Goal: Task Accomplishment & Management: Complete application form

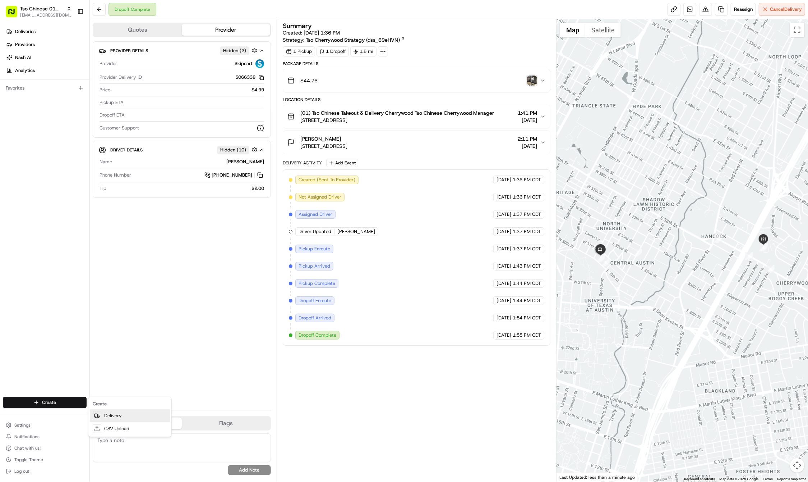
click at [125, 413] on link "Delivery" at bounding box center [130, 415] width 80 height 13
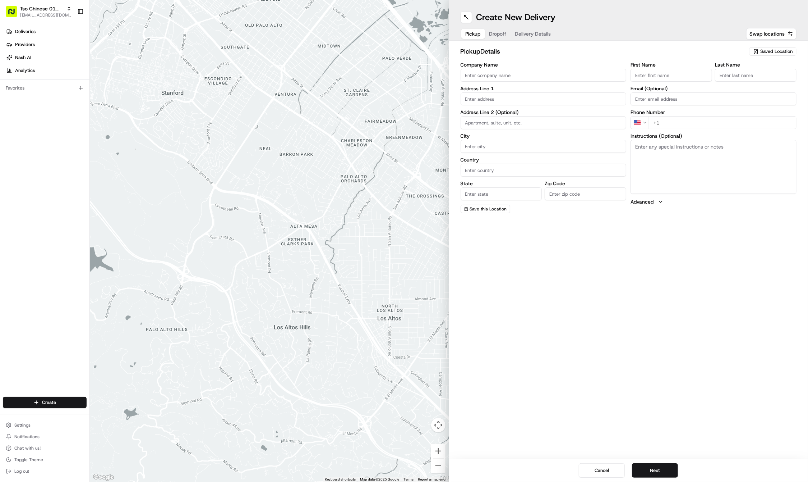
click at [651, 210] on div "First Name Last Name Email (Optional) Phone Number US +1 Instructions (Optional…" at bounding box center [714, 137] width 166 height 151
click at [752, 41] on div "pickup Details Saved Location Company Name Address Line 1 Address Line 2 (Optio…" at bounding box center [628, 130] width 359 height 178
click at [759, 50] on icon "button" at bounding box center [756, 52] width 6 height 6
drag, startPoint x: 733, startPoint y: 75, endPoint x: 683, endPoint y: 238, distance: 170.4
click at [732, 75] on span "(01) Tso Chinese Takeout & Delivery Cherrywood" at bounding box center [761, 81] width 88 height 13
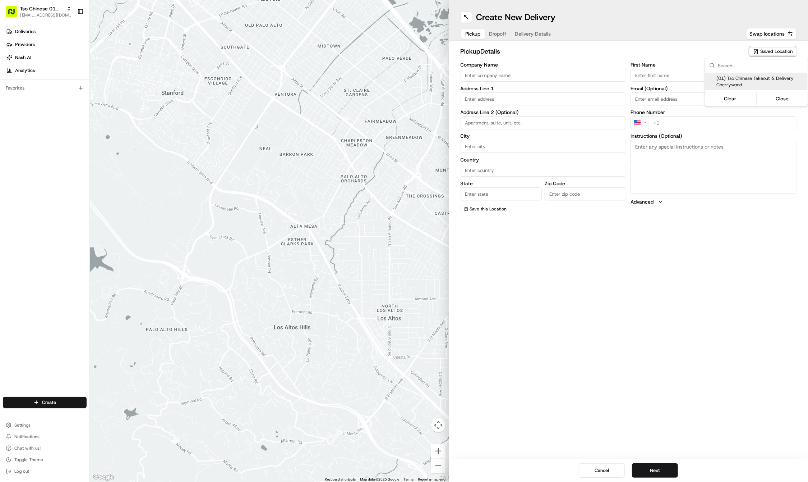
type input "(01) Tso Chinese Takeout & Delivery Cherrywood"
type input "[STREET_ADDRESS]"
type input "Ste E-5"
type input "Austin"
type input "US"
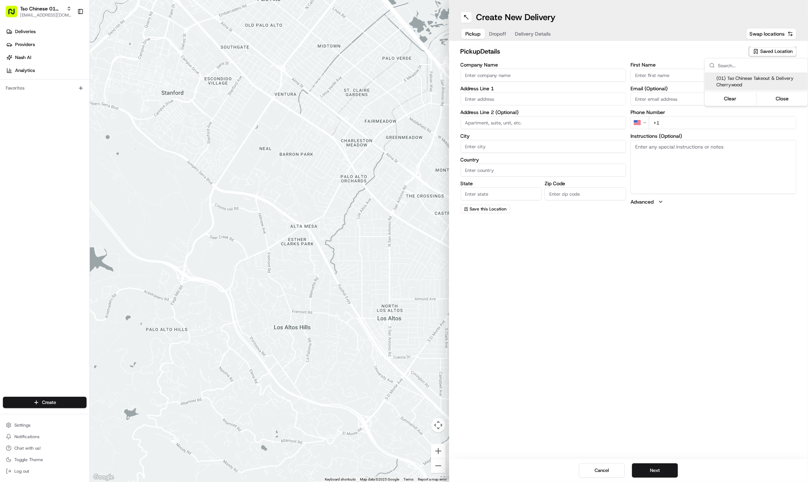
type input "[GEOGRAPHIC_DATA]"
type input "78722"
type input "Tso Chinese"
type input "Cherrywood Manager"
type input "[EMAIL_ADDRESS][DOMAIN_NAME]"
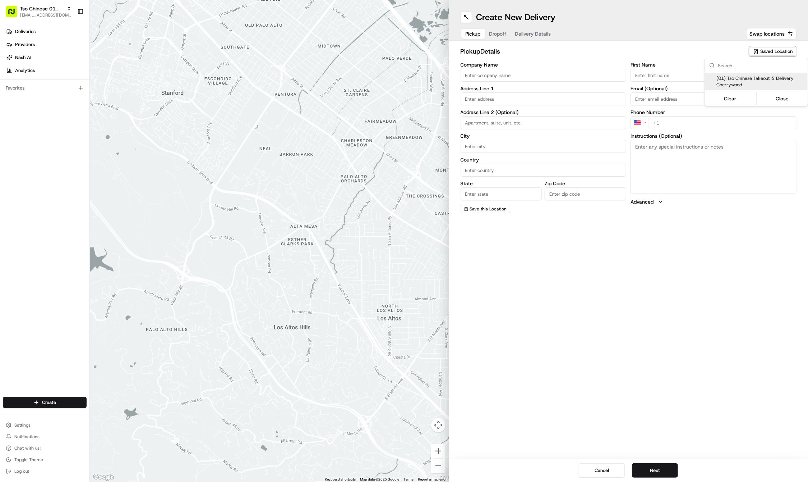
type input "+1 512 401 3232"
type textarea "Submit a picture displaying address & food as Proof of Delivery. Envía una foto…"
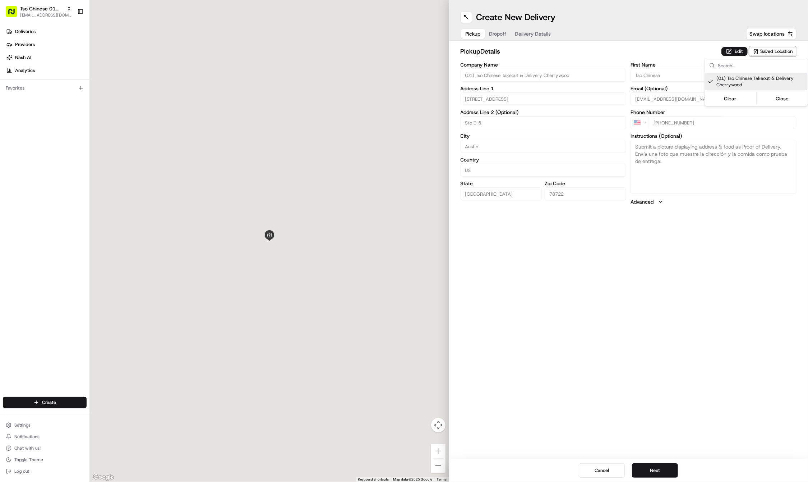
click at [683, 238] on html "Tso Chinese 01 Cherrywood haran@tsochinese.com Toggle Sidebar Deliveries Provid…" at bounding box center [404, 241] width 808 height 482
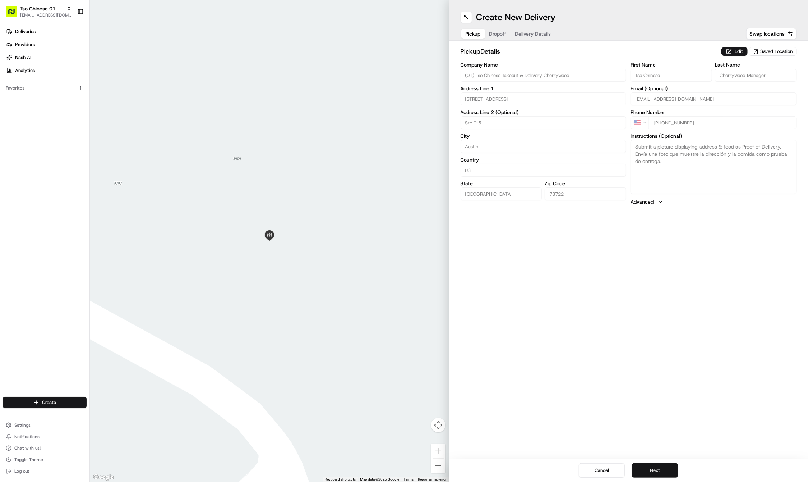
click at [643, 476] on button "Next" at bounding box center [655, 470] width 46 height 14
paste input "Miguel"
type input "Miguel"
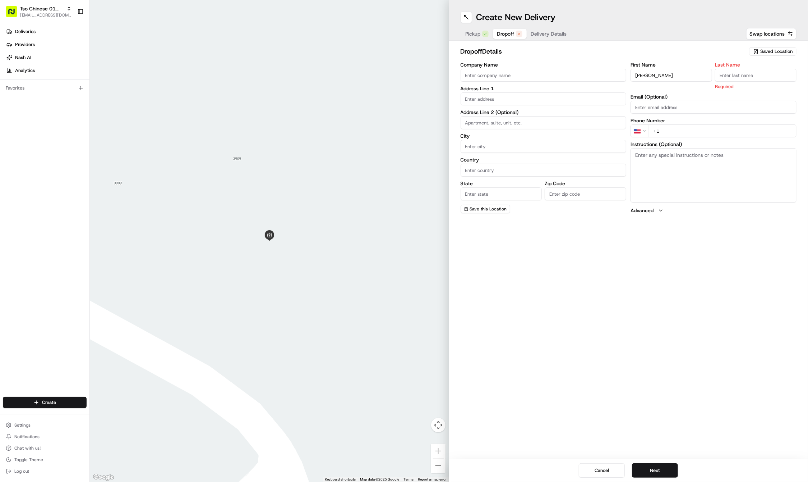
paste input "Maza"
type input "Maza"
paste input "956 551 4058"
type input "+1 956 551 4058"
paste input "2832 E Martin Luther King Jr Blvd"
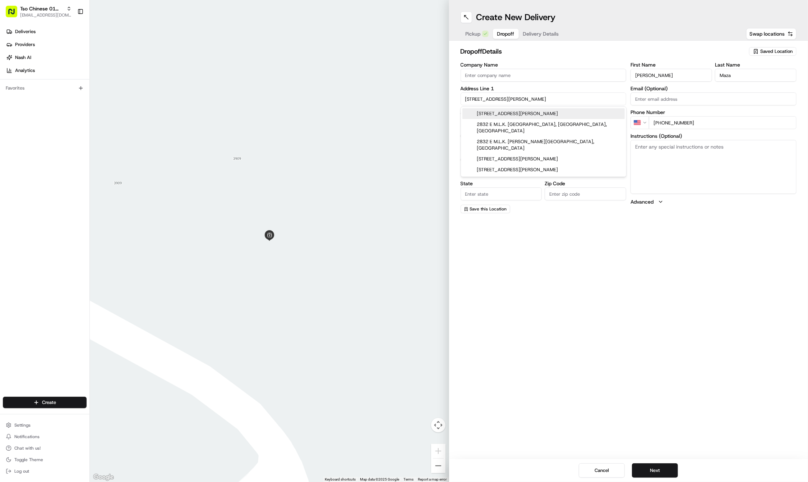
click at [488, 110] on div "2832 E Martin Luther King Jr Blvd, Austin, TX" at bounding box center [544, 113] width 162 height 11
type input "2832 E Martin Luther King Jr Blvd, Austin, TX 78702, USA"
type input "Austin"
type input "[GEOGRAPHIC_DATA]"
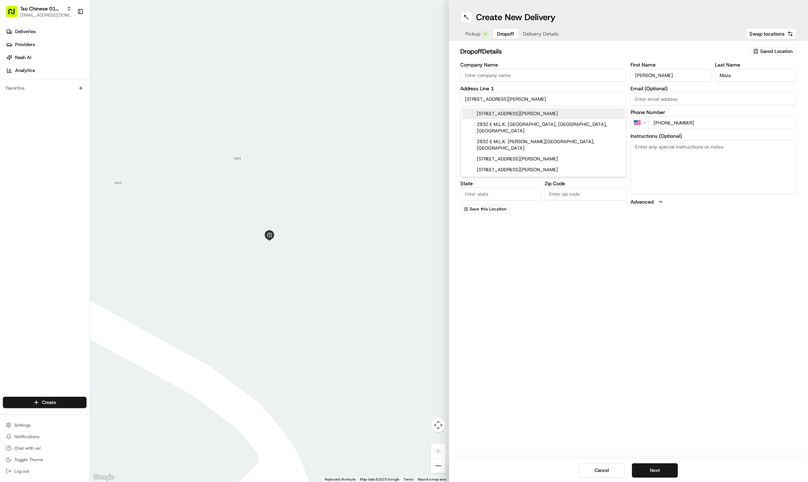
type input "78702"
type input "2832 East Martin Luther King Junior Boulevard"
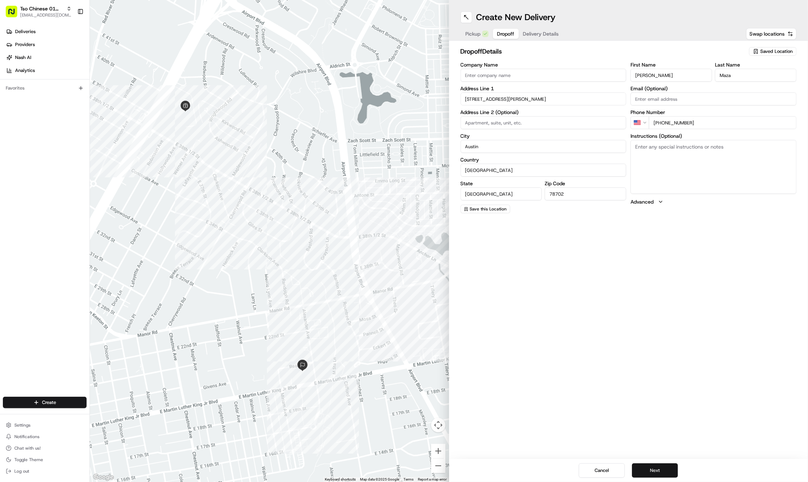
click at [666, 468] on button "Next" at bounding box center [655, 470] width 46 height 14
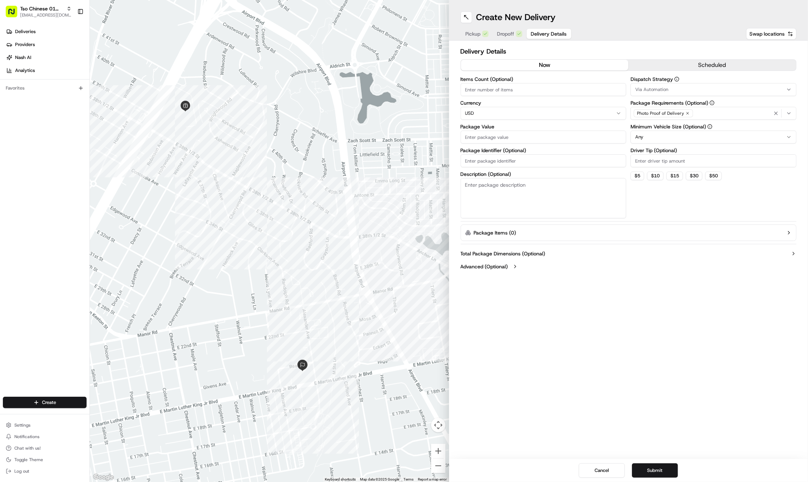
click at [491, 159] on input "Package Identifier (Optional)" at bounding box center [544, 160] width 166 height 13
paste input "229OZIZ"
type input "229OZIZ"
click at [478, 138] on input "Package Value" at bounding box center [544, 136] width 166 height 13
type input "29.12"
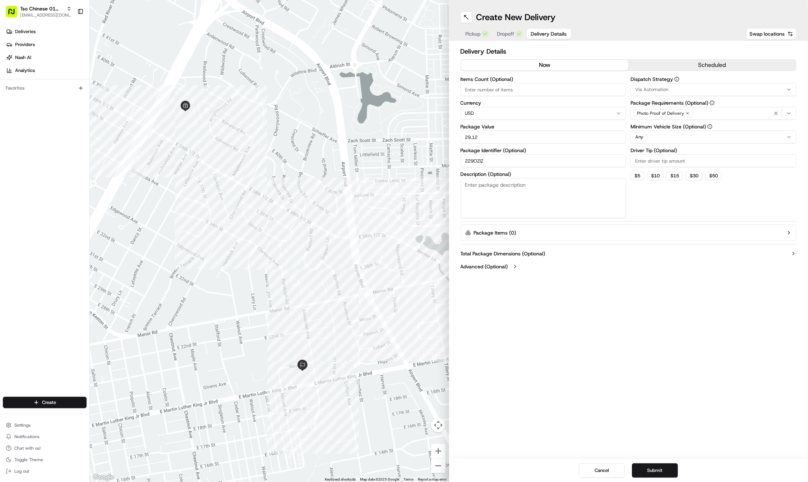
click at [660, 158] on input "Driver Tip (Optional)" at bounding box center [714, 160] width 166 height 13
type input "2"
click at [655, 91] on span "Via Automation" at bounding box center [651, 89] width 33 height 6
click at [661, 132] on div "Tso Cherrywood Strategy" at bounding box center [682, 128] width 103 height 11
click at [771, 111] on html "Tso Chinese 01 Cherrywood haran@tsochinese.com Toggle Sidebar Deliveries Provid…" at bounding box center [404, 241] width 808 height 482
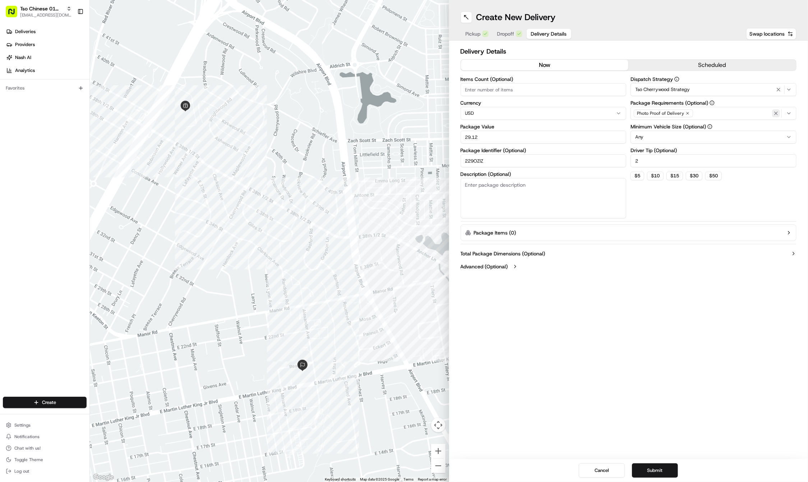
click at [777, 111] on icon "button" at bounding box center [776, 113] width 6 height 6
click at [777, 111] on div "Select requirements" at bounding box center [714, 113] width 162 height 6
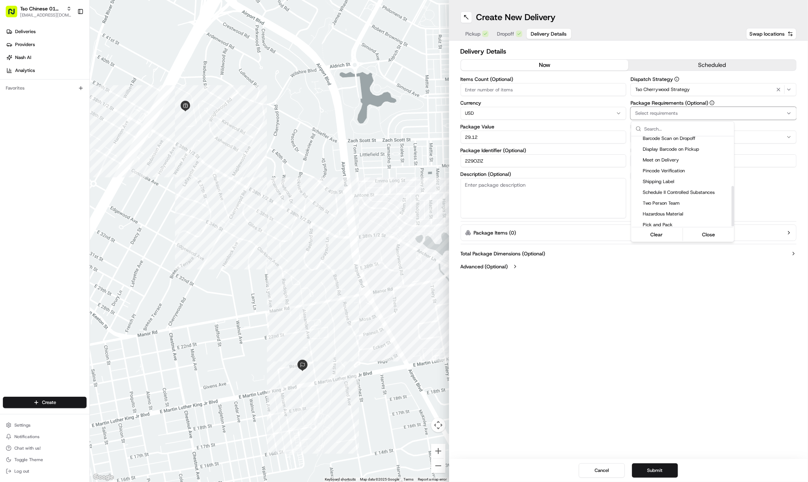
scroll to position [110, 0]
click at [683, 158] on span "Meet on Delivery" at bounding box center [687, 161] width 88 height 6
click at [656, 264] on html "Tso Chinese 01 Cherrywood haran@tsochinese.com Toggle Sidebar Deliveries Provid…" at bounding box center [404, 241] width 808 height 482
click at [543, 364] on div "Create New Delivery Pickup Dropoff Delivery Details Swap locations Delivery Det…" at bounding box center [628, 241] width 359 height 482
click at [663, 473] on button "Submit" at bounding box center [655, 470] width 46 height 14
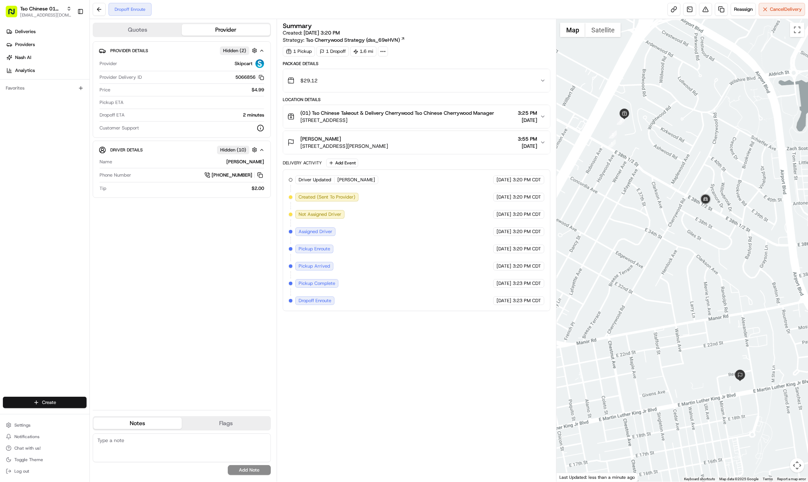
click at [51, 407] on html "Tso Chinese 01 Cherrywood haran@tsochinese.com Toggle Sidebar Deliveries Provid…" at bounding box center [404, 241] width 808 height 482
click at [132, 419] on link "Delivery" at bounding box center [130, 415] width 80 height 13
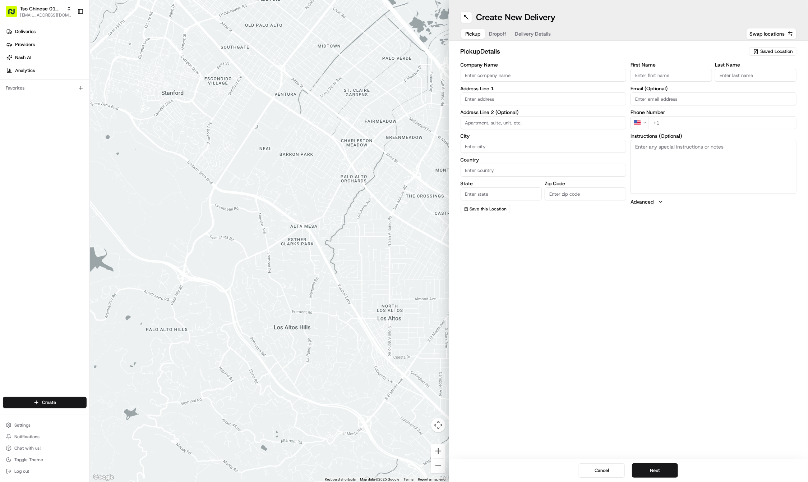
click at [759, 51] on icon "button" at bounding box center [756, 52] width 6 height 6
click at [757, 80] on span "(01) Tso Chinese Takeout & Delivery Cherrywood" at bounding box center [761, 81] width 88 height 13
type input "(01) Tso Chinese Takeout & Delivery Cherrywood"
type input "Ste E-5"
type input "Austin"
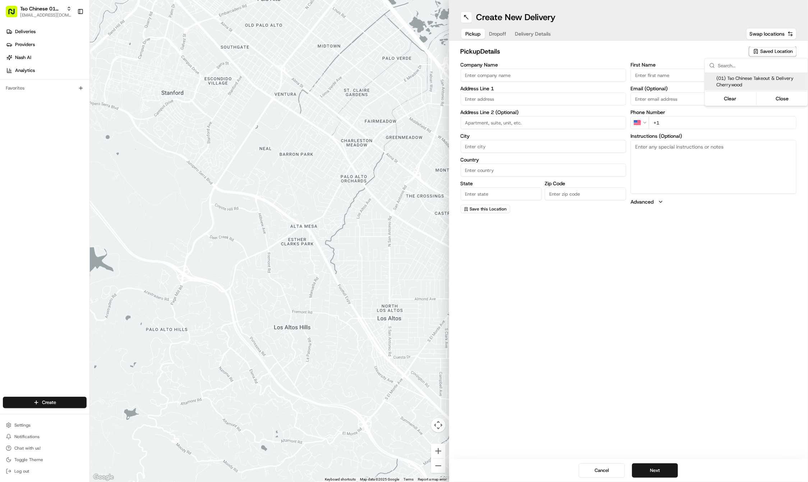
type input "US"
type input "[GEOGRAPHIC_DATA]"
type input "78722"
type input "Tso Chinese"
type input "Cherrywood Manager"
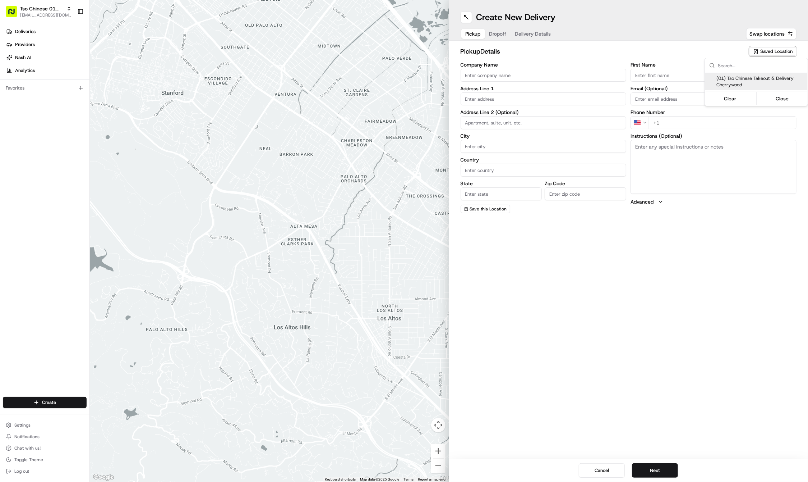
type input "cherrywoodstore@tsochinese.com"
type input "+1 512 401 3232"
type textarea "Submit a picture displaying address & food as Proof of Delivery. Envía una foto…"
type input "3909 N Interstate Hwy 35"
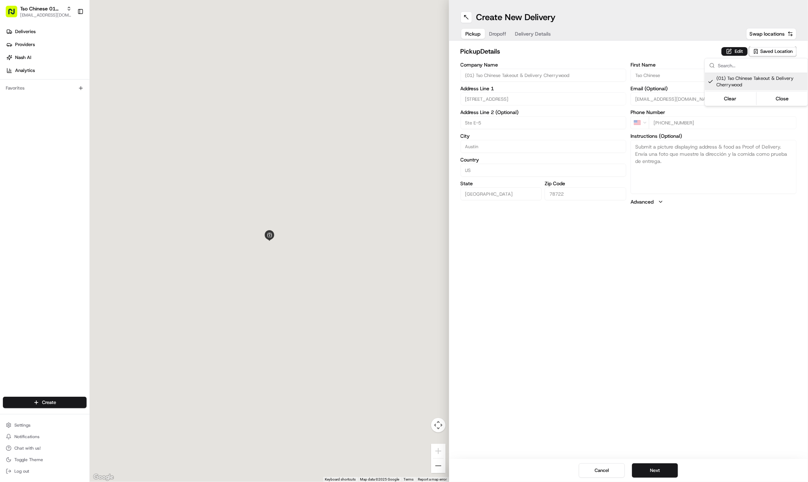
click at [641, 341] on html "Tso Chinese 01 Cherrywood haran@tsochinese.com Toggle Sidebar Deliveries Provid…" at bounding box center [404, 241] width 808 height 482
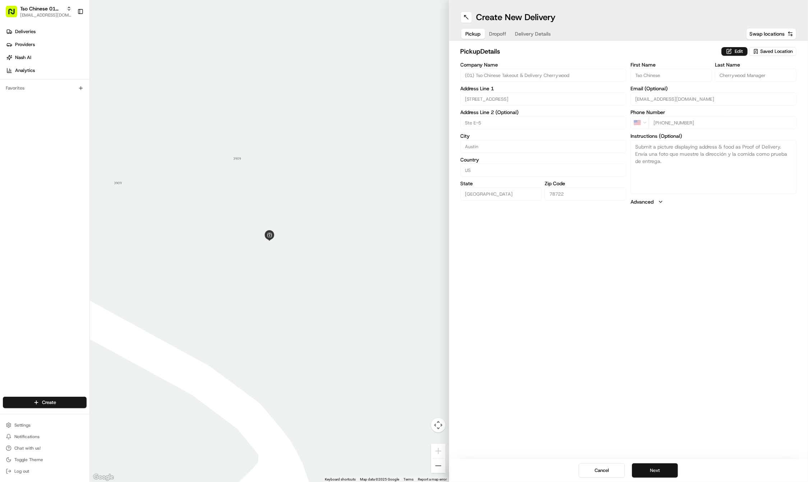
click at [642, 475] on button "Next" at bounding box center [655, 470] width 46 height 14
paste input "Evan"
type input "Evan"
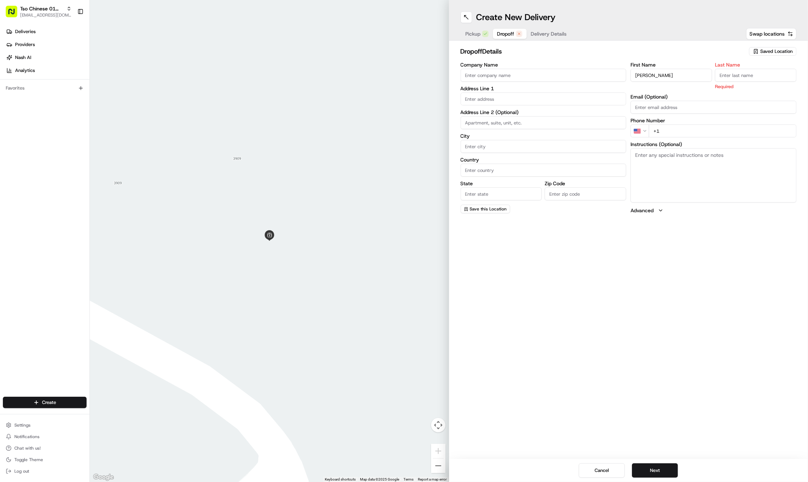
paste input "Mora"
type input "Mora"
paste input "512 203 2532"
type input "+1 512 203 2532"
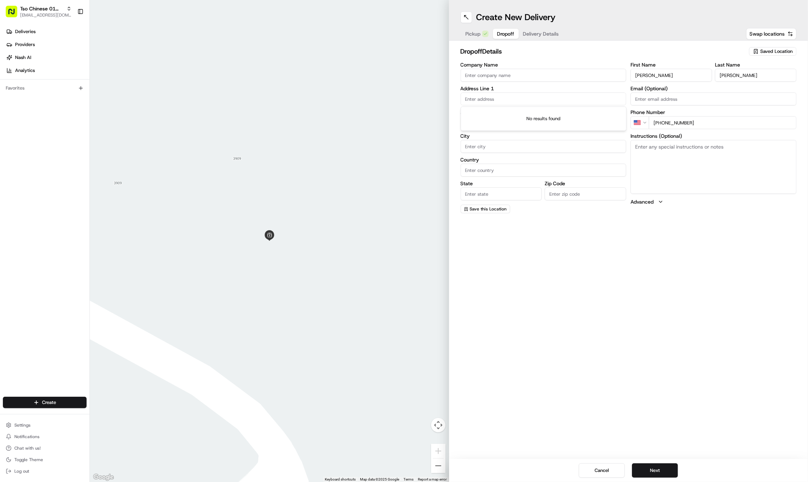
paste input "2501 Manor Rd"
click at [499, 115] on div "2501 Manor Rd, Austin, TX" at bounding box center [544, 113] width 162 height 11
type input "2501 Manor Rd, Austin, TX 78722, USA"
type input "Austin"
type input "[GEOGRAPHIC_DATA]"
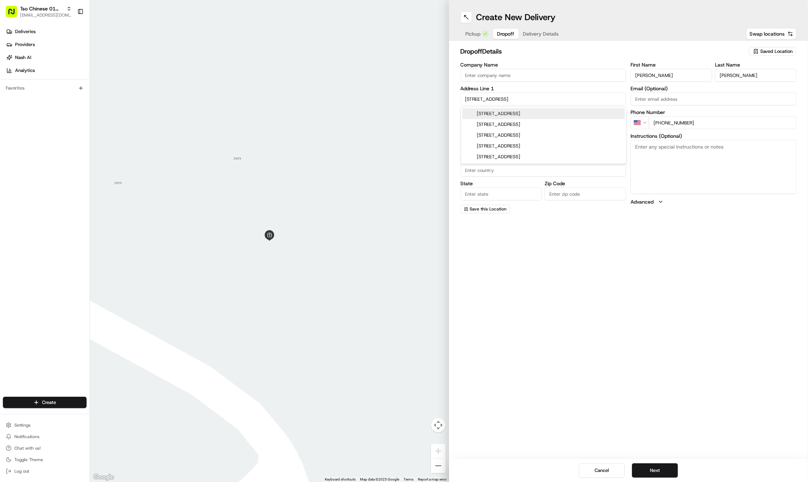
type input "[GEOGRAPHIC_DATA]"
type input "78722"
type input "2501 Manor Road"
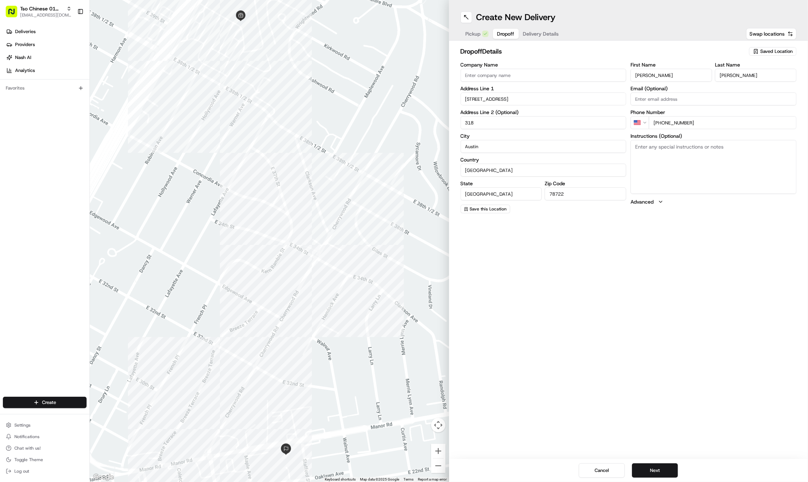
type input "318"
click at [696, 174] on textarea "Instructions (Optional)" at bounding box center [714, 167] width 166 height 54
paste textarea "APARTMENT NUMBER 318. Third floor."
type textarea "APARTMENT NUMBER 318. Third floor."
click at [648, 467] on button "Next" at bounding box center [655, 470] width 46 height 14
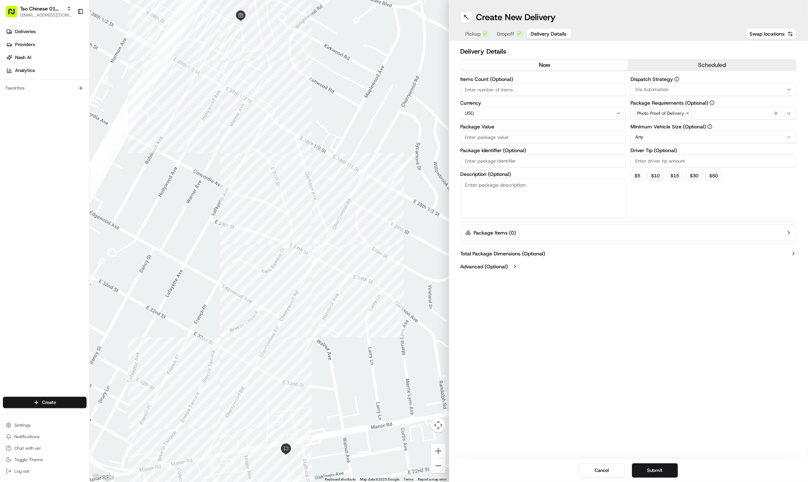
click at [649, 163] on input "Driver Tip (Optional)" at bounding box center [714, 160] width 166 height 13
type input "2"
click at [653, 86] on button "Via Automation" at bounding box center [714, 89] width 166 height 13
click at [655, 131] on span "Tso Cherrywood Strategy" at bounding box center [687, 128] width 88 height 6
click at [529, 162] on html "Tso Chinese 01 Cherrywood haran@tsochinese.com Toggle Sidebar Deliveries Provid…" at bounding box center [404, 241] width 808 height 482
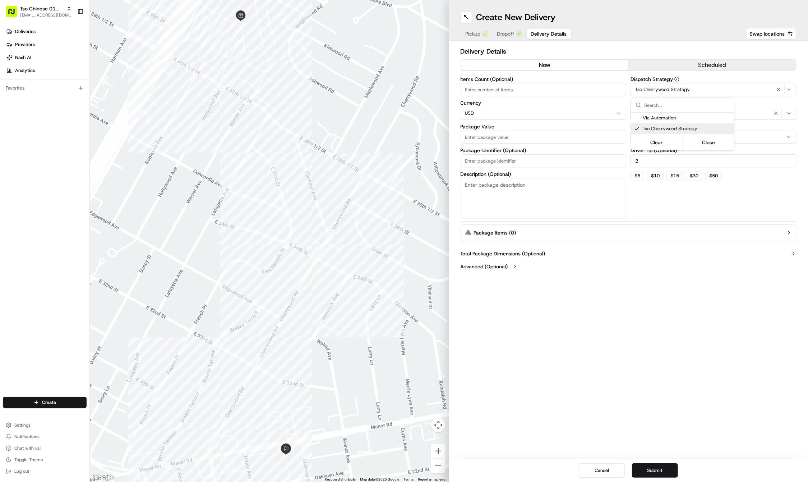
click at [529, 162] on input "Package Identifier (Optional)" at bounding box center [544, 160] width 166 height 13
click at [519, 162] on input "Package Identifier (Optional)" at bounding box center [544, 160] width 166 height 13
paste input "XGB7TVH"
type input "XGB7TVH"
click at [505, 134] on input "Package Value" at bounding box center [544, 136] width 166 height 13
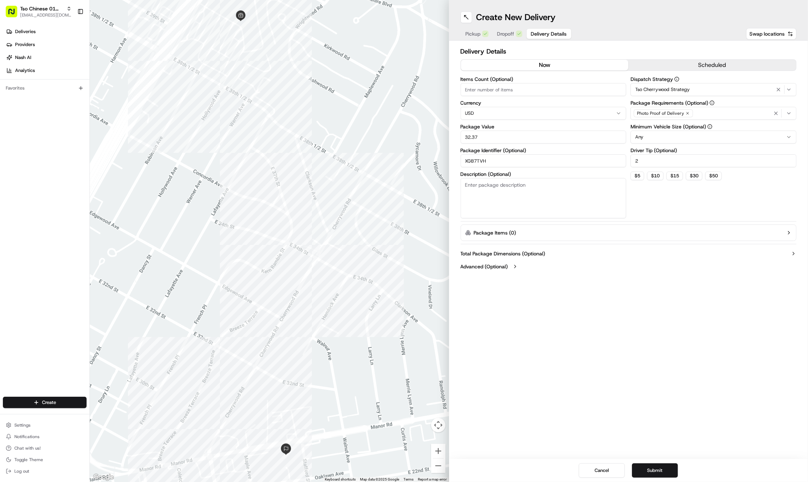
type input "32.37"
click at [686, 110] on div "Photo Proof of Delivery" at bounding box center [663, 113] width 59 height 8
click at [686, 110] on html "Tso Chinese 01 Cherrywood haran@tsochinese.com Toggle Sidebar Deliveries Provid…" at bounding box center [404, 241] width 808 height 482
click at [686, 112] on icon "button" at bounding box center [688, 113] width 4 height 4
click at [686, 112] on div "Select requirements" at bounding box center [714, 113] width 162 height 6
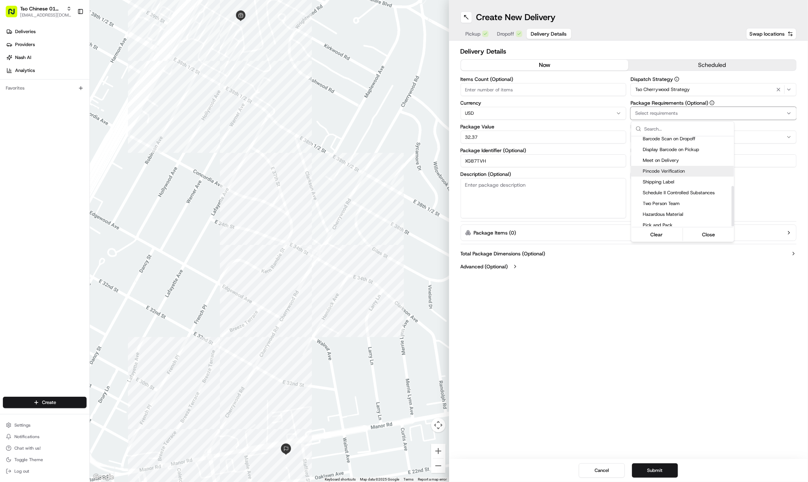
scroll to position [110, 0]
click at [655, 160] on span "Meet on Delivery" at bounding box center [687, 161] width 88 height 6
click at [639, 260] on html "Tso Chinese 01 Cherrywood haran@tsochinese.com Toggle Sidebar Deliveries Provid…" at bounding box center [404, 241] width 808 height 482
click at [626, 382] on div "Create New Delivery Pickup Dropoff Delivery Details Swap locations Delivery Det…" at bounding box center [628, 241] width 359 height 482
click at [662, 472] on button "Submit" at bounding box center [655, 470] width 46 height 14
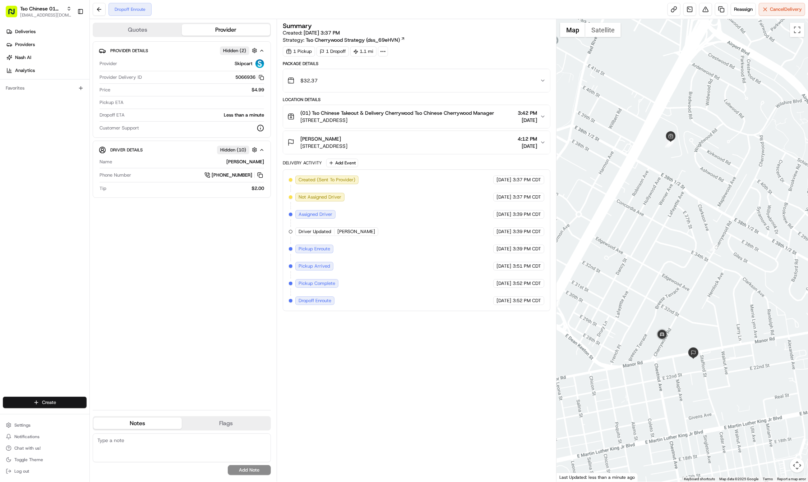
click at [55, 397] on html "Tso Chinese 01 Cherrywood haran@tsochinese.com Toggle Sidebar Deliveries Provid…" at bounding box center [404, 241] width 808 height 482
click at [105, 413] on link "Delivery" at bounding box center [130, 415] width 80 height 13
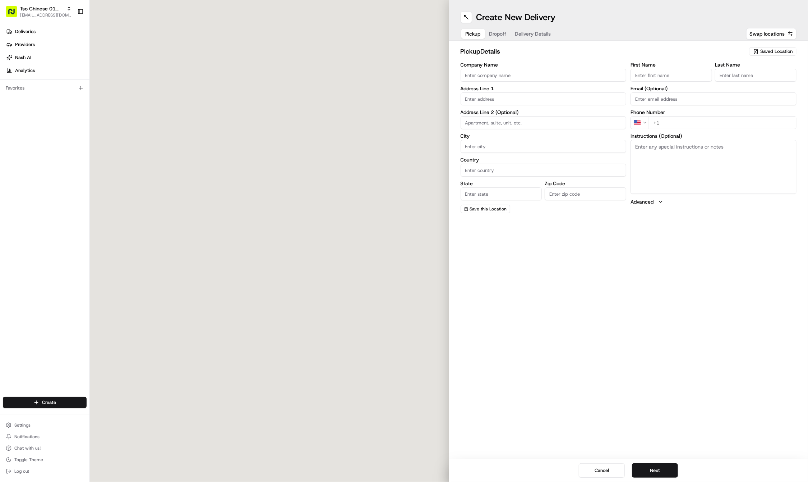
click at [756, 48] on div "Saved Location" at bounding box center [772, 51] width 47 height 9
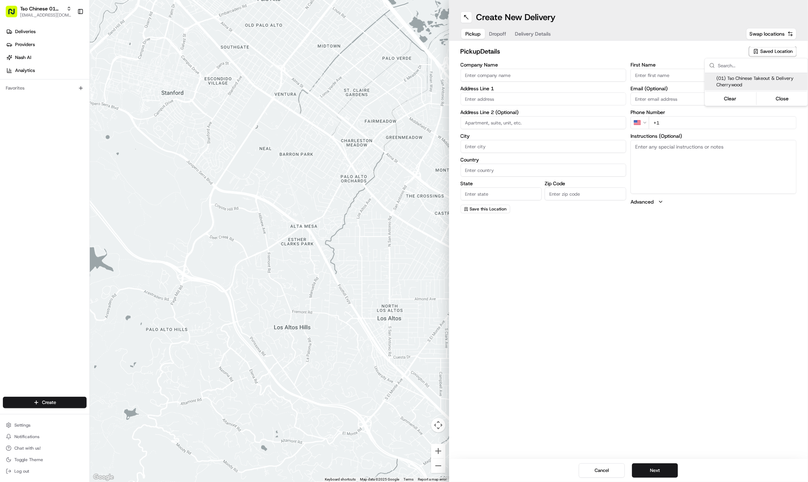
click at [750, 75] on span "(01) Tso Chinese Takeout & Delivery Cherrywood" at bounding box center [761, 81] width 88 height 13
type input "(01) Tso Chinese Takeout & Delivery Cherrywood"
type input "3909 N Interstate Hwy 35"
type input "Ste E-5"
type input "Austin"
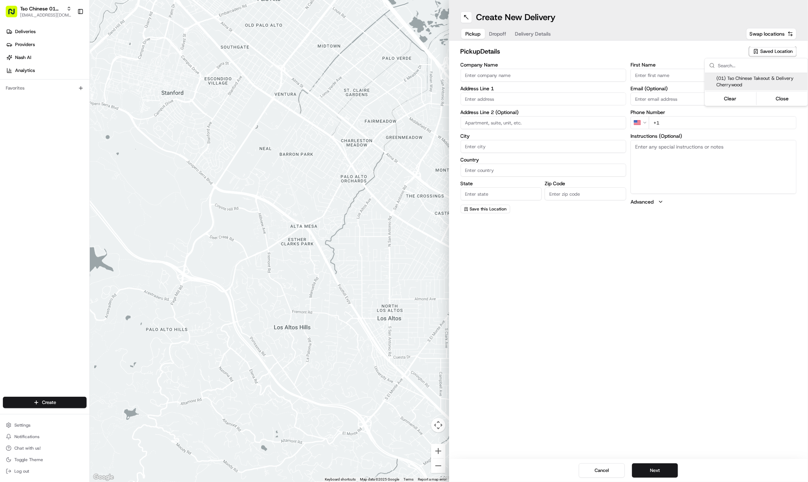
type input "US"
type input "[GEOGRAPHIC_DATA]"
type input "78722"
type input "Tso Chinese"
type input "Cherrywood Manager"
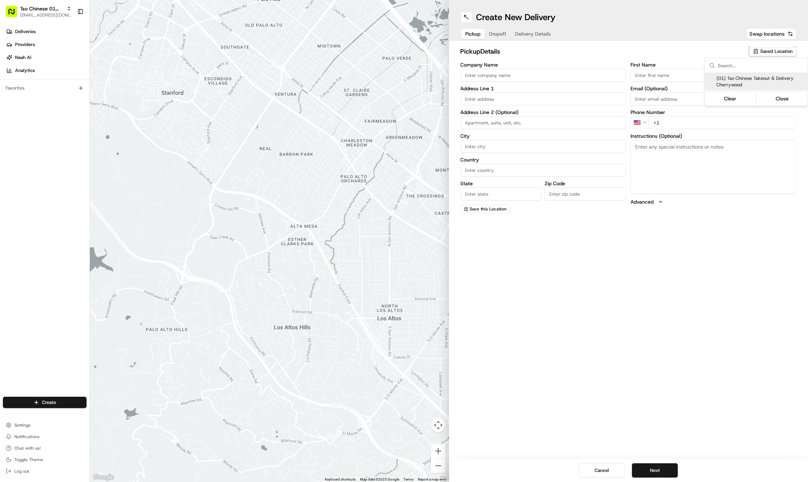
type input "cherrywoodstore@tsochinese.com"
type input "+1 512 401 3232"
type textarea "Submit a picture displaying address & food as Proof of Delivery. Envía una foto…"
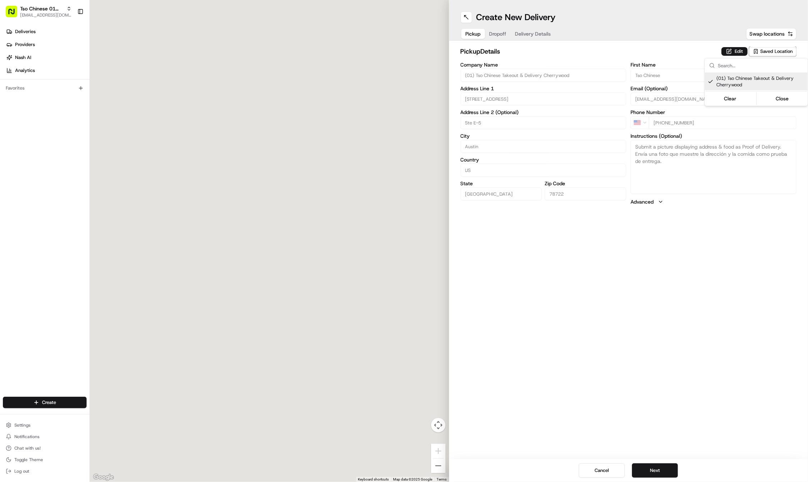
click at [623, 320] on html "Tso Chinese 01 Cherrywood haran@tsochinese.com Toggle Sidebar Deliveries Provid…" at bounding box center [404, 241] width 808 height 482
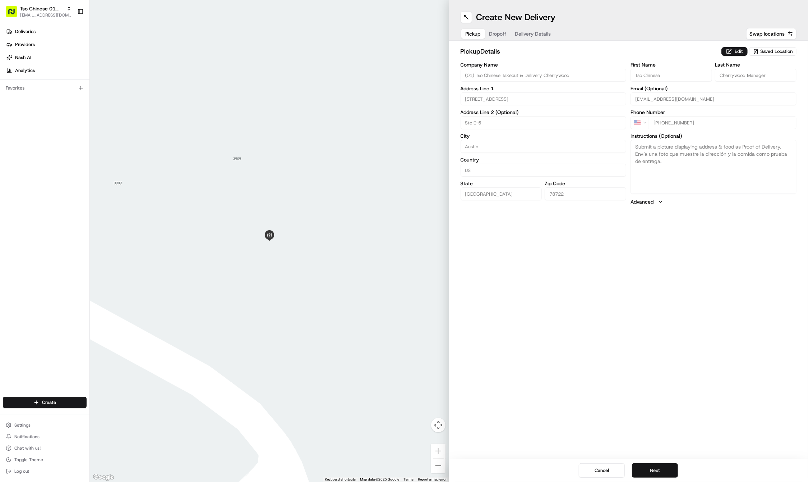
click at [661, 464] on button "Next" at bounding box center [655, 470] width 46 height 14
paste input "314 814 5471"
type input "+1 314 814 5471"
paste input "maxwell"
type input "maxwell"
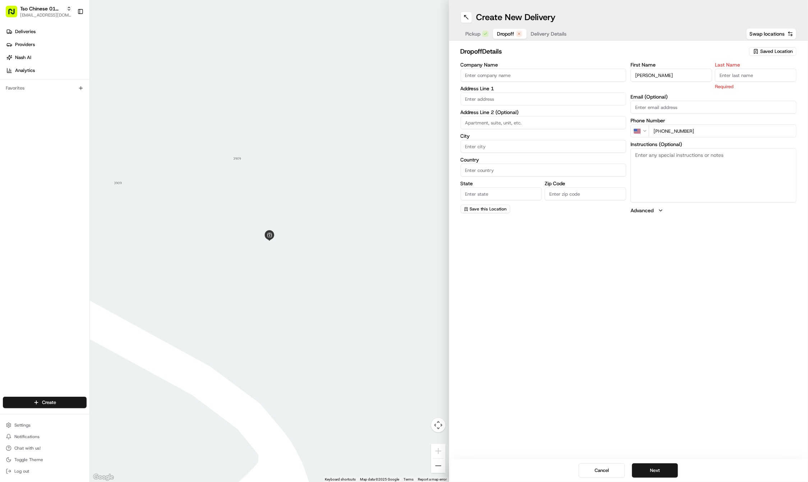
paste input "grady"
type input "grady"
paste input "5416 Rusk Ct"
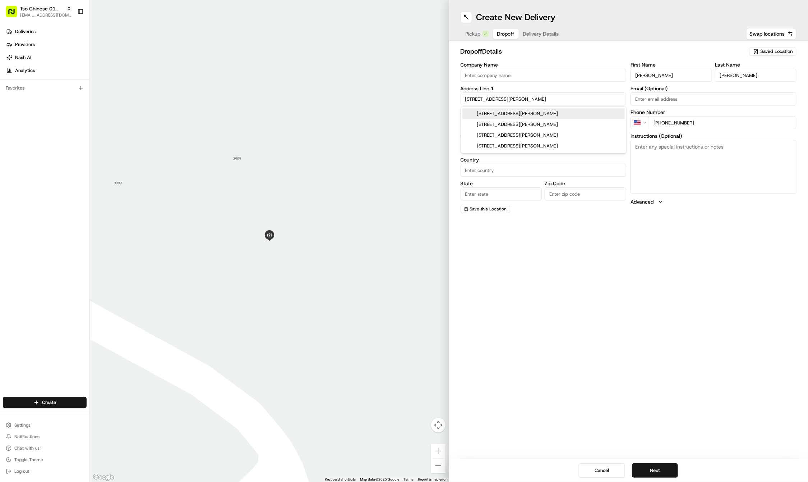
click at [476, 110] on div "5416 Rusk Ct, Austin, TX" at bounding box center [544, 113] width 162 height 11
type input "5416 Rusk Ct, Austin, TX 78723, USA"
type input "Austin"
type input "United States"
type input "TX"
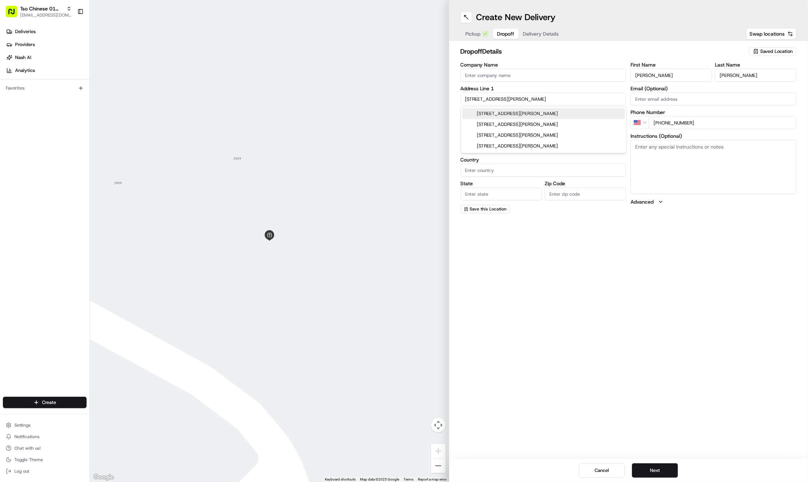
type input "78723"
type input "5416 Rusk Court"
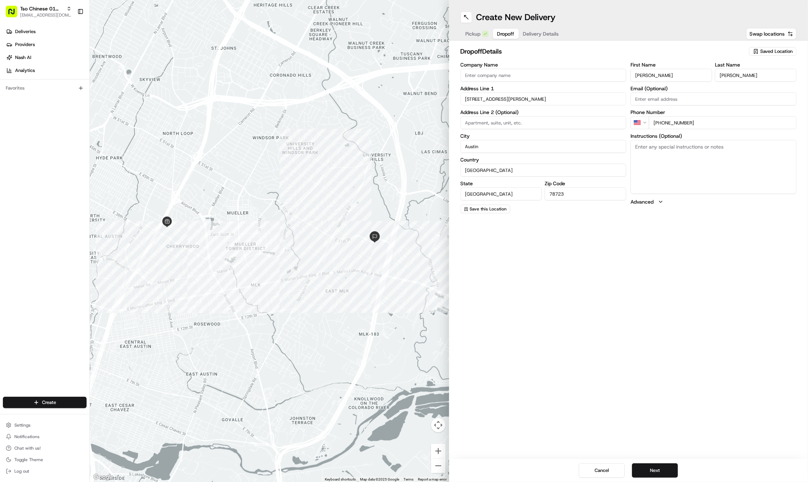
click at [731, 163] on textarea "Instructions (Optional)" at bounding box center [714, 167] width 166 height 54
paste textarea "Last house on left side of cul-de-sac."
type textarea "Last house on left side of cul-de-sac."
click at [656, 469] on button "Next" at bounding box center [655, 470] width 46 height 14
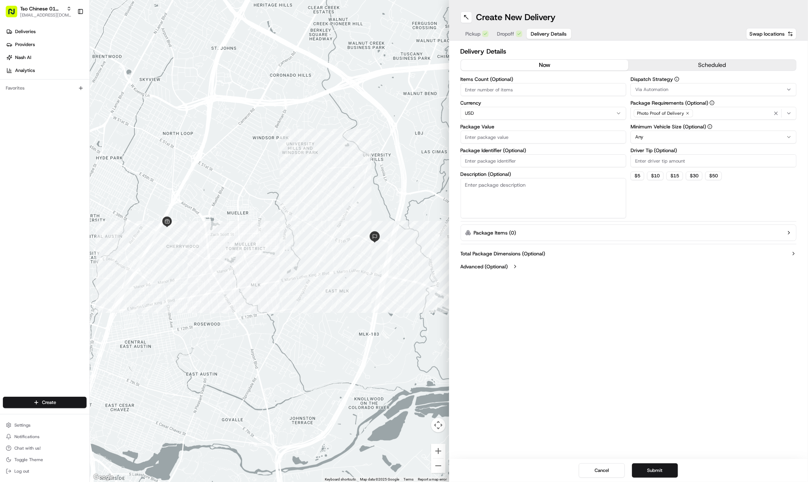
click at [484, 165] on input "Package Identifier (Optional)" at bounding box center [544, 160] width 166 height 13
paste input "EHLDR85"
type input "EHLDR85"
click at [479, 141] on input "Package Value" at bounding box center [544, 136] width 166 height 13
type input "43.73"
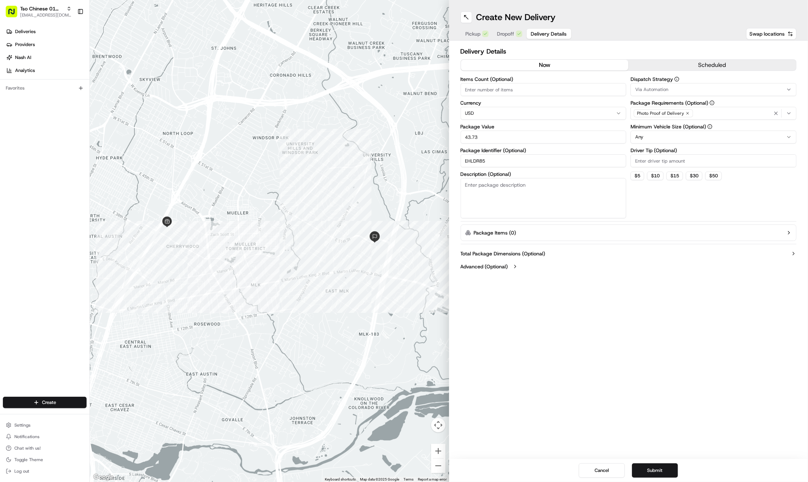
click at [671, 163] on input "Driver Tip (Optional)" at bounding box center [714, 160] width 166 height 13
type input "2"
click at [679, 89] on div "Via Automation" at bounding box center [714, 89] width 162 height 6
click at [675, 134] on div "Clear Close" at bounding box center [682, 141] width 103 height 15
click at [674, 129] on span "Tso Cherrywood Strategy" at bounding box center [687, 128] width 88 height 6
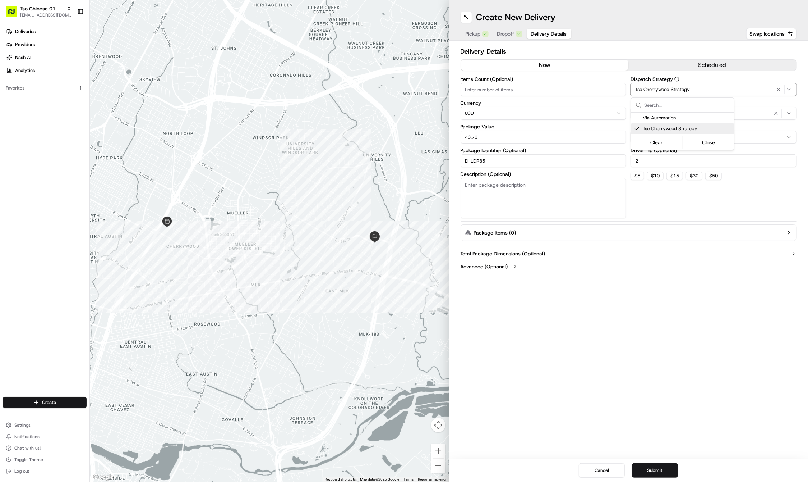
click at [670, 282] on html "Tso Chinese 01 Cherrywood haran@tsochinese.com Toggle Sidebar Deliveries Provid…" at bounding box center [404, 241] width 808 height 482
click at [688, 111] on icon "button" at bounding box center [688, 113] width 4 height 4
click at [688, 111] on div "Select requirements" at bounding box center [714, 113] width 162 height 6
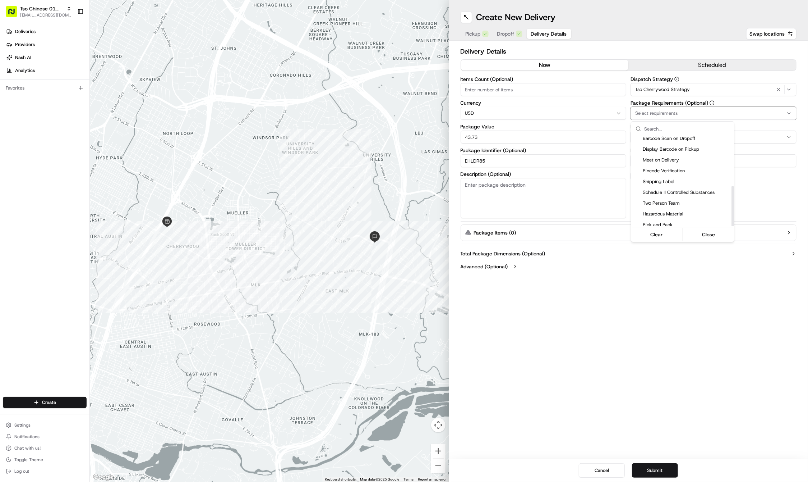
scroll to position [110, 0]
click at [670, 158] on span "Meet on Delivery" at bounding box center [687, 161] width 88 height 6
click at [607, 299] on html "Tso Chinese 01 Cherrywood haran@tsochinese.com Toggle Sidebar Deliveries Provid…" at bounding box center [404, 241] width 808 height 482
click at [597, 383] on div "Create New Delivery Pickup Dropoff Delivery Details Swap locations Delivery Det…" at bounding box center [628, 241] width 359 height 482
click at [647, 464] on button "Submit" at bounding box center [655, 470] width 46 height 14
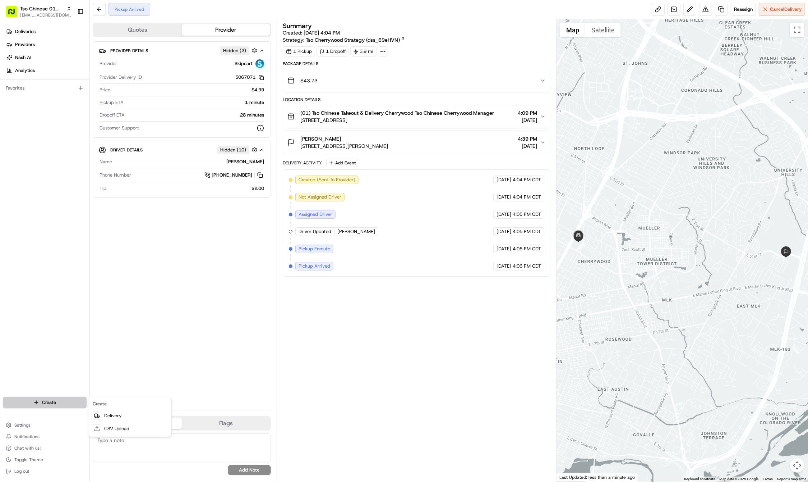
click at [44, 399] on html "Tso Chinese 01 Cherrywood haran@tsochinese.com Toggle Sidebar Deliveries Provid…" at bounding box center [404, 241] width 808 height 482
click at [108, 421] on link "Delivery" at bounding box center [130, 415] width 80 height 13
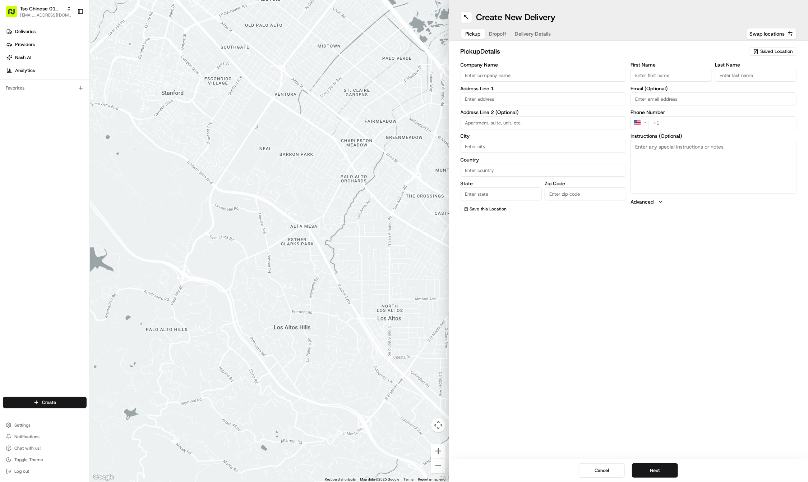
click at [776, 53] on span "Saved Location" at bounding box center [777, 51] width 32 height 6
click at [759, 77] on span "(01) Tso Chinese Takeout & Delivery Cherrywood" at bounding box center [761, 81] width 88 height 13
type input "(01) Tso Chinese Takeout & Delivery Cherrywood"
type input "Ste E-5"
type input "Austin"
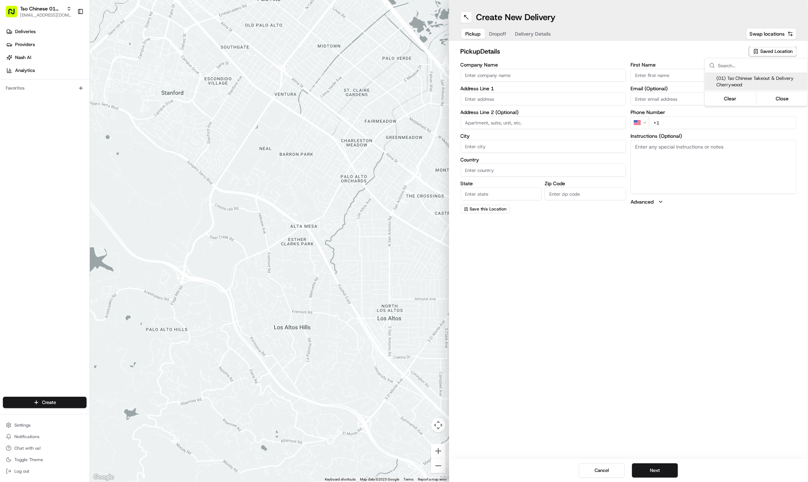
type input "US"
type input "TX"
type input "78722"
type input "Tso Chinese"
type input "Cherrywood Manager"
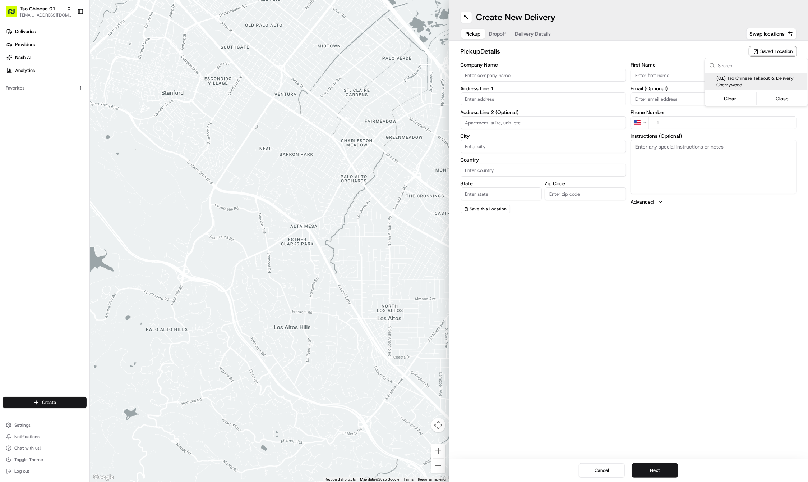
type input "[EMAIL_ADDRESS][DOMAIN_NAME]"
type input "[PHONE_NUMBER]"
type textarea "Submit a picture displaying address & food as Proof of Delivery. Envía una foto…"
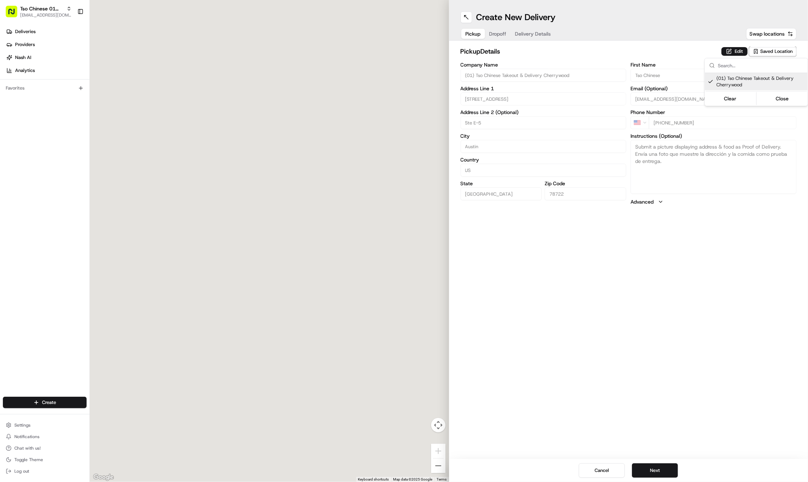
type input "3909 N Interstate Hwy 35"
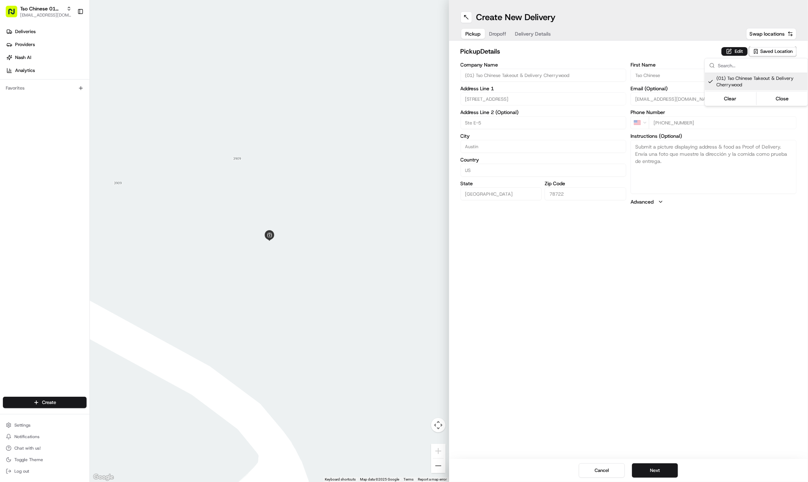
click at [645, 328] on html "Tso Chinese 01 Cherrywood haran@tsochinese.com Toggle Sidebar Deliveries Provid…" at bounding box center [404, 241] width 808 height 482
click at [663, 466] on button "Next" at bounding box center [655, 470] width 46 height 14
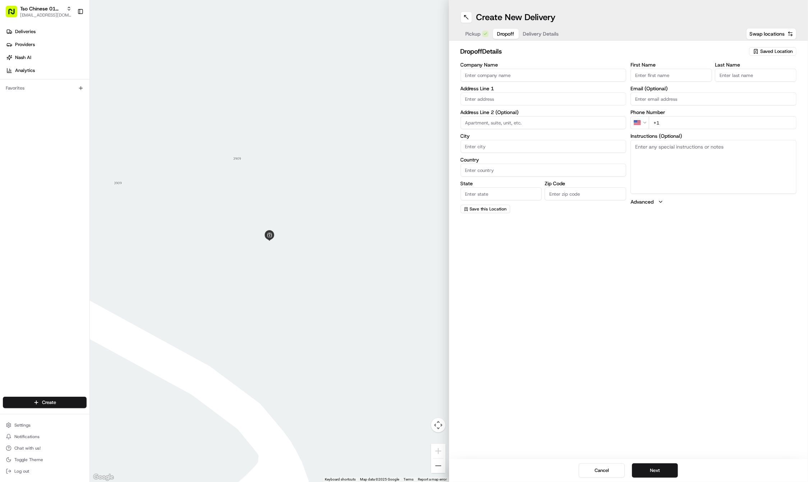
paste input "Curtis"
type input "Curtis"
paste input "Blakemore"
type input "Blakemore"
paste input "300 Northloop Blvd W"
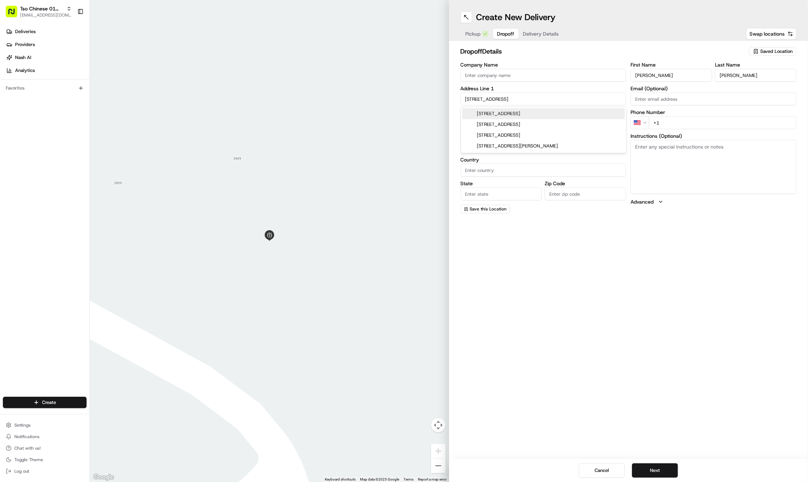
click at [497, 116] on div "300 West North Loop Boulevard, Austin, TX" at bounding box center [544, 113] width 162 height 11
type input "300 W N Loop Blvd, Austin, TX 78751, USA"
type input "Austin"
type input "United States"
type input "TX"
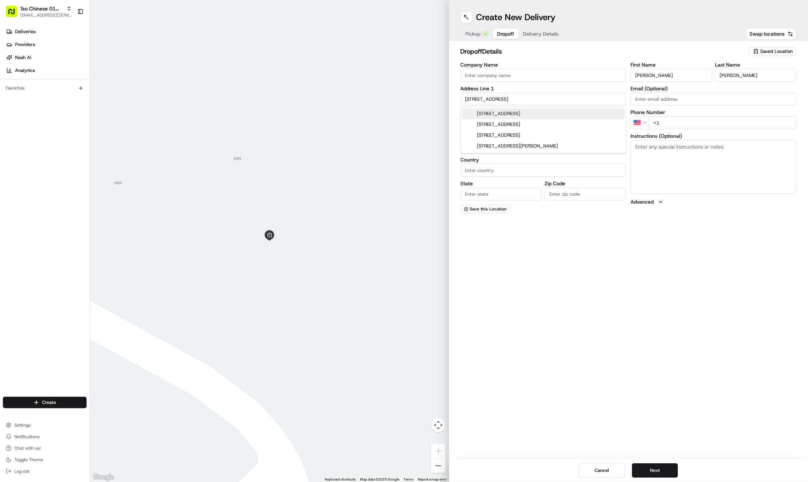
type input "78751"
type input "300 West North Loop Boulevard"
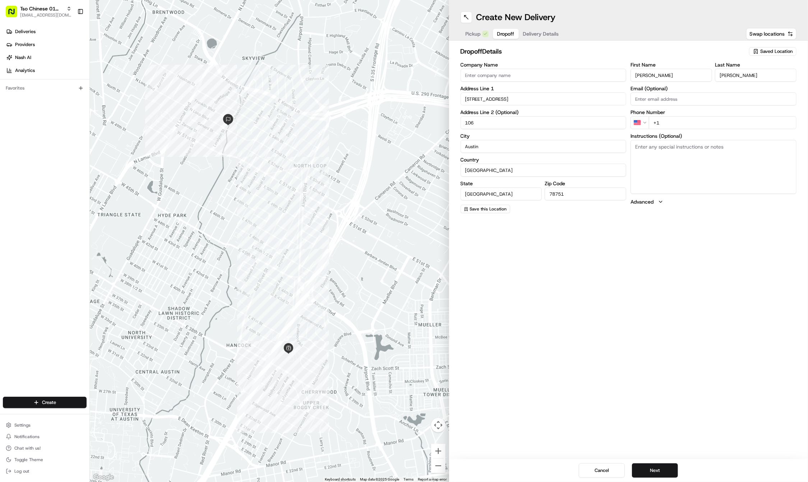
type input "106"
click at [715, 130] on div "First Name Curtis Last Name Blakemore Email (Optional) Phone Number US +1 Instr…" at bounding box center [714, 137] width 166 height 151
paste input "512 484 5173"
type input "+1 512 484 5173"
click at [647, 467] on button "Next" at bounding box center [655, 470] width 46 height 14
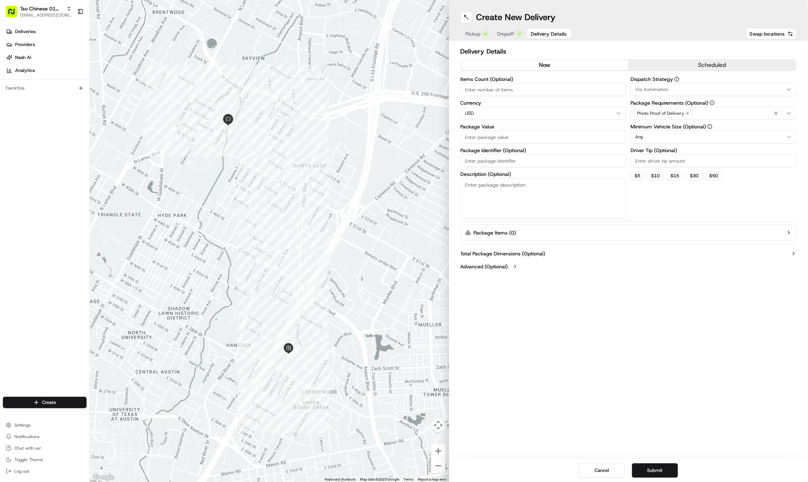
click at [523, 153] on div "Package Identifier (Optional)" at bounding box center [544, 157] width 166 height 19
click at [511, 158] on input "Package Identifier (Optional)" at bounding box center [544, 160] width 166 height 13
paste input "HUGHLT0"
type input "HUGHLT0"
click at [494, 135] on input "Package Value" at bounding box center [544, 136] width 166 height 13
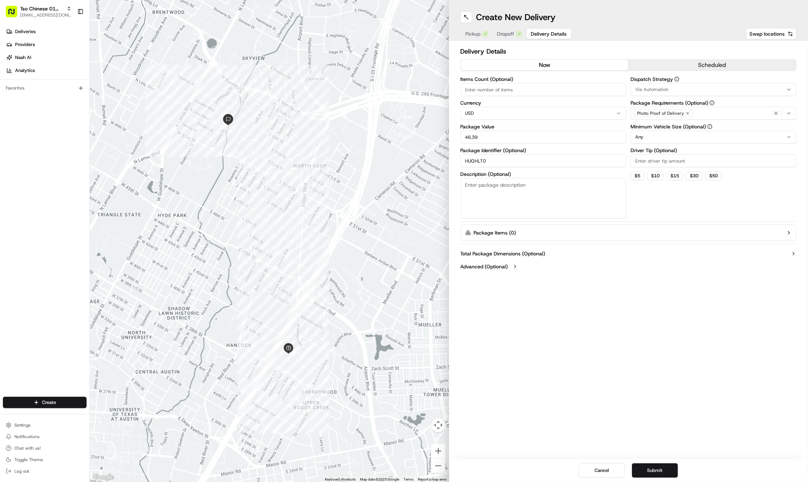
type input "46.39"
click at [687, 161] on input "Driver Tip (Optional)" at bounding box center [714, 160] width 166 height 13
type input "2"
click at [688, 114] on icon "button" at bounding box center [688, 113] width 4 height 4
click at [688, 114] on div "Select requirements" at bounding box center [714, 113] width 162 height 6
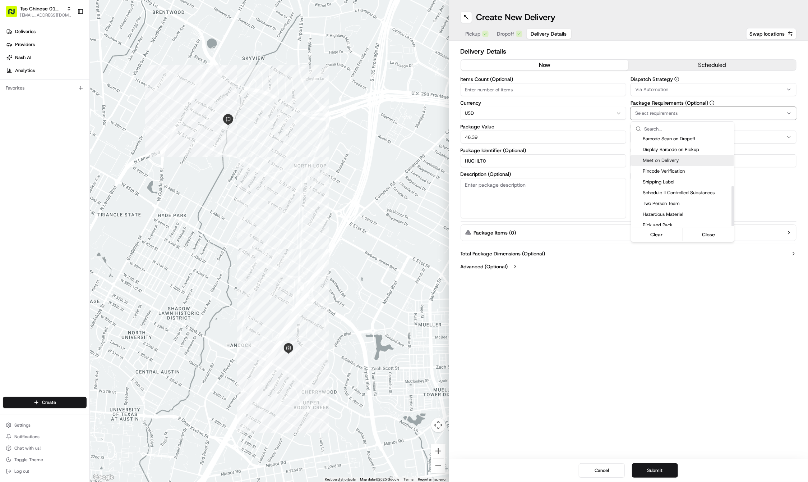
scroll to position [110, 0]
click at [670, 158] on span "Meet on Delivery" at bounding box center [687, 161] width 88 height 6
click at [669, 89] on html "Tso Chinese 01 Cherrywood haran@tsochinese.com Toggle Sidebar Deliveries Provid…" at bounding box center [404, 241] width 808 height 482
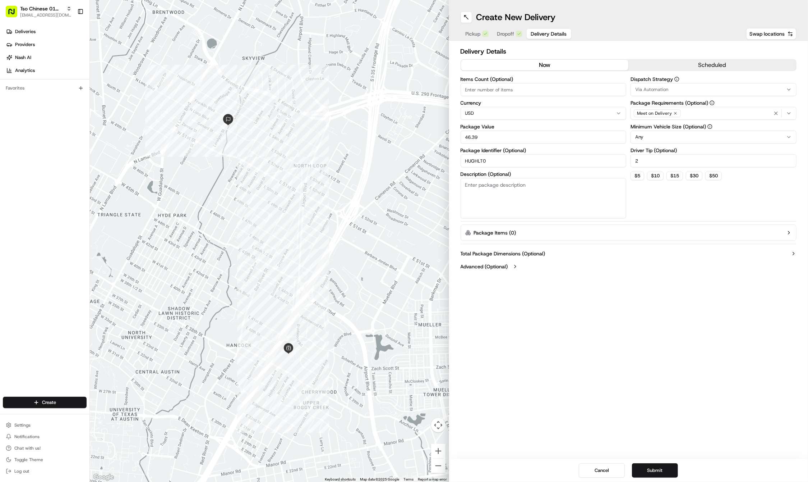
click at [676, 89] on div "Via Automation" at bounding box center [714, 89] width 162 height 6
click at [672, 130] on span "Tso Cherrywood Strategy" at bounding box center [687, 128] width 88 height 6
click at [661, 302] on html "Tso Chinese 01 Cherrywood haran@tsochinese.com Toggle Sidebar Deliveries Provid…" at bounding box center [404, 241] width 808 height 482
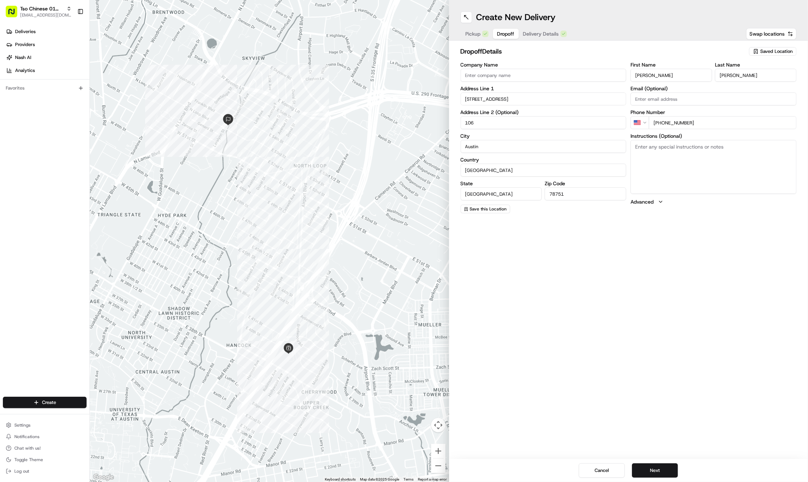
click at [509, 32] on span "Dropoff" at bounding box center [505, 33] width 17 height 7
click at [656, 468] on button "Next" at bounding box center [655, 470] width 46 height 14
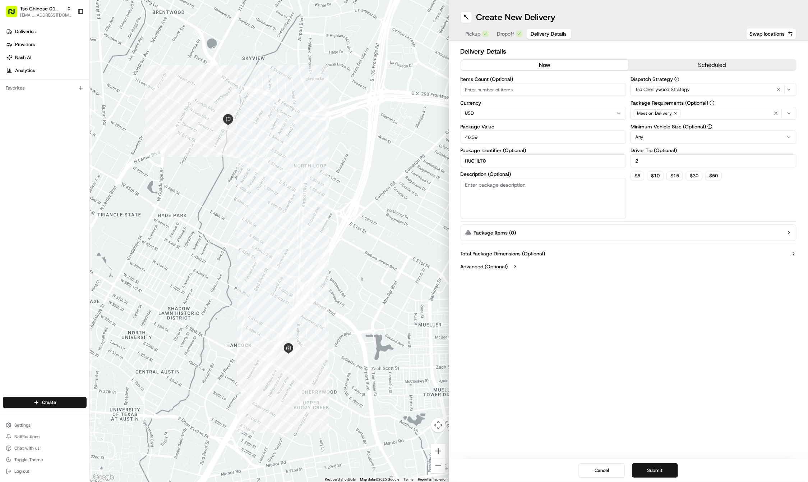
click at [570, 317] on div "Create New Delivery Pickup Dropoff Delivery Details Swap locations Delivery Det…" at bounding box center [628, 241] width 359 height 482
click at [658, 472] on button "Submit" at bounding box center [655, 470] width 46 height 14
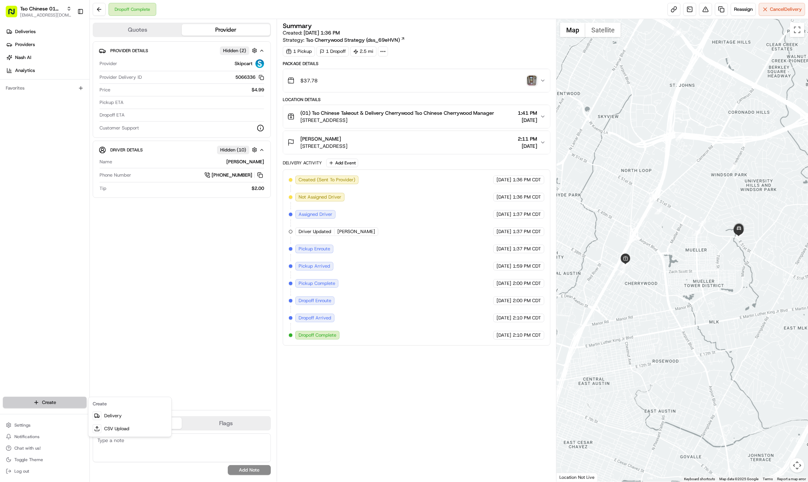
click at [31, 403] on html "Tso Chinese 01 Cherrywood haran@tsochinese.com Toggle Sidebar Deliveries Provid…" at bounding box center [404, 241] width 808 height 482
click at [113, 417] on link "Delivery" at bounding box center [130, 415] width 80 height 13
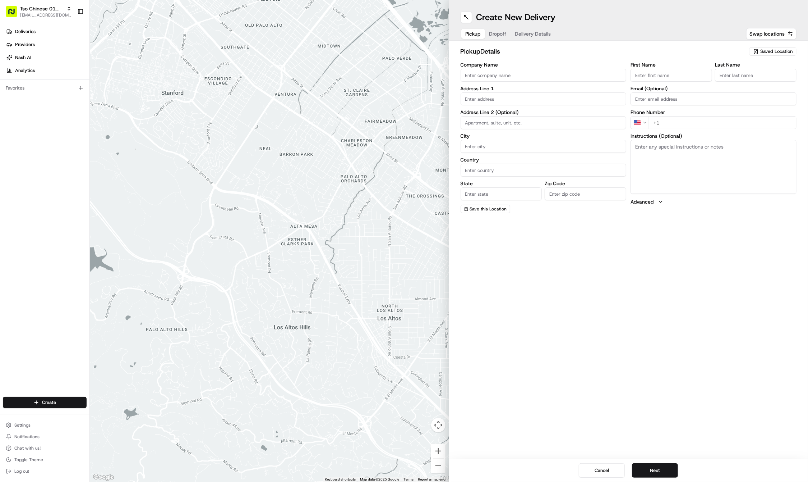
click at [776, 53] on span "Saved Location" at bounding box center [777, 51] width 32 height 6
click at [753, 89] on div "(01) Tso Chinese Takeout & Delivery Cherrywood" at bounding box center [756, 81] width 103 height 17
type input "(01) Tso Chinese Takeout & Delivery Cherrywood"
type input "[STREET_ADDRESS]"
type input "Ste E-5"
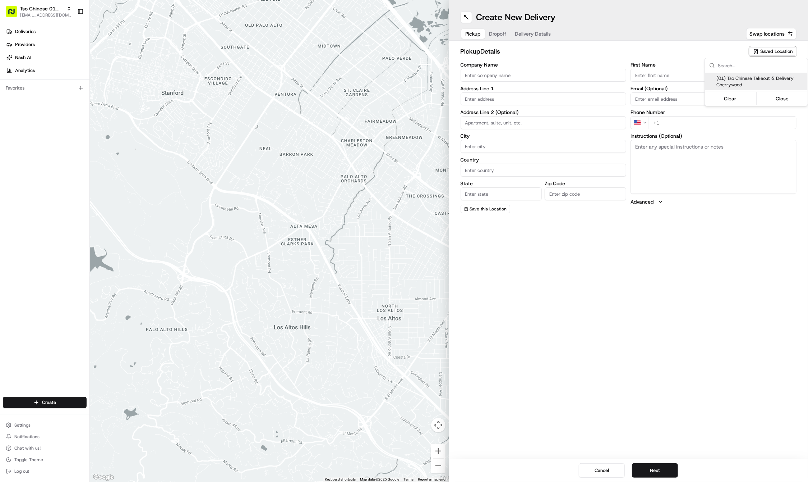
type input "Austin"
type input "US"
type input "[GEOGRAPHIC_DATA]"
type input "78722"
type input "Tso Chinese"
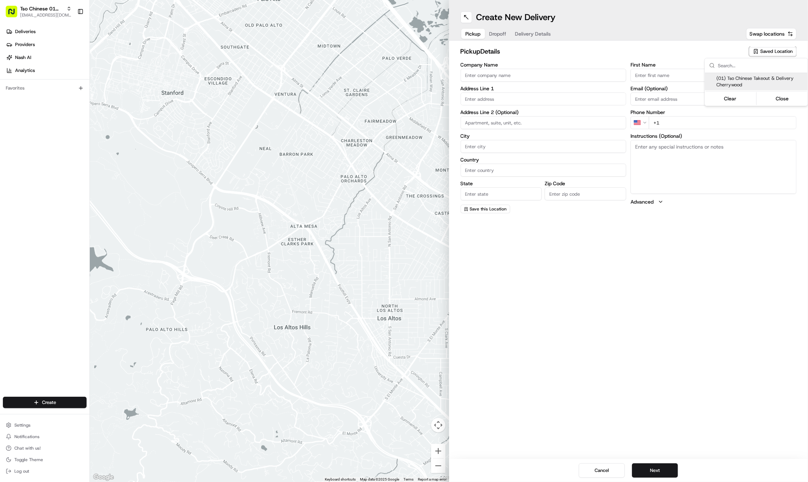
type input "Cherrywood Manager"
type input "cherrywoodstore@tsochinese.com"
type input "+1 512 401 3232"
type textarea "Submit a picture displaying address & food as Proof of Delivery. Envía una foto…"
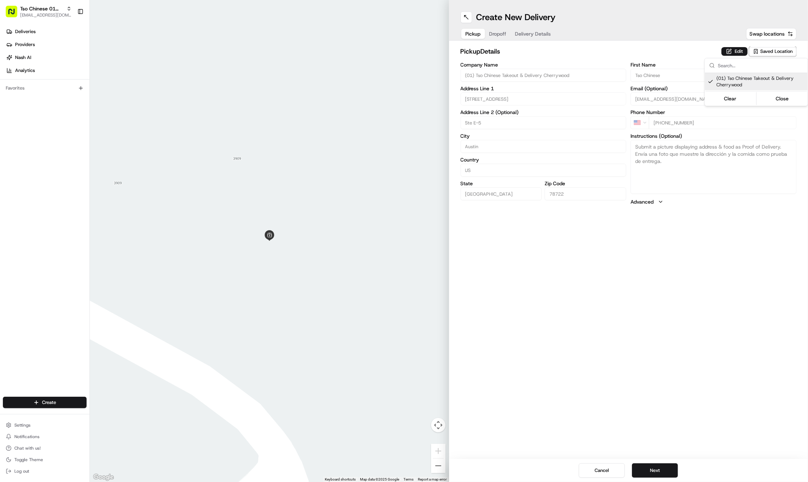
click at [622, 340] on html "Tso Chinese 01 Cherrywood haran@tsochinese.com Toggle Sidebar Deliveries Provid…" at bounding box center [404, 241] width 808 height 482
click at [646, 478] on div "Cancel Next" at bounding box center [628, 470] width 359 height 23
click at [646, 469] on button "Next" at bounding box center [655, 470] width 46 height 14
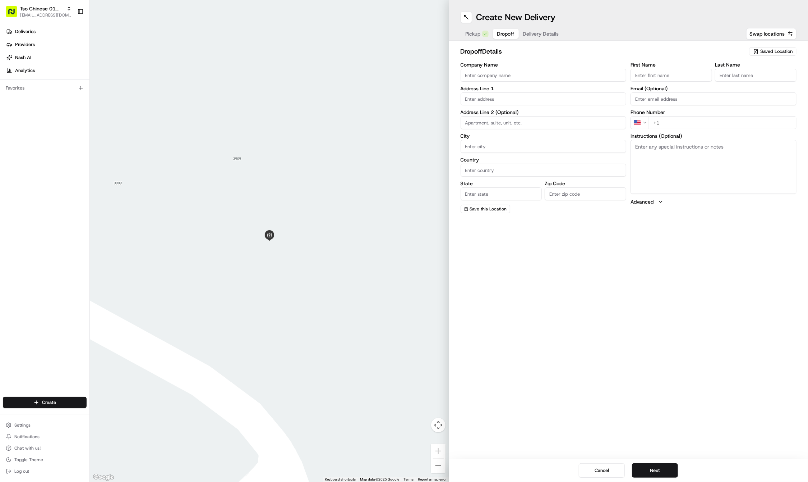
paste input "Alejandro"
type input "Alejandro"
paste input "512 970 8148"
type input "+1 512 970 8148"
paste input "Narvaez"
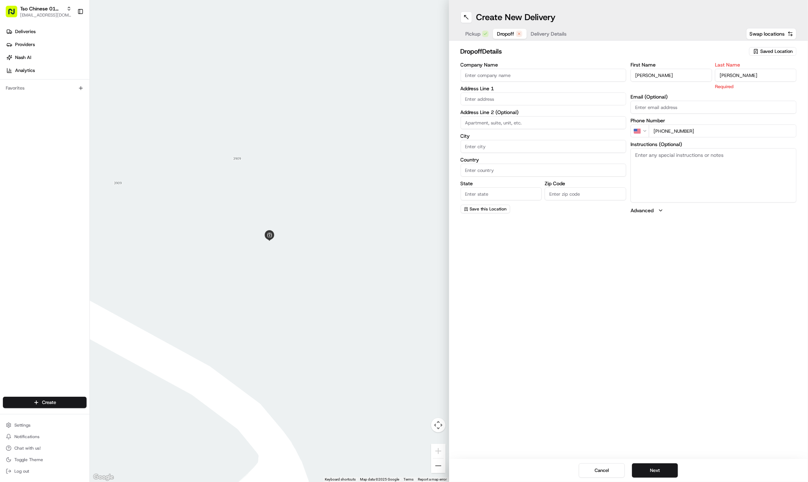
type input "Narvaez"
paste input "910 East 40th Street"
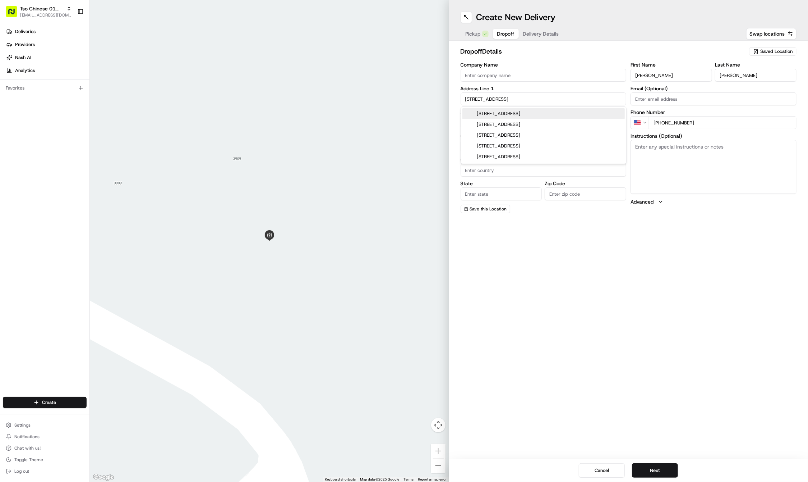
click at [517, 111] on div "910 East 40th Street, Austin, TX" at bounding box center [544, 113] width 162 height 11
type input "910 E 40th St, Austin, TX 78751, USA"
type input "Austin"
type input "[GEOGRAPHIC_DATA]"
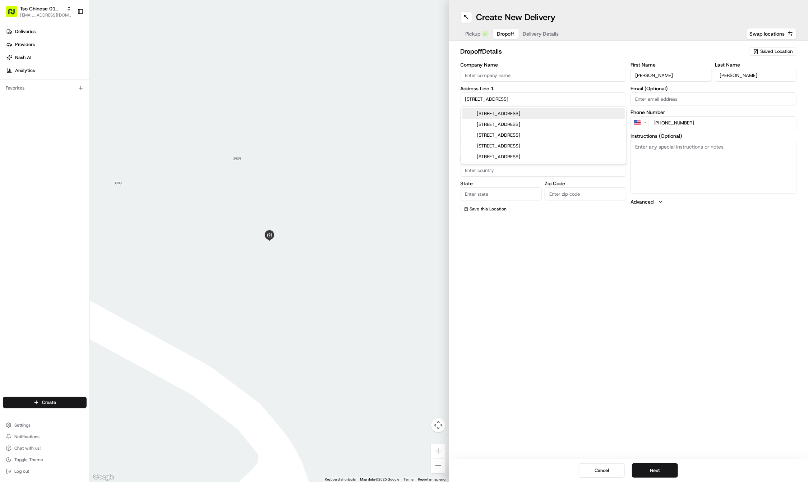
type input "78751"
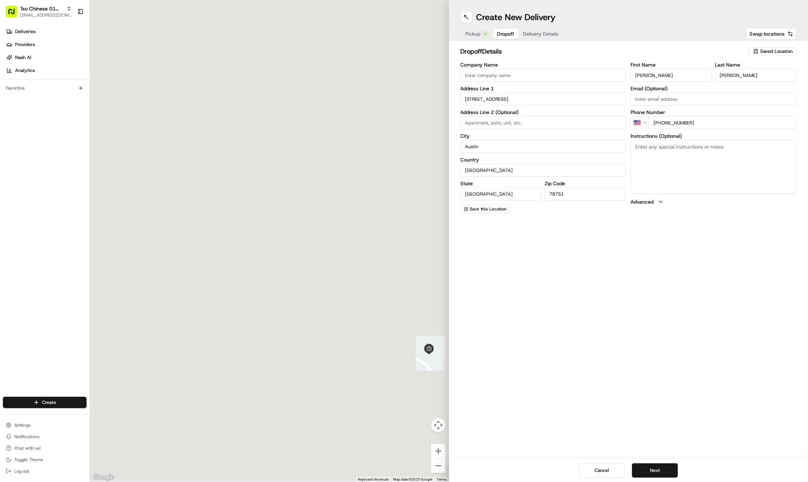
type input "910 East 40th Street"
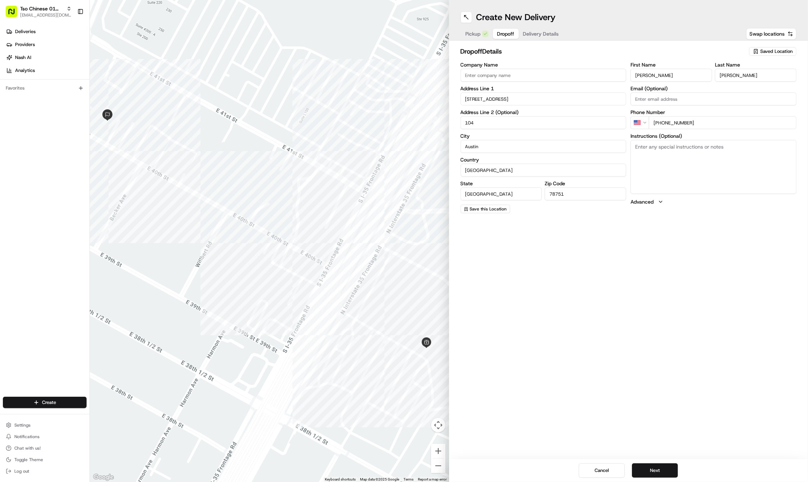
type input "104"
click at [709, 167] on textarea "Instructions (Optional)" at bounding box center [714, 167] width 166 height 54
paste textarea "i live at the very end of the building to the left, under the stairs. Feel free…"
type textarea "i live at the very end of the building to the left, under the stairs. Feel free…"
click at [647, 469] on button "Next" at bounding box center [655, 470] width 46 height 14
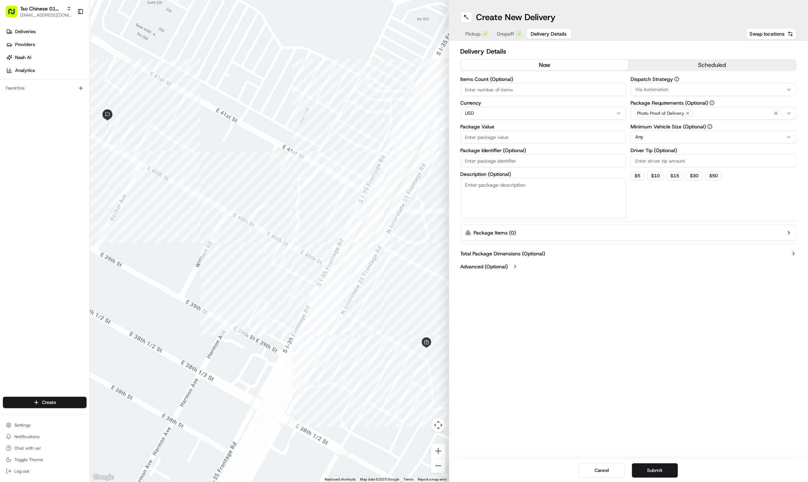
click at [663, 156] on input "Driver Tip (Optional)" at bounding box center [714, 160] width 166 height 13
type input "2"
click at [669, 89] on div "Via Automation" at bounding box center [714, 89] width 162 height 6
click at [669, 129] on span "Tso Cherrywood Strategy" at bounding box center [687, 128] width 88 height 6
click at [773, 112] on icon "button" at bounding box center [776, 113] width 6 height 6
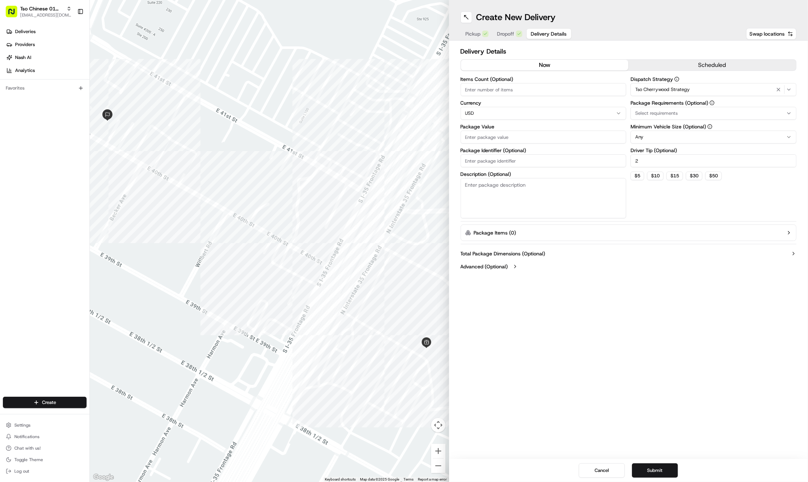
click at [773, 112] on div "Select requirements" at bounding box center [714, 113] width 162 height 6
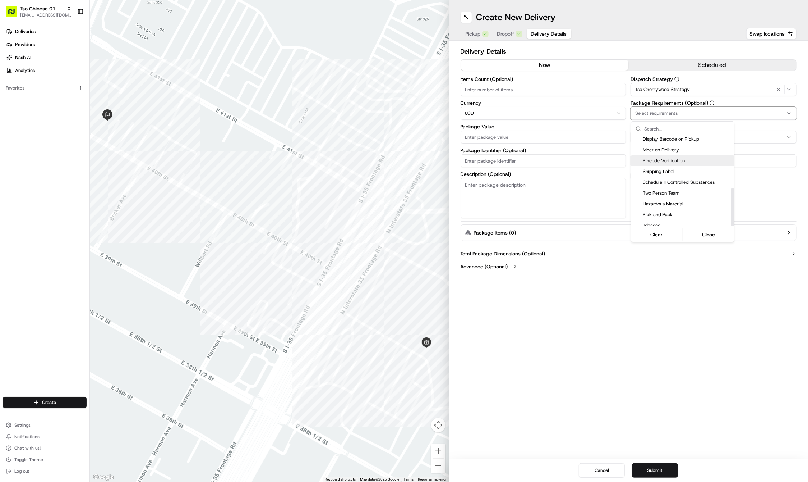
scroll to position [121, 0]
click at [692, 151] on div "Meet on Delivery" at bounding box center [682, 150] width 103 height 11
click at [652, 265] on html "Tso Chinese 01 Cherrywood haran@tsochinese.com Toggle Sidebar Deliveries Provid…" at bounding box center [404, 241] width 808 height 482
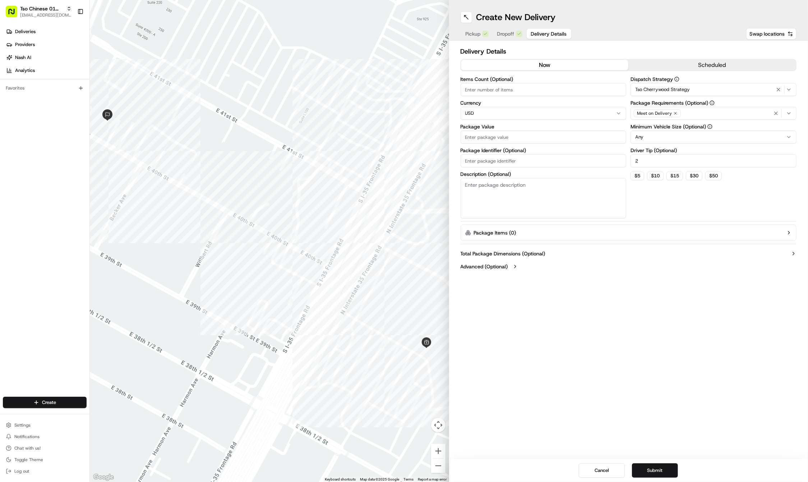
click at [510, 160] on input "Package Identifier (Optional)" at bounding box center [544, 160] width 166 height 13
paste input "M5FYBZL"
type input "M5FYBZL"
click at [496, 134] on input "Package Value" at bounding box center [544, 136] width 166 height 13
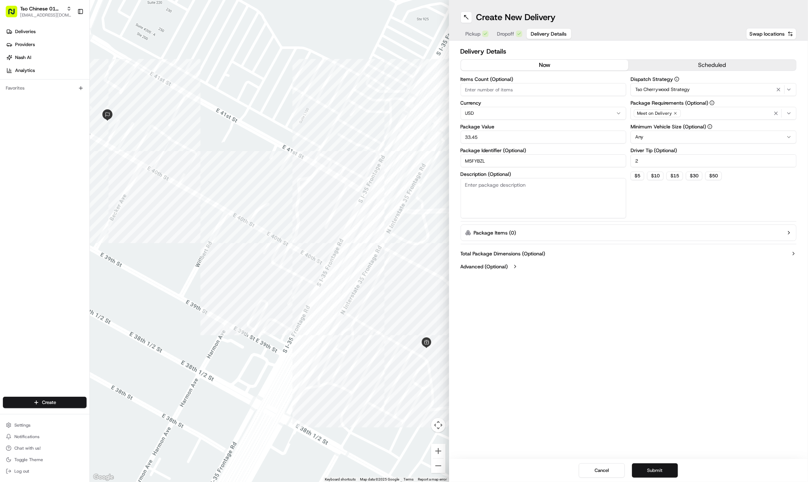
type input "33.45"
click at [666, 476] on button "Submit" at bounding box center [655, 470] width 46 height 14
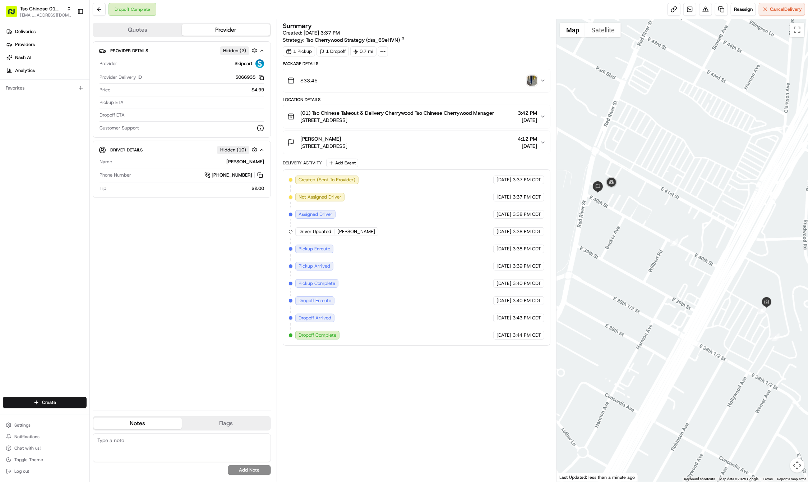
click at [533, 78] on img "button" at bounding box center [532, 80] width 10 height 10
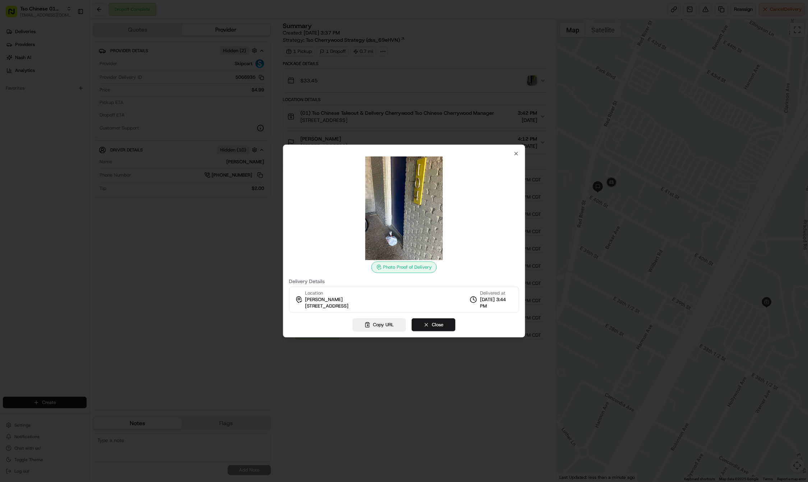
click at [569, 135] on div at bounding box center [404, 241] width 808 height 482
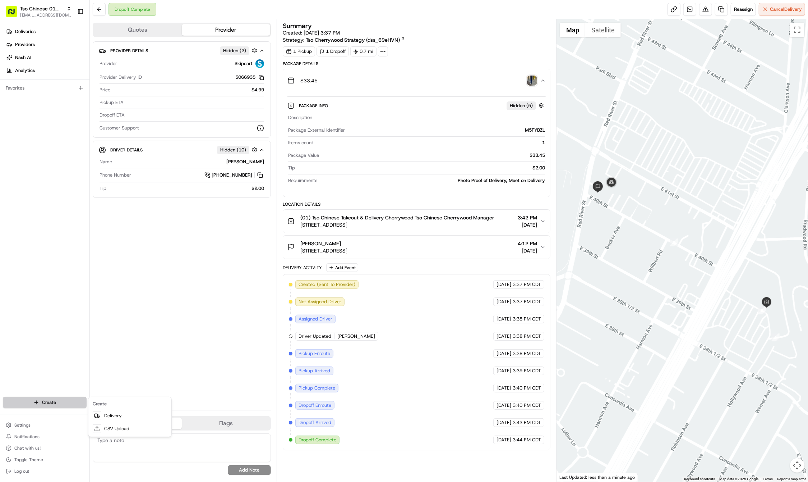
click at [47, 400] on html "Tso Chinese 01 Cherrywood haran@tsochinese.com Toggle Sidebar Deliveries Provid…" at bounding box center [404, 241] width 808 height 482
click at [137, 413] on link "Delivery" at bounding box center [130, 415] width 80 height 13
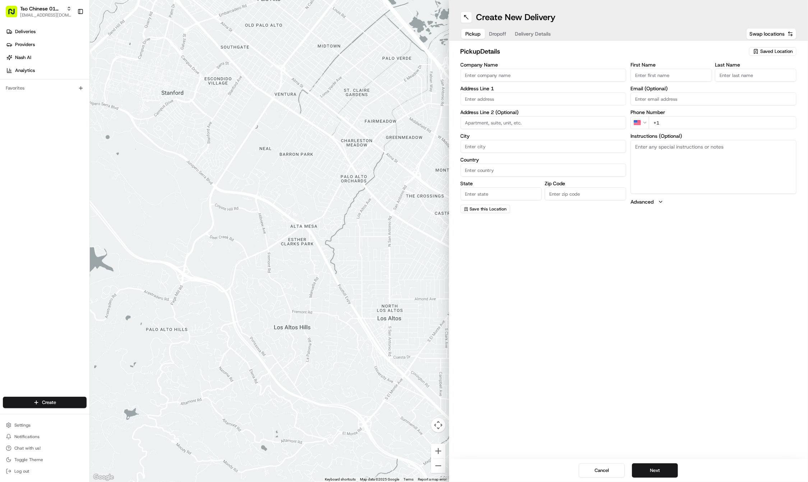
click at [777, 46] on div "pickup Details Saved Location Company Name Address Line 1 Address Line 2 (Optio…" at bounding box center [628, 130] width 359 height 178
click at [773, 53] on span "Saved Location" at bounding box center [777, 51] width 32 height 6
click at [750, 77] on span "(01) Tso Chinese Takeout & Delivery Cherrywood" at bounding box center [761, 81] width 88 height 13
type input "(01) Tso Chinese Takeout & Delivery Cherrywood"
type input "Ste E-5"
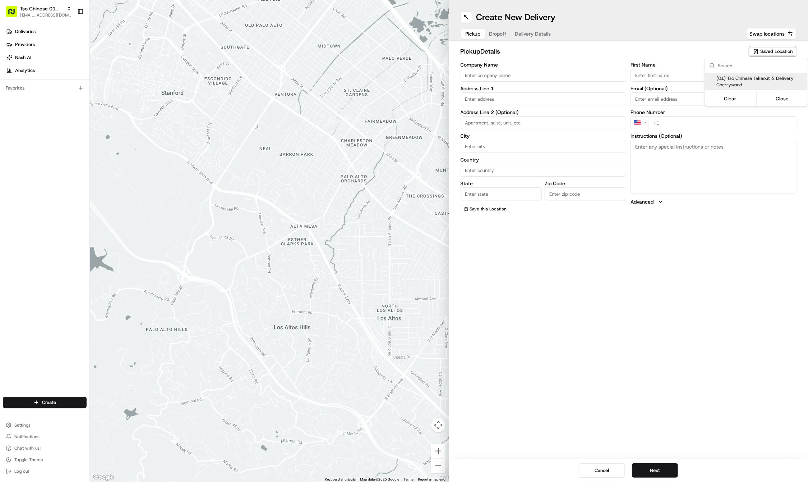
type input "Austin"
type input "US"
type input "TX"
type input "78722"
type input "Tso Chinese"
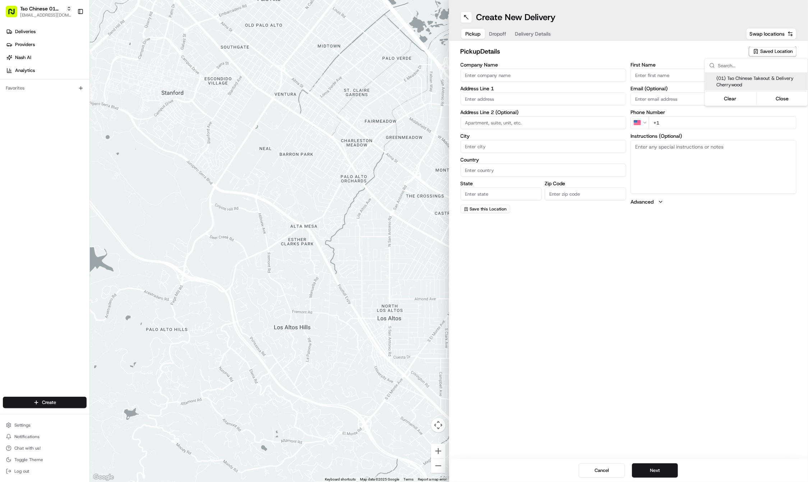
type input "Cherrywood Manager"
type input "[EMAIL_ADDRESS][DOMAIN_NAME]"
type input "[PHONE_NUMBER]"
type textarea "Submit a picture displaying address & food as Proof of Delivery. Envía una foto…"
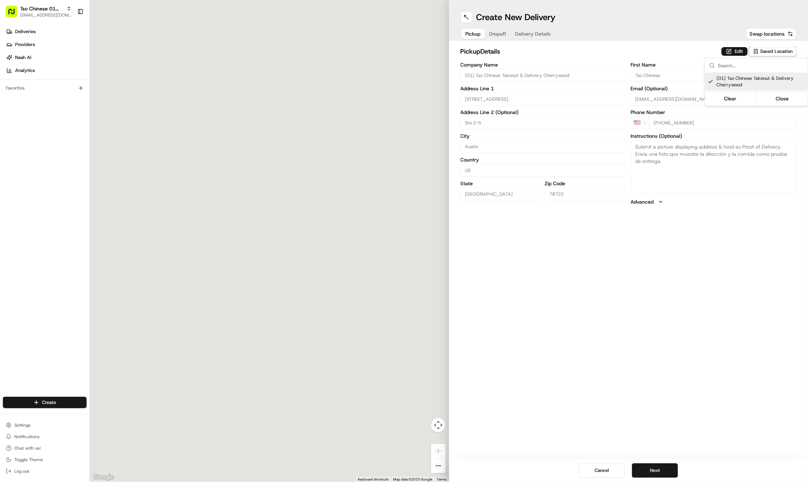
type input "3909 N Interstate Hwy 35"
click at [679, 399] on html "Tso Chinese 01 Cherrywood haran@tsochinese.com Toggle Sidebar Deliveries Provid…" at bounding box center [404, 241] width 808 height 482
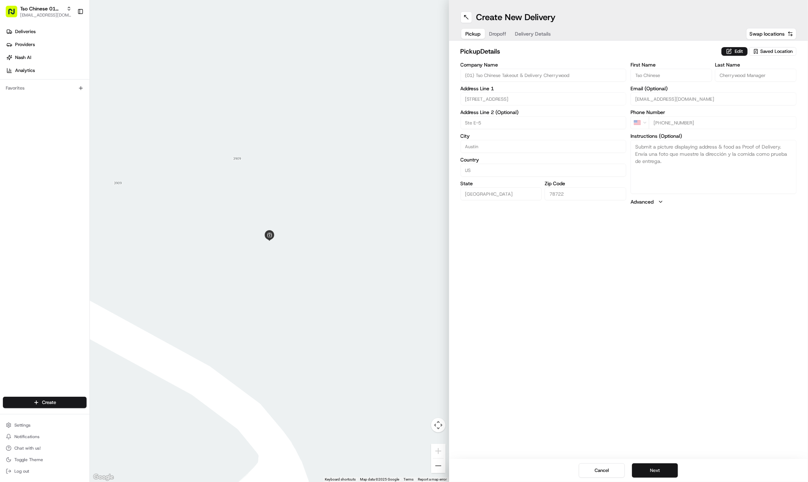
click at [658, 472] on button "Next" at bounding box center [655, 470] width 46 height 14
click at [657, 88] on label "Email (Optional)" at bounding box center [714, 88] width 166 height 5
click at [657, 92] on input "Email (Optional)" at bounding box center [714, 98] width 166 height 13
click at [651, 82] on div "First Name Last Name Email (Optional) Phone Number US +1 Instructions (Optional…" at bounding box center [714, 137] width 166 height 151
paste input "Bryan"
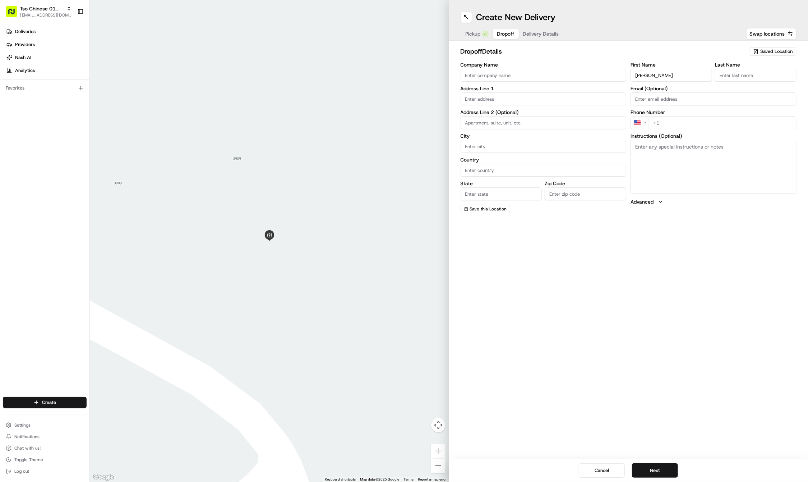
type input "Bryan"
click at [674, 131] on input "+1" at bounding box center [723, 130] width 148 height 13
paste input "606 524 3515"
type input "+1 606 524 3515"
click at [731, 66] on label "Last Name" at bounding box center [756, 64] width 82 height 5
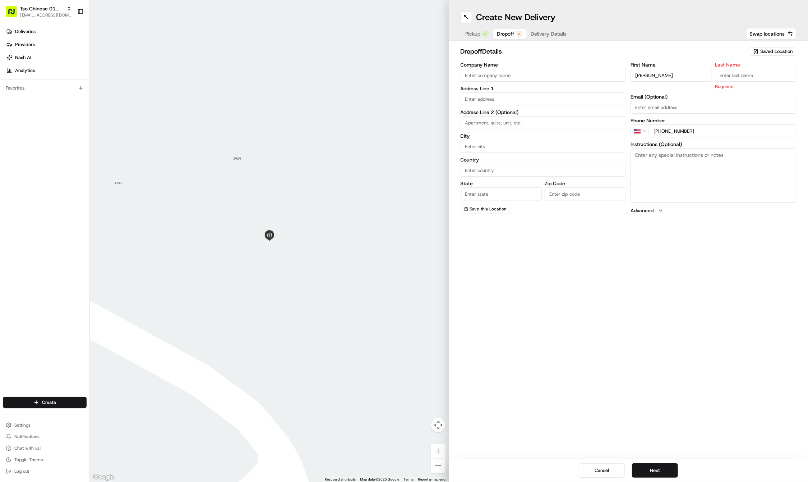
click at [731, 69] on input "Last Name" at bounding box center [756, 75] width 82 height 13
click at [728, 73] on input "Last Name" at bounding box center [756, 75] width 82 height 13
paste input "Dickman"
type input "Dickman"
paste input "5506 Montview Street"
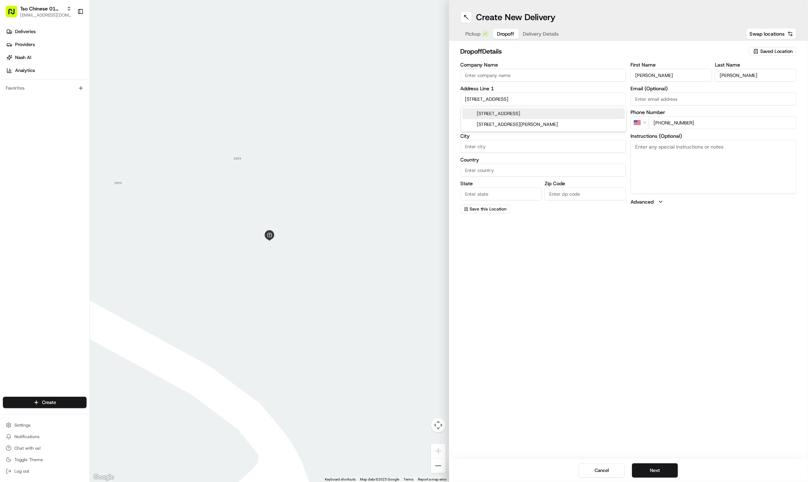
click at [486, 113] on div "5506 Montview Street, Austin, TX" at bounding box center [544, 113] width 162 height 11
type input "5506 Montview St, Austin, TX 78756, USA"
type input "Austin"
type input "United States"
type input "TX"
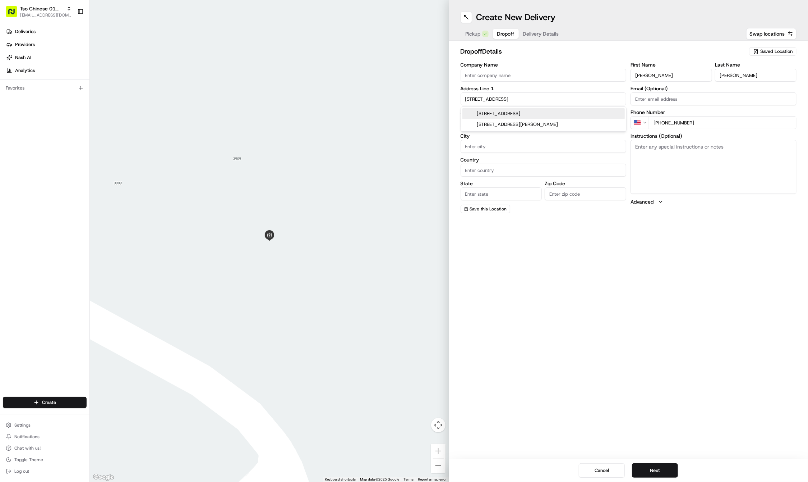
type input "78756"
type input "5506 Montview Street"
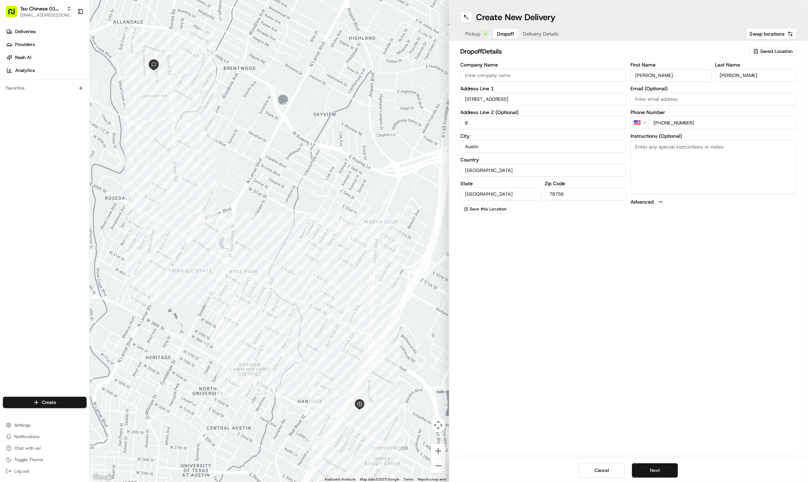
type input "B"
click at [652, 469] on button "Next" at bounding box center [655, 470] width 46 height 14
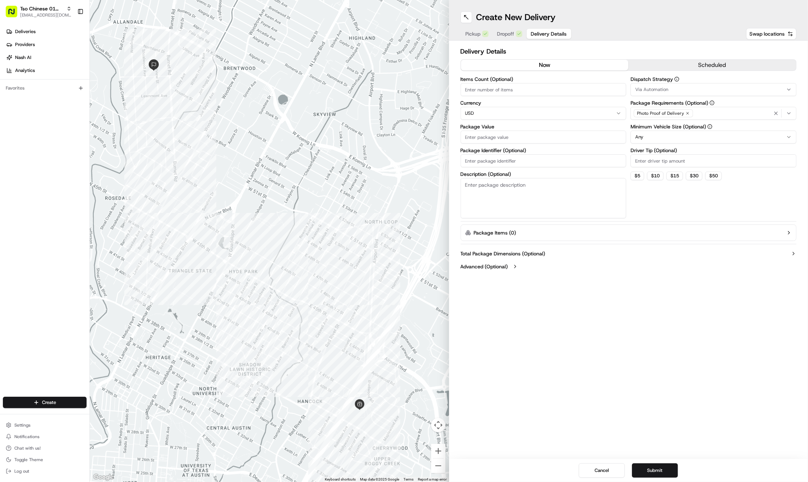
click at [478, 163] on input "Package Identifier (Optional)" at bounding box center [544, 160] width 166 height 13
paste input "BGBQPER"
type input "BGBQPER"
click at [477, 122] on div "Items Count (Optional) Currency USD Package Value Package Identifier (Optional)…" at bounding box center [544, 148] width 166 height 142
click at [477, 139] on input "Package Value" at bounding box center [544, 136] width 166 height 13
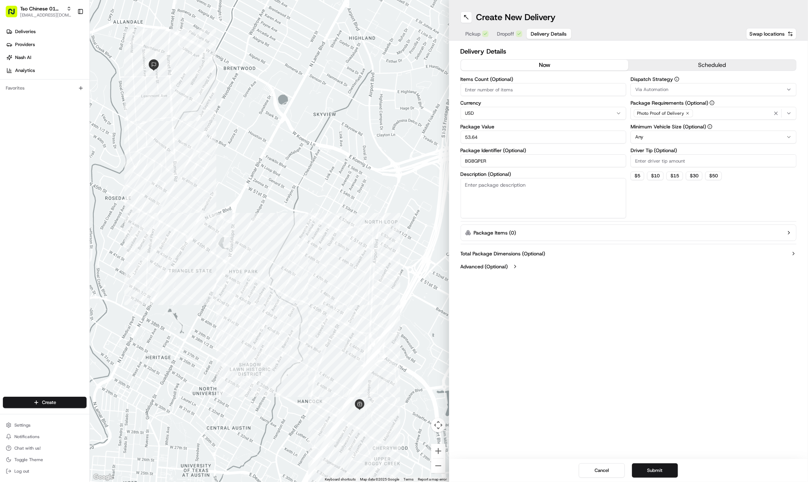
type input "53.64"
click at [658, 161] on input "Driver Tip (Optional)" at bounding box center [714, 160] width 166 height 13
type input "2"
click at [658, 94] on button "Via Automation" at bounding box center [714, 89] width 166 height 13
click at [657, 125] on span "Tso Cherrywood Strategy" at bounding box center [687, 128] width 88 height 6
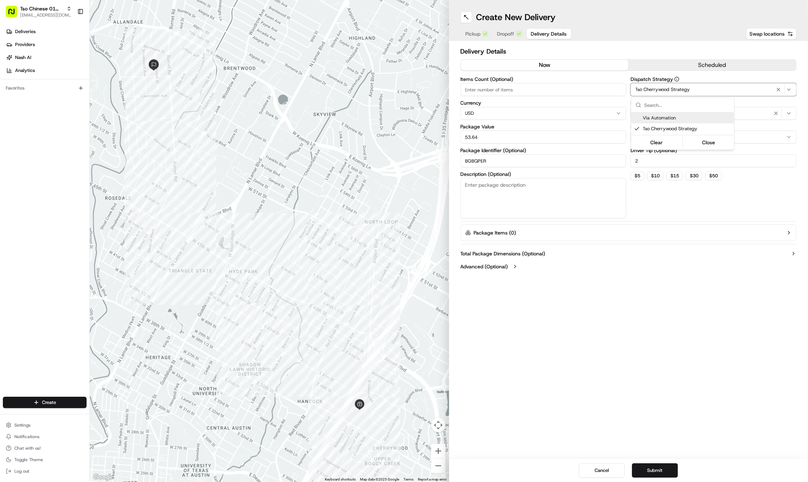
click at [780, 112] on html "Tso Chinese 01 Cherrywood haran@tsochinese.com Toggle Sidebar Deliveries Provid…" at bounding box center [404, 241] width 808 height 482
click at [774, 112] on icon "button" at bounding box center [776, 113] width 6 height 6
click at [774, 112] on div "Select requirements" at bounding box center [714, 113] width 162 height 6
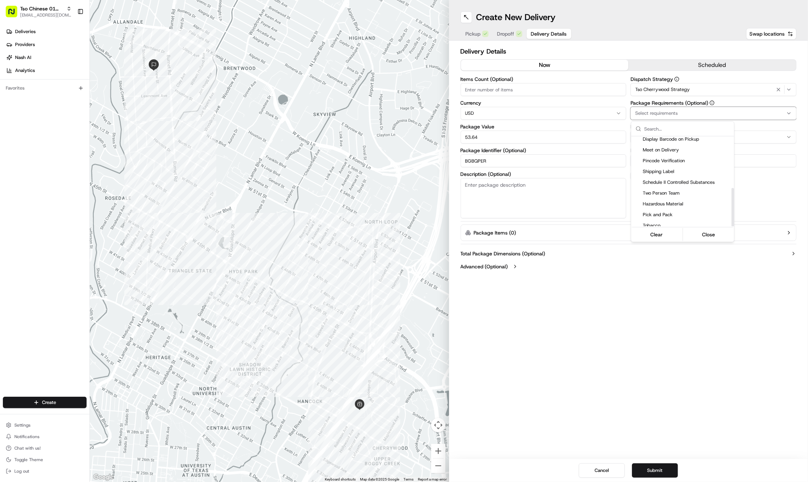
scroll to position [121, 0]
click at [662, 150] on span "Meet on Delivery" at bounding box center [687, 150] width 88 height 6
click at [624, 259] on html "Tso Chinese 01 Cherrywood haran@tsochinese.com Toggle Sidebar Deliveries Provid…" at bounding box center [404, 241] width 808 height 482
click at [666, 396] on div "Create New Delivery Pickup Dropoff Delivery Details Swap locations Delivery Det…" at bounding box center [628, 241] width 359 height 482
click at [648, 471] on button "Submit" at bounding box center [655, 470] width 46 height 14
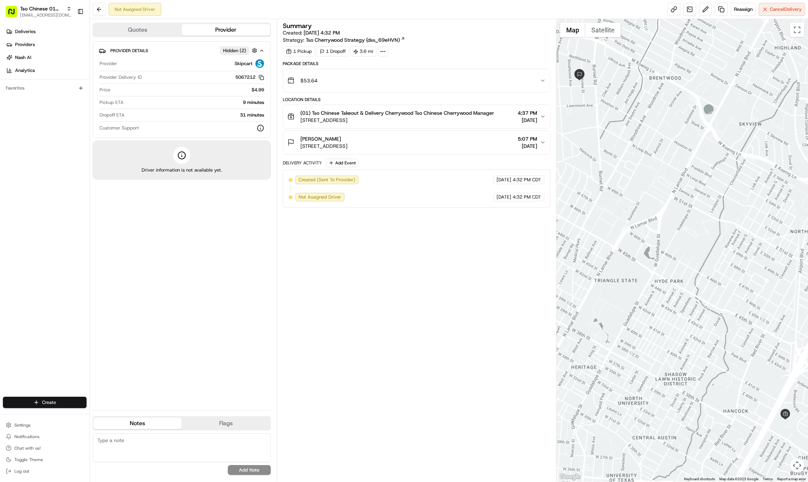
click at [60, 403] on html "Tso Chinese 01 Cherrywood haran@tsochinese.com Toggle Sidebar Deliveries Provid…" at bounding box center [404, 241] width 808 height 482
click at [123, 417] on link "Delivery" at bounding box center [130, 415] width 80 height 13
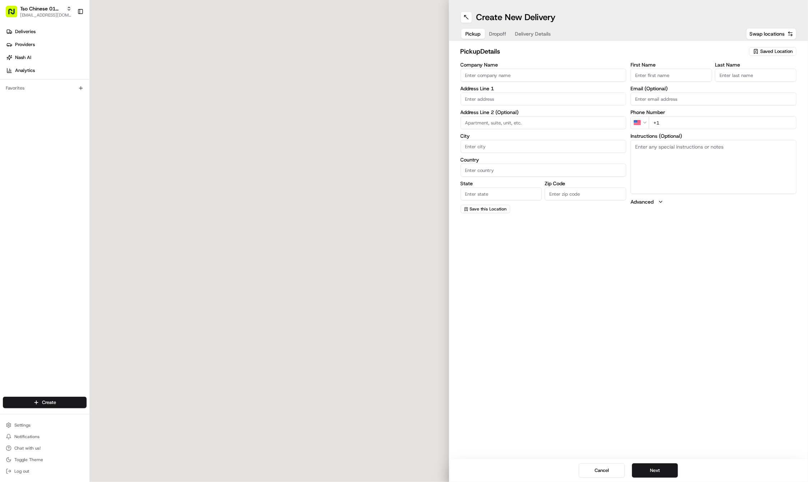
click at [767, 55] on div "Saved Location" at bounding box center [772, 51] width 47 height 9
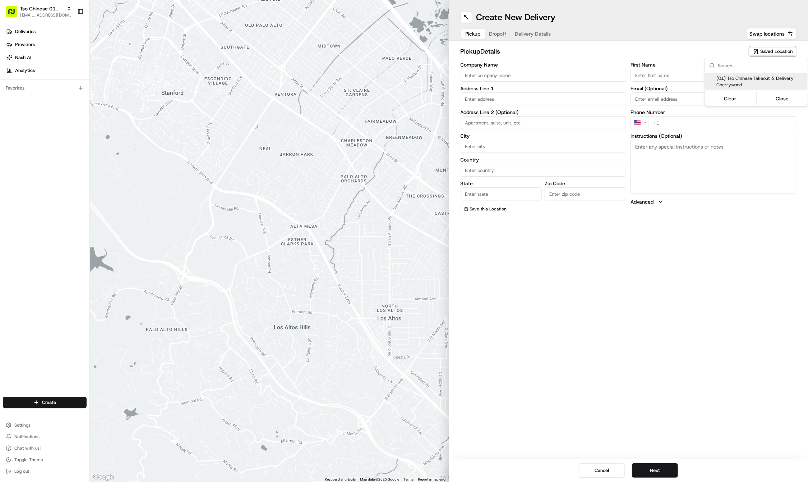
click at [737, 79] on span "(01) Tso Chinese Takeout & Delivery Cherrywood" at bounding box center [761, 81] width 88 height 13
type input "(01) Tso Chinese Takeout & Delivery Cherrywood"
type input "Ste E-5"
type input "Austin"
type input "US"
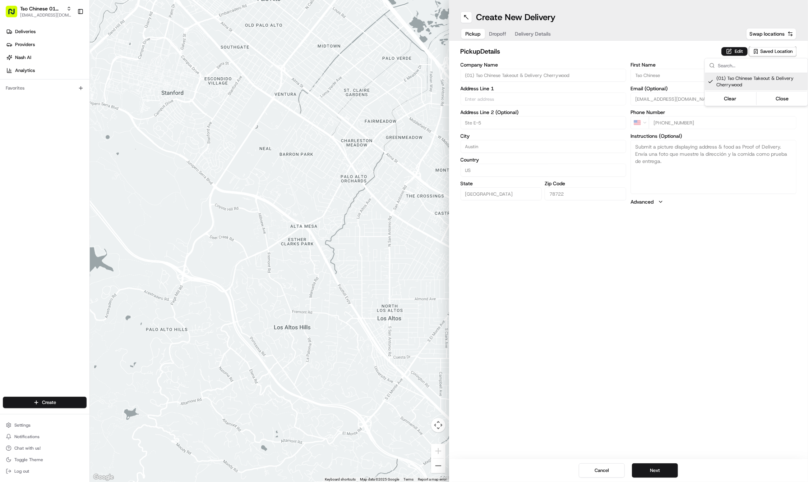
type input "TX"
type input "78722"
type input "Tso Chinese"
type input "Cherrywood Manager"
type input "[EMAIL_ADDRESS][DOMAIN_NAME]"
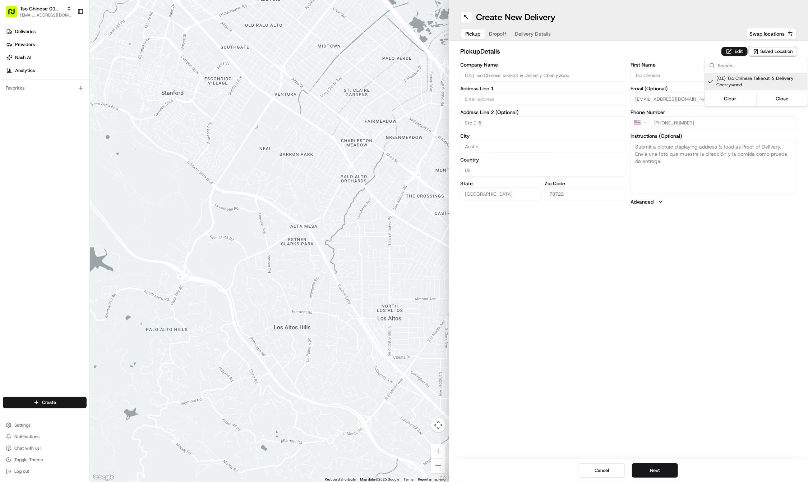
type input "[PHONE_NUMBER]"
type textarea "Submit a picture displaying address & food as Proof of Delivery. Envía una foto…"
type input "3909 N Interstate Hwy 35"
click at [662, 346] on html "Tso Chinese 01 Cherrywood haran@tsochinese.com Toggle Sidebar Deliveries Provid…" at bounding box center [404, 241] width 808 height 482
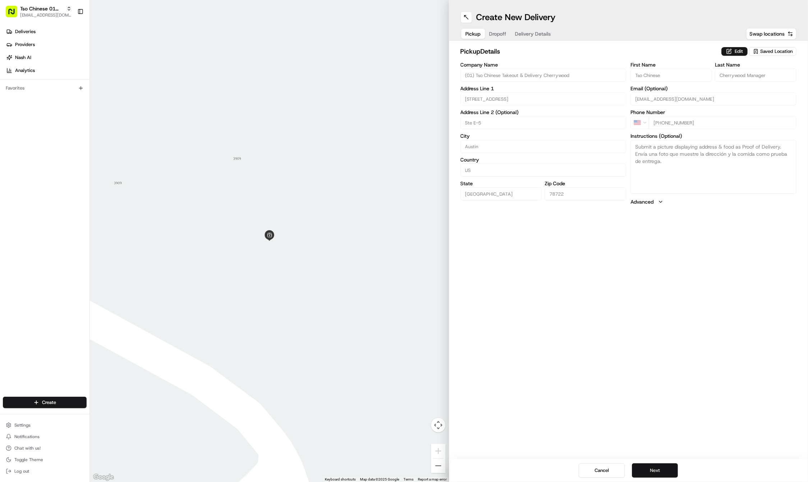
click at [652, 469] on button "Next" at bounding box center [655, 470] width 46 height 14
click at [653, 64] on label "First Name" at bounding box center [672, 64] width 82 height 5
click at [653, 69] on input "First Name" at bounding box center [672, 75] width 82 height 13
click at [657, 75] on input "First Name" at bounding box center [672, 75] width 82 height 13
paste input "Ginny"
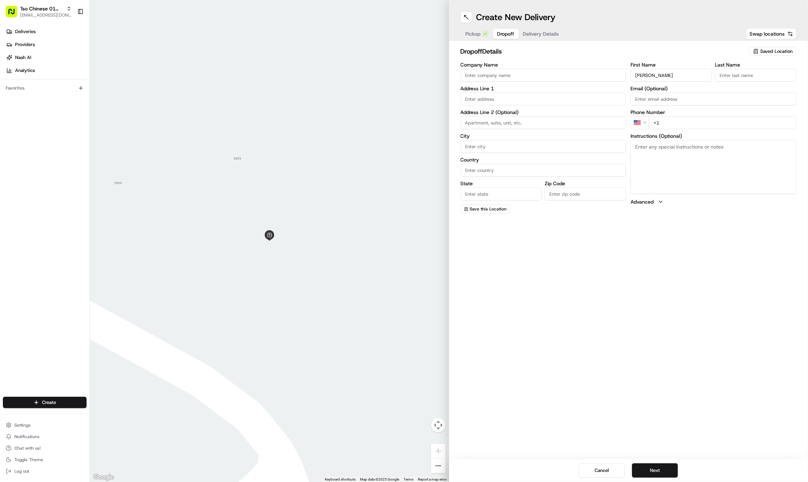
type input "Ginny"
paste input "Flores"
type input "Flores"
click at [693, 137] on div "First Name Ginny Last Name Flores Required Email (Optional) Phone Number US +1 …" at bounding box center [714, 138] width 166 height 152
paste input "512 657 9875"
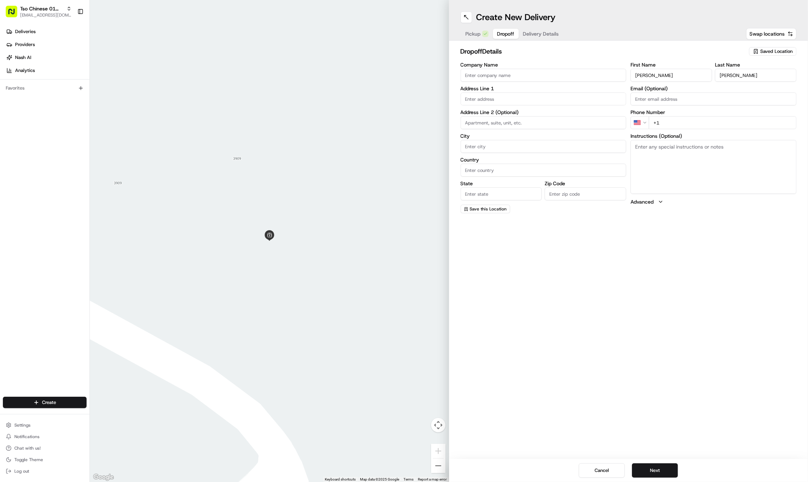
type input "+1 512 657 9875"
paste input "5506 Grover Ave"
click at [488, 110] on div "5506 Grover Avenue, Austin, TX" at bounding box center [544, 113] width 162 height 11
type input "5506 Grover Ave, Austin, TX 78756, USA"
type input "Austin"
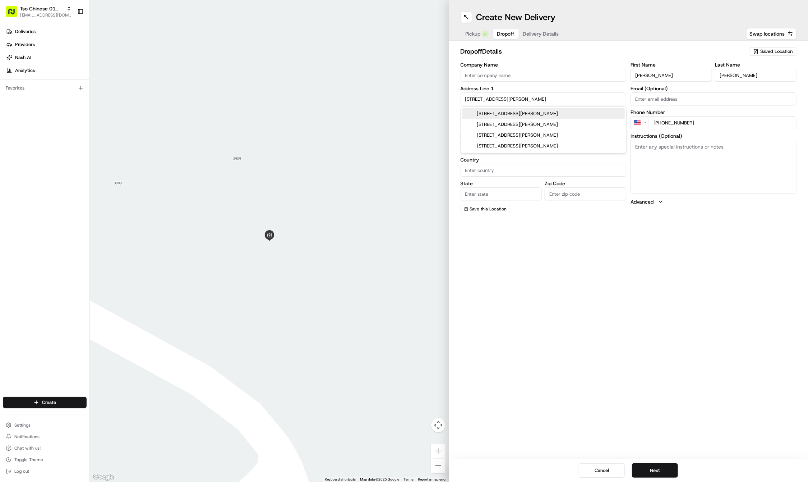
type input "United States"
type input "TX"
type input "78756"
type input "5506 Grover Avenue"
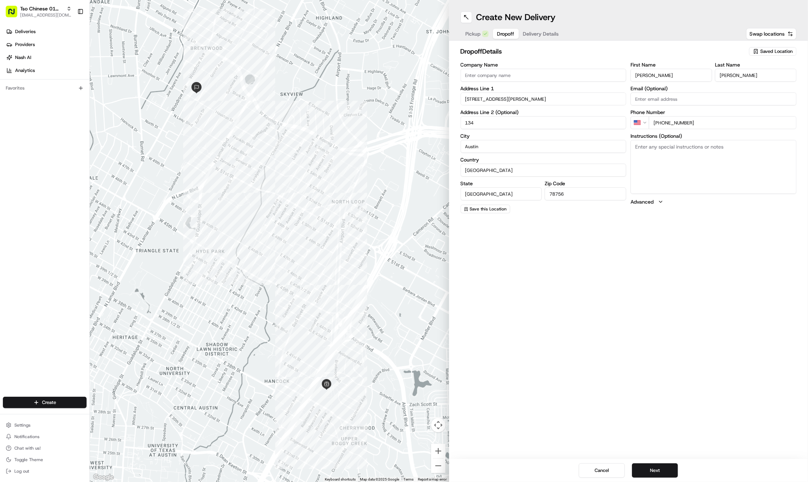
type input "134"
click at [722, 161] on textarea "Instructions (Optional)" at bounding box center [714, 167] width 166 height 54
paste textarea "Our door faces the baseball field we’re in Building I. We are at an apartment c…"
type textarea "Our door faces the baseball field we’re in Building I. We are at an apartment c…"
click at [640, 469] on button "Next" at bounding box center [655, 470] width 46 height 14
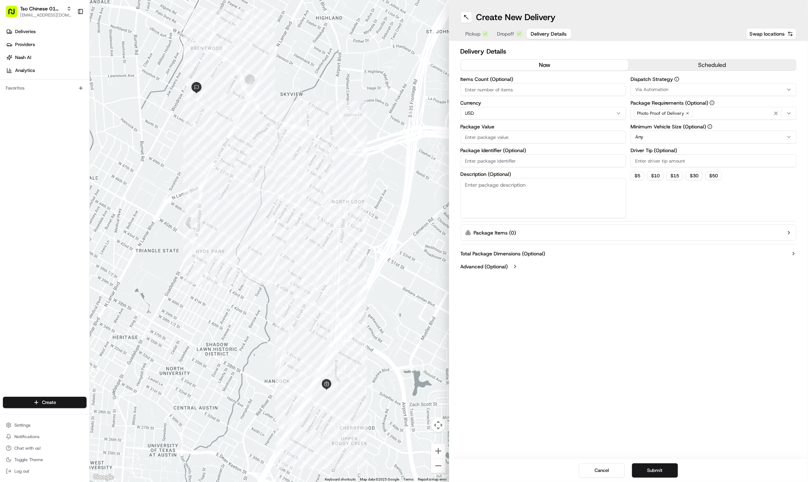
click at [520, 156] on input "Package Identifier (Optional)" at bounding box center [544, 160] width 166 height 13
type input "2"
click at [694, 161] on input "Driver Tip (Optional)" at bounding box center [714, 160] width 166 height 13
type input "2"
click at [678, 81] on icon "button" at bounding box center [677, 79] width 5 height 5
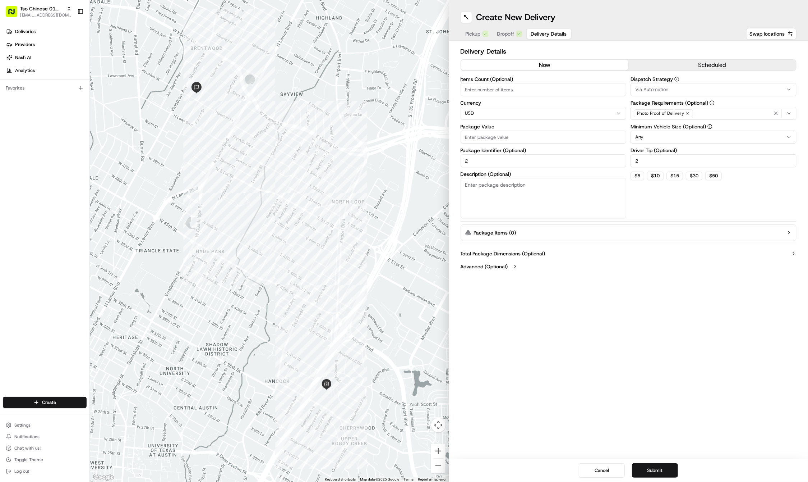
click at [677, 88] on div "Via Automation" at bounding box center [714, 89] width 162 height 6
click at [682, 127] on span "Tso Cherrywood Strategy" at bounding box center [687, 128] width 88 height 6
click at [484, 159] on html "Tso Chinese 01 Cherrywood haran@tsochinese.com Toggle Sidebar Deliveries Provid…" at bounding box center [404, 241] width 808 height 482
click at [484, 159] on input "2" at bounding box center [544, 160] width 166 height 13
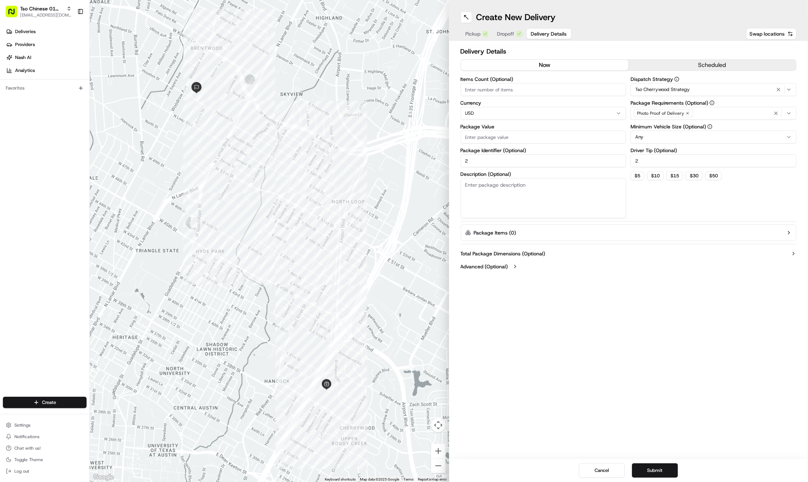
paste input "7FA0KKR"
type input "7FA0KKR"
click at [478, 137] on input "Package Value" at bounding box center [544, 136] width 166 height 13
type input "41.03"
click at [594, 364] on div "Create New Delivery Pickup Dropoff Delivery Details Swap locations Delivery Det…" at bounding box center [628, 241] width 359 height 482
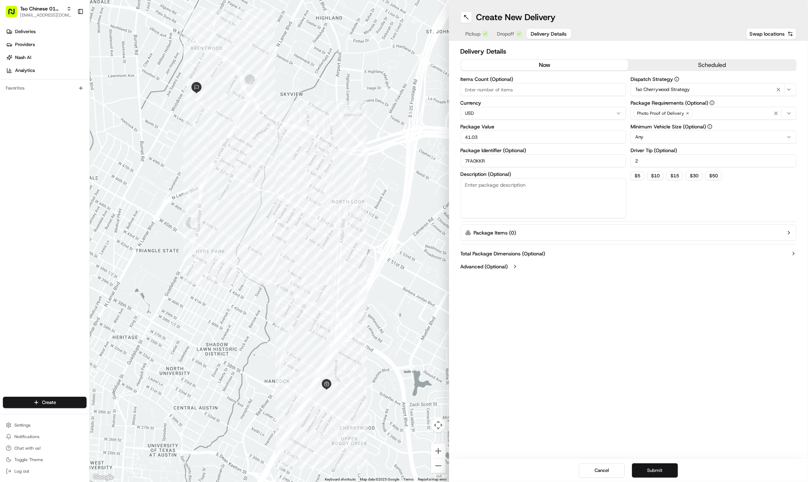
click at [649, 469] on button "Submit" at bounding box center [655, 470] width 46 height 14
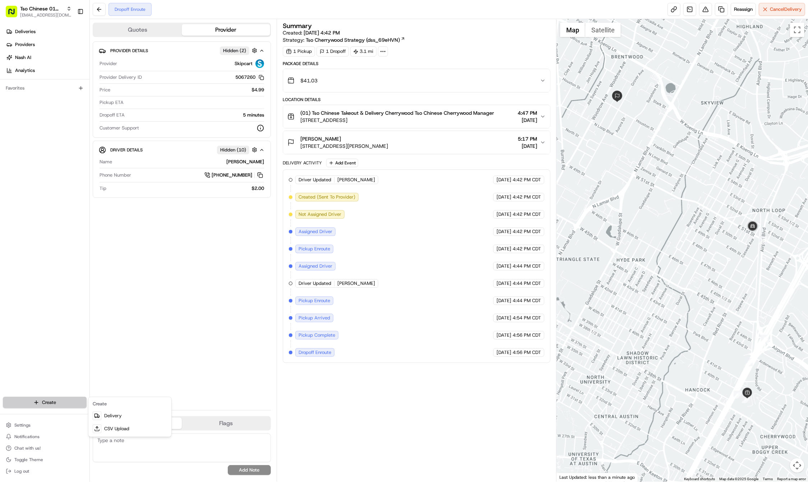
click at [55, 401] on html "Tso Chinese 01 Cherrywood haran@tsochinese.com Toggle Sidebar Deliveries Provid…" at bounding box center [404, 241] width 808 height 482
click at [117, 413] on link "Delivery" at bounding box center [130, 415] width 80 height 13
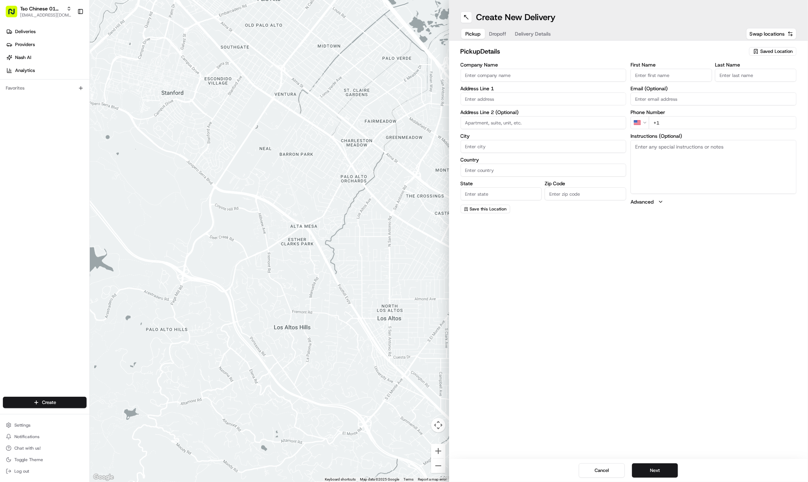
click at [780, 59] on div "pickup Details Saved Location Company Name Address Line 1 Address Line 2 (Optio…" at bounding box center [629, 129] width 336 height 167
click at [773, 55] on button "Saved Location" at bounding box center [772, 51] width 47 height 10
click at [746, 84] on span "(01) Tso Chinese Takeout & Delivery Cherrywood" at bounding box center [761, 81] width 88 height 13
type input "(01) Tso Chinese Takeout & Delivery Cherrywood"
type input "Ste E-5"
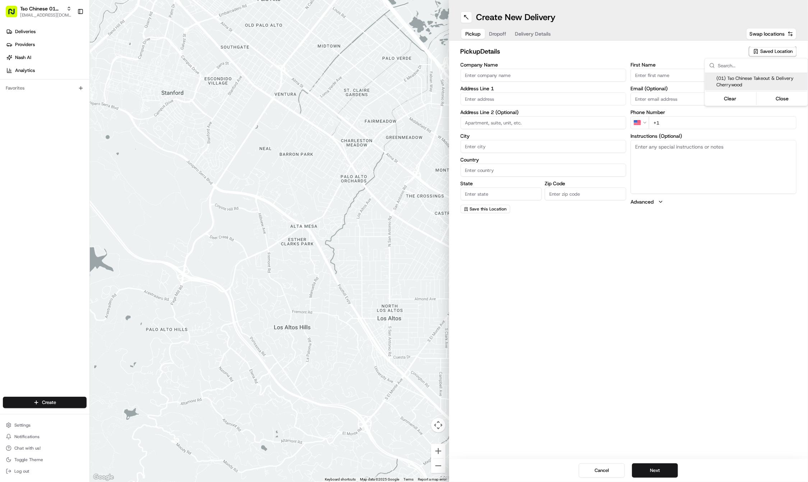
type input "Austin"
type input "US"
type input "TX"
type input "78722"
type input "Tso Chinese"
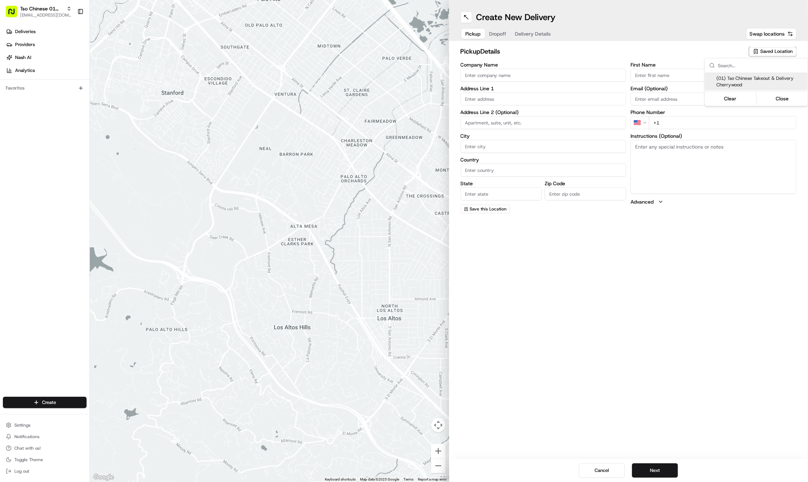
type input "Cherrywood Manager"
type input "[EMAIL_ADDRESS][DOMAIN_NAME]"
type input "[PHONE_NUMBER]"
type textarea "Submit a picture displaying address & food as Proof of Delivery. Envía una foto…"
type input "3909 N Interstate Hwy 35"
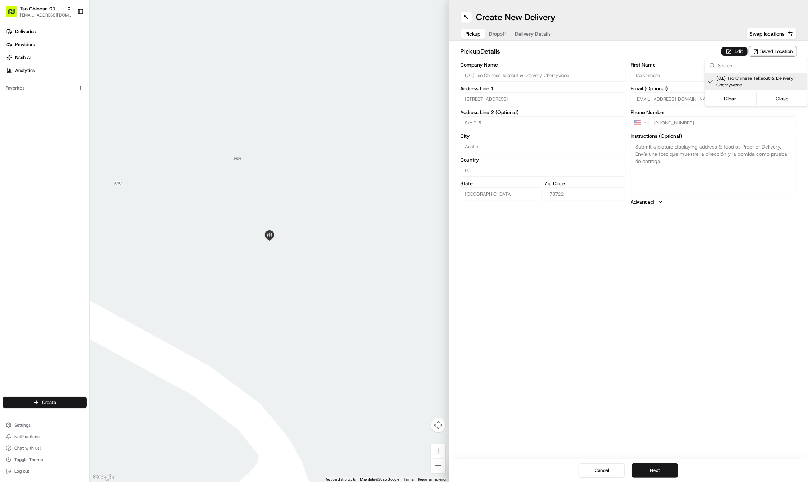
click at [676, 331] on html "Tso Chinese 01 Cherrywood haran@tsochinese.com Toggle Sidebar Deliveries Provid…" at bounding box center [404, 241] width 808 height 482
click at [651, 464] on button "Next" at bounding box center [655, 470] width 46 height 14
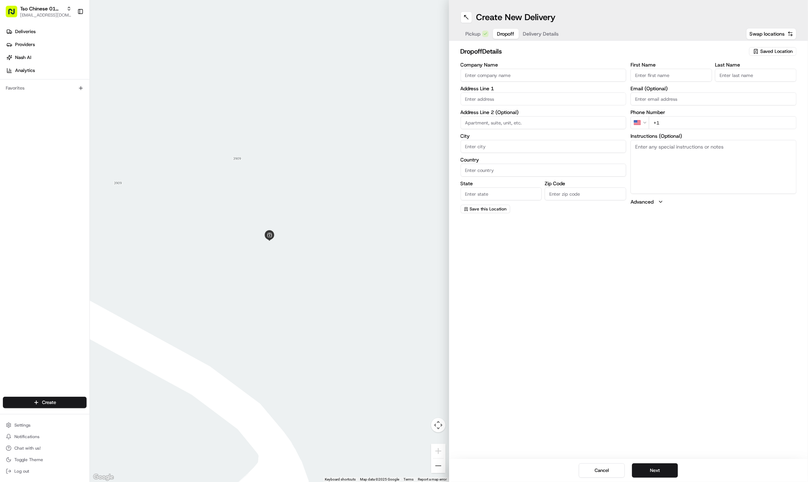
click at [663, 82] on div "First Name Last Name Email (Optional) Phone Number US +1 Instructions (Optional…" at bounding box center [714, 137] width 166 height 151
paste input "Brandi"
type input "Brandi"
paste input "Wagner"
type input "Wagner"
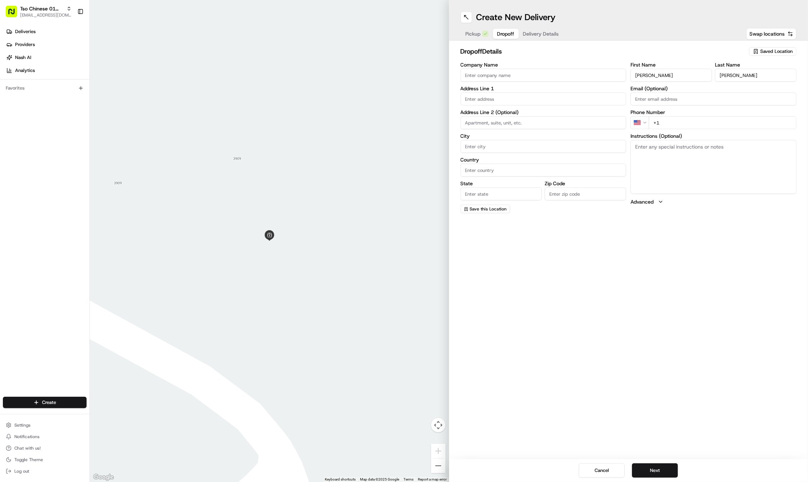
paste input "850 621 0158"
type input "+1 850 621 0158"
click at [499, 105] on div "Company Name Address Line 1 Address Line 2 (Optional) City Country State Zip Co…" at bounding box center [544, 137] width 166 height 151
paste input "1718 Palma Plz"
click at [491, 111] on div "1718 Palma Plaza, Austin, TX" at bounding box center [544, 113] width 162 height 11
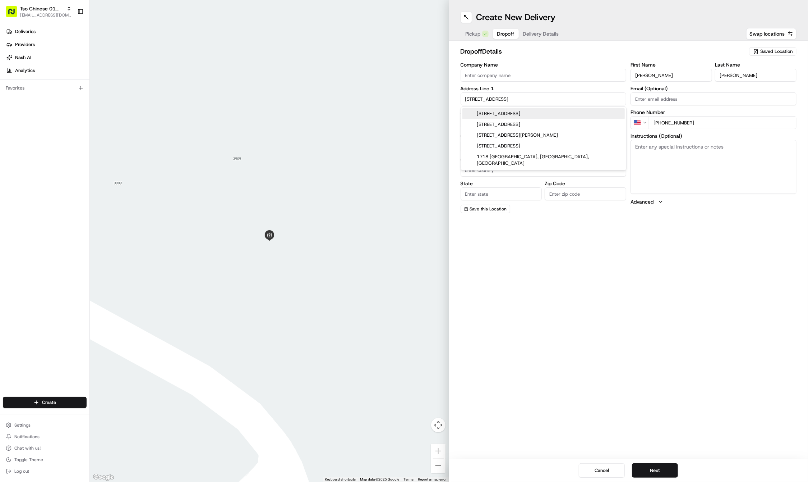
type input "1718 Palma Plaza, Austin, TX 78703, USA"
type input "Austin"
type input "United States"
type input "TX"
type input "78703"
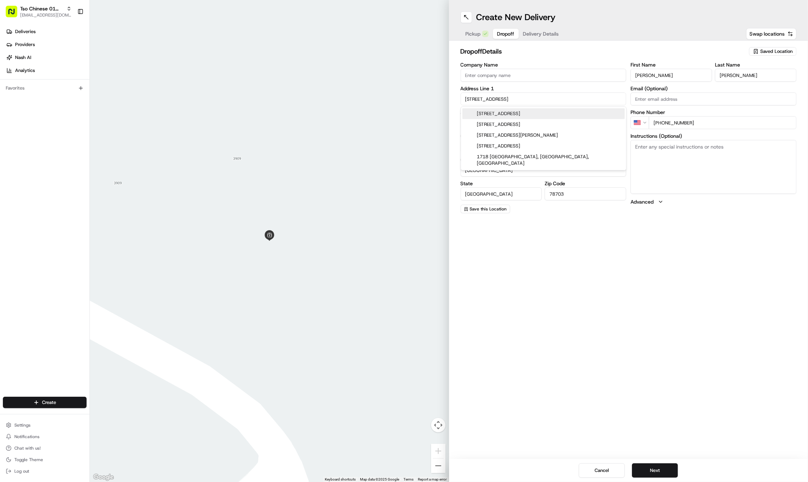
type input "1718 Palma Plaza"
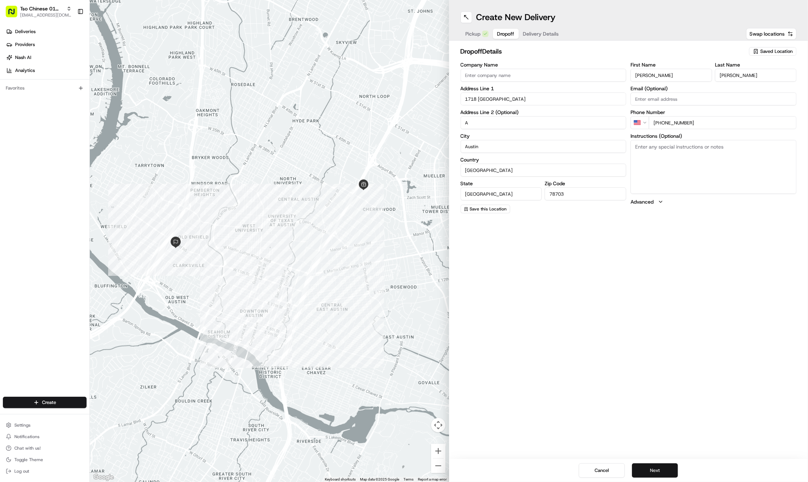
type input "A"
click at [650, 468] on button "Next" at bounding box center [655, 470] width 46 height 14
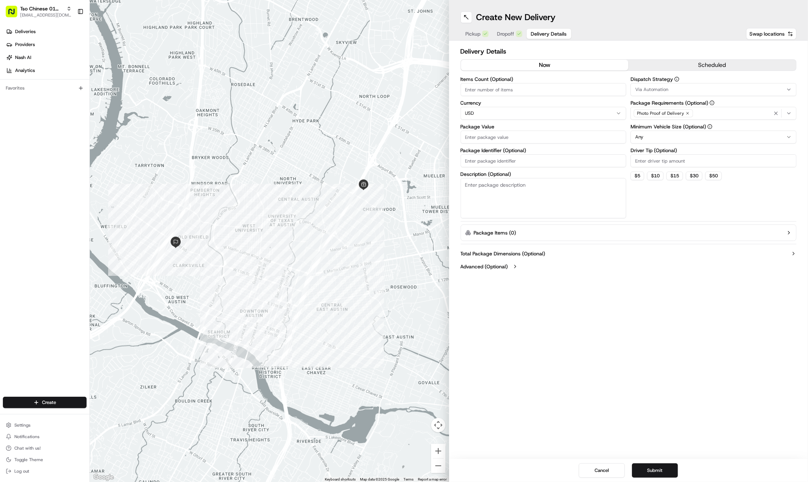
click at [509, 162] on input "Package Identifier (Optional)" at bounding box center [544, 160] width 166 height 13
paste input "TUZVCEJ"
type input "TUZVCEJ"
click at [484, 139] on input "Package Value" at bounding box center [544, 136] width 166 height 13
type input "39.94"
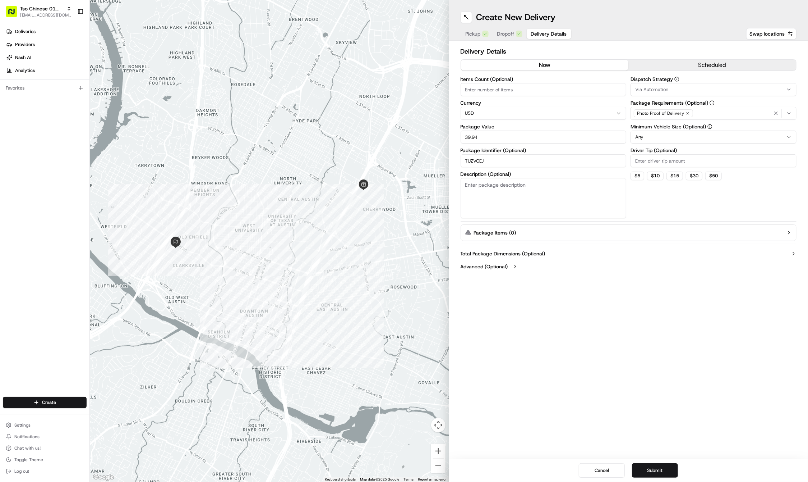
click at [656, 167] on div "Dispatch Strategy Via Automation Package Requirements (Optional) Photo Proof of…" at bounding box center [714, 148] width 166 height 142
click at [650, 161] on input "Driver Tip (Optional)" at bounding box center [714, 160] width 166 height 13
type input "3"
type input "2"
click at [682, 111] on span "Photo Proof of Delivery" at bounding box center [660, 113] width 47 height 6
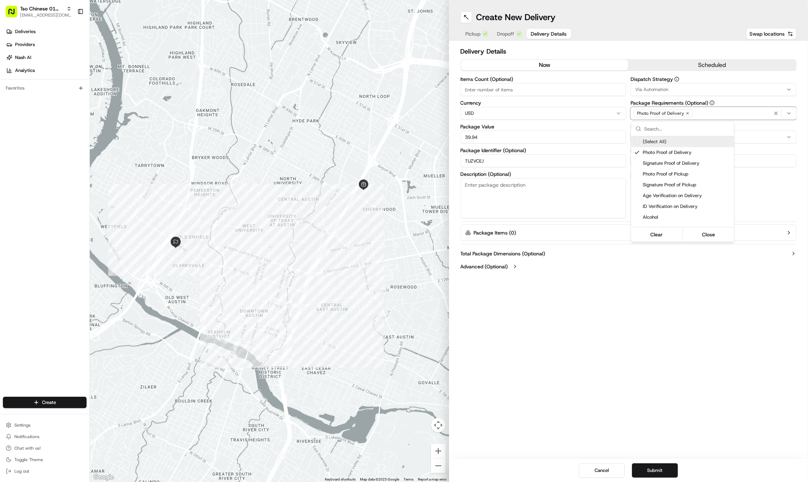
click at [686, 111] on icon "button" at bounding box center [688, 113] width 4 height 4
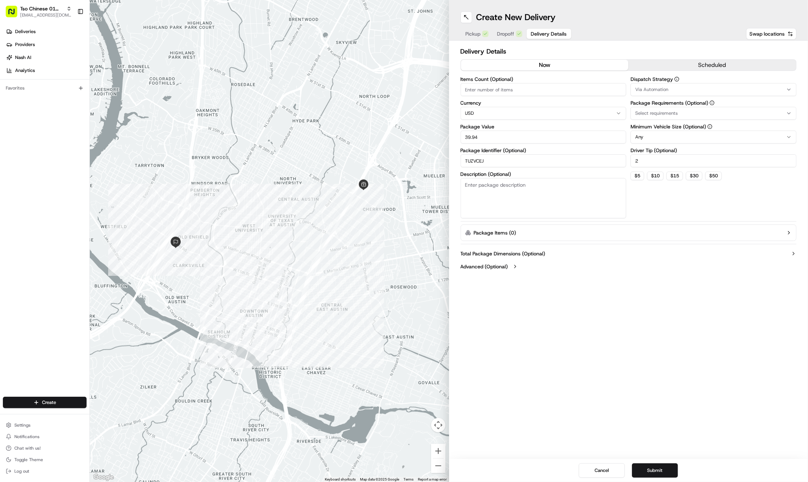
click at [685, 111] on div "Select requirements" at bounding box center [714, 113] width 162 height 6
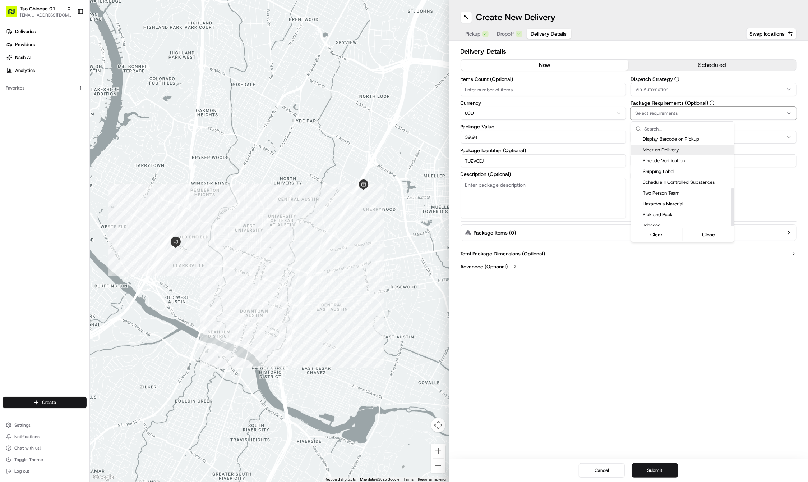
scroll to position [121, 0]
click at [669, 158] on span "Pincode Verification" at bounding box center [687, 161] width 88 height 6
click at [668, 147] on span "Meet on Delivery" at bounding box center [687, 150] width 88 height 6
click at [664, 158] on span "Pincode Verification" at bounding box center [687, 161] width 88 height 6
click at [718, 85] on html "Tso Chinese 01 Cherrywood haran@tsochinese.com Toggle Sidebar Deliveries Provid…" at bounding box center [404, 241] width 808 height 482
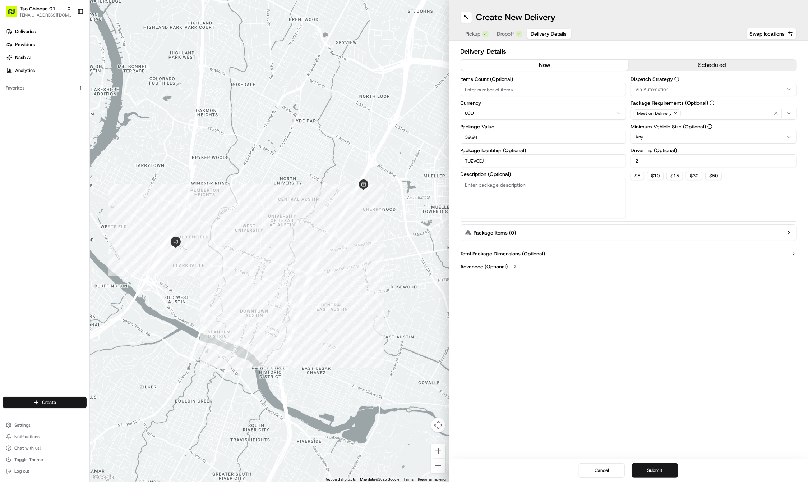
click at [686, 96] on div "Dispatch Strategy Via Automation Package Requirements (Optional) Meet on Delive…" at bounding box center [714, 148] width 166 height 142
click at [672, 92] on div "Via Automation" at bounding box center [714, 89] width 162 height 6
click at [674, 135] on div "Suggestions" at bounding box center [682, 135] width 101 height 0
click at [672, 127] on span "Tso Cherrywood Strategy" at bounding box center [687, 128] width 88 height 6
click at [638, 292] on html "Tso Chinese 01 Cherrywood haran@tsochinese.com Toggle Sidebar Deliveries Provid…" at bounding box center [404, 241] width 808 height 482
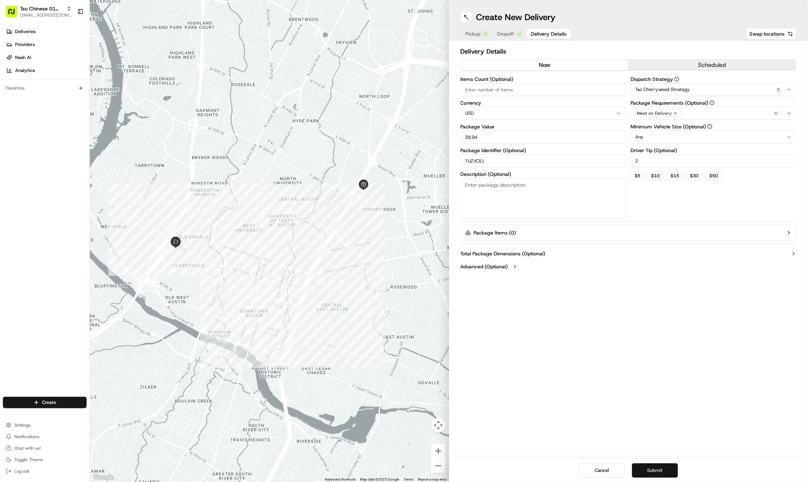
click at [648, 469] on button "Submit" at bounding box center [655, 470] width 46 height 14
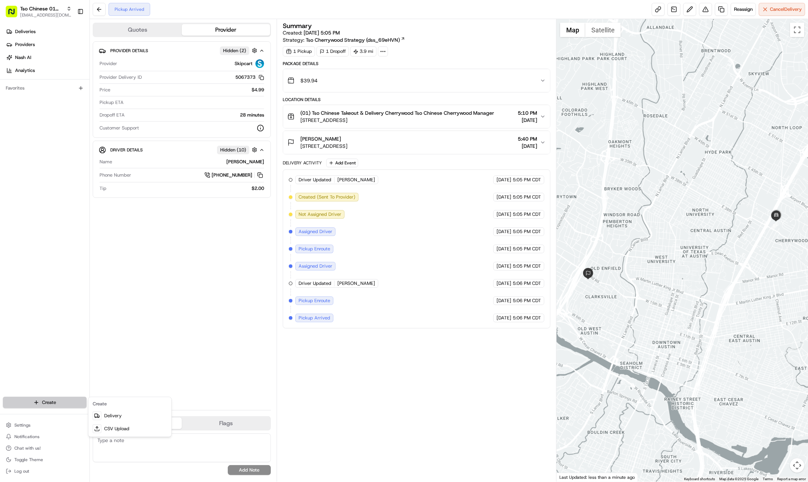
click at [42, 403] on html "Tso Chinese 01 Cherrywood haran@tsochinese.com Toggle Sidebar Deliveries Provid…" at bounding box center [404, 241] width 808 height 482
click at [107, 416] on link "Delivery" at bounding box center [130, 415] width 80 height 13
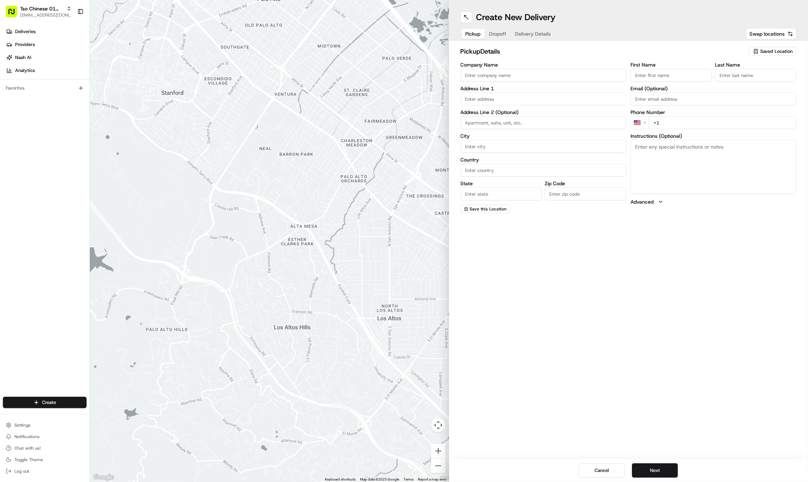
click at [765, 52] on span "Saved Location" at bounding box center [777, 51] width 32 height 6
click at [745, 77] on span "(01) Tso Chinese Takeout & Delivery Cherrywood" at bounding box center [761, 81] width 88 height 13
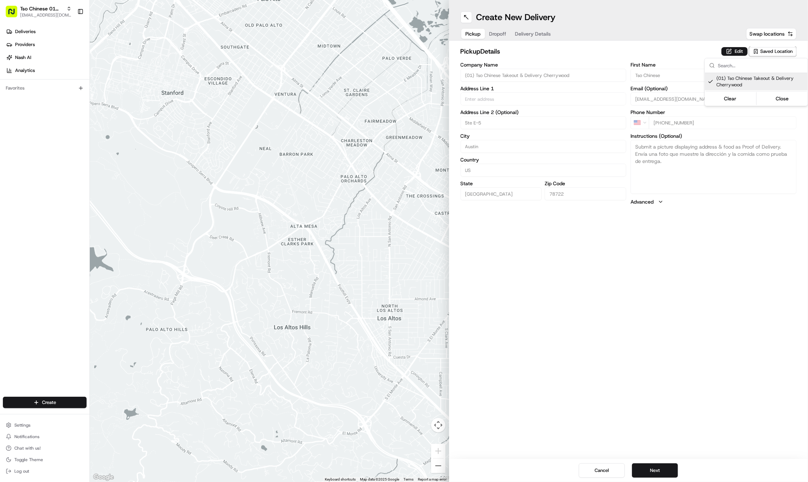
type input "(01) Tso Chinese Takeout & Delivery Cherrywood"
type input "Ste E-5"
type input "Austin"
type input "US"
type input "TX"
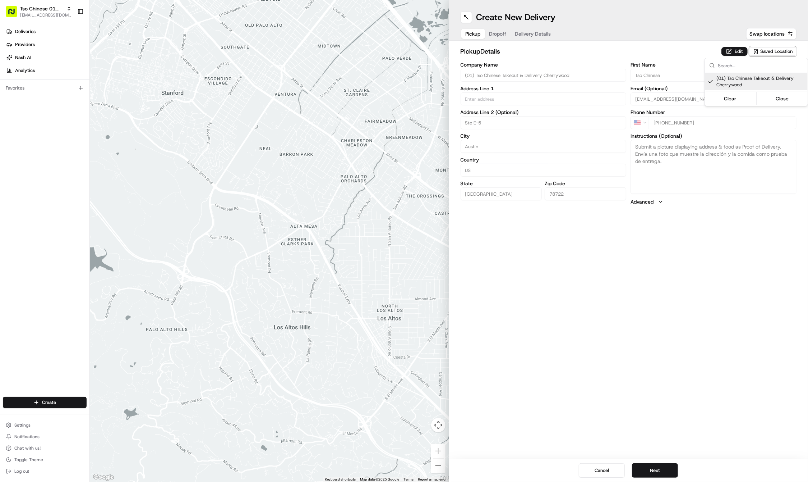
type input "78722"
type input "Tso Chinese"
type input "Cherrywood Manager"
type input "[EMAIL_ADDRESS][DOMAIN_NAME]"
type input "[PHONE_NUMBER]"
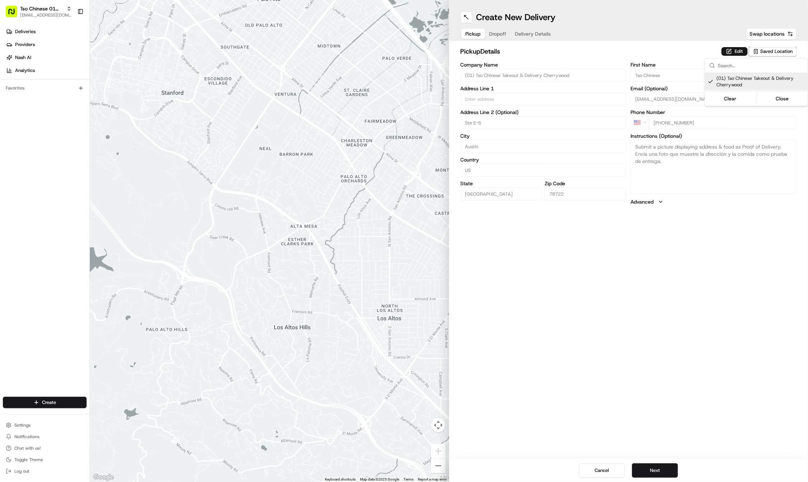
type textarea "Submit a picture displaying address & food as Proof of Delivery. Envía una foto…"
type input "3909 N Interstate Hwy 35"
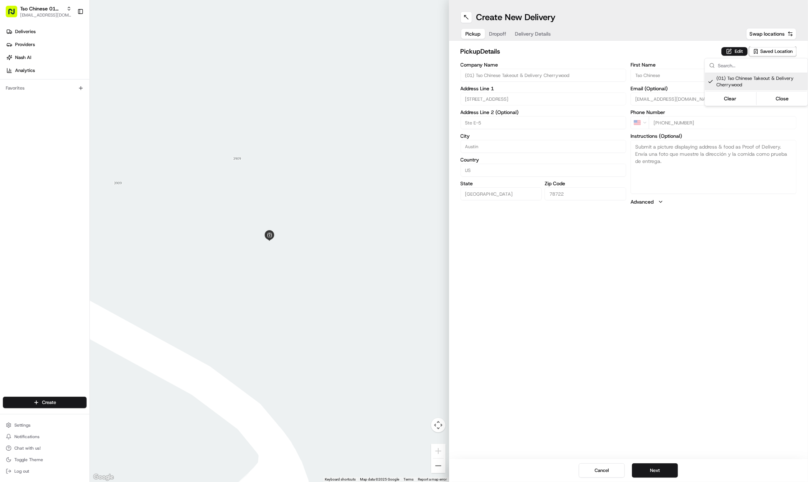
click at [616, 364] on html "Tso Chinese 01 Cherrywood haran@tsochinese.com Toggle Sidebar Deliveries Provid…" at bounding box center [404, 241] width 808 height 482
click at [650, 465] on button "Next" at bounding box center [655, 470] width 46 height 14
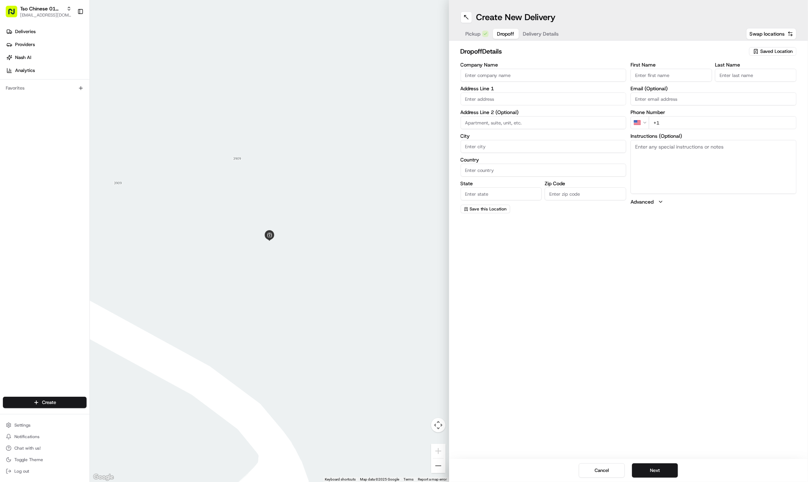
click at [647, 68] on div "First Name" at bounding box center [672, 71] width 82 height 19
paste input "Mike"
type input "Mike"
paste input "Russell"
type input "Russell"
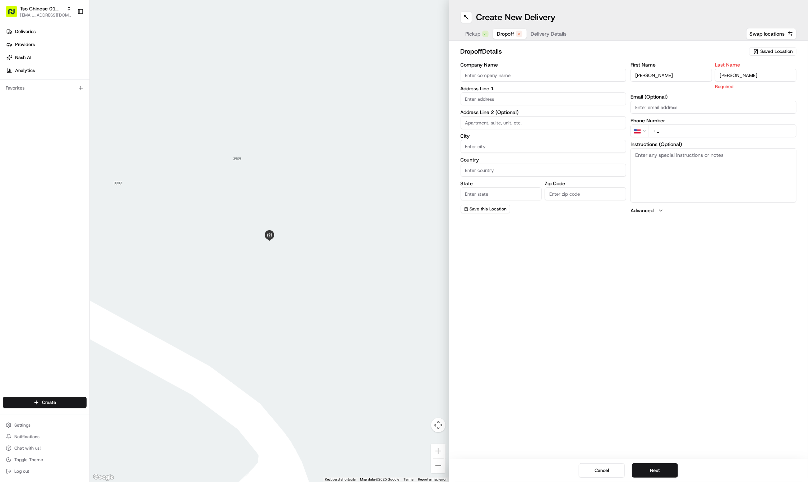
click at [684, 149] on textarea "Instructions (Optional)" at bounding box center [714, 175] width 166 height 54
click at [679, 138] on label "Instructions (Optional)" at bounding box center [714, 135] width 166 height 5
click at [679, 140] on textarea "Instructions (Optional)" at bounding box center [714, 167] width 166 height 54
paste input "512 431 9362"
type input "+1 512 431 9362"
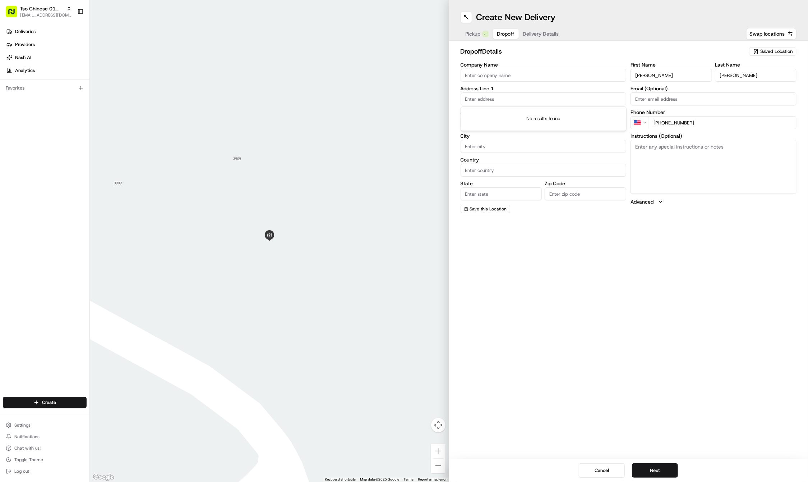
paste input "1913 Tillotson Ave"
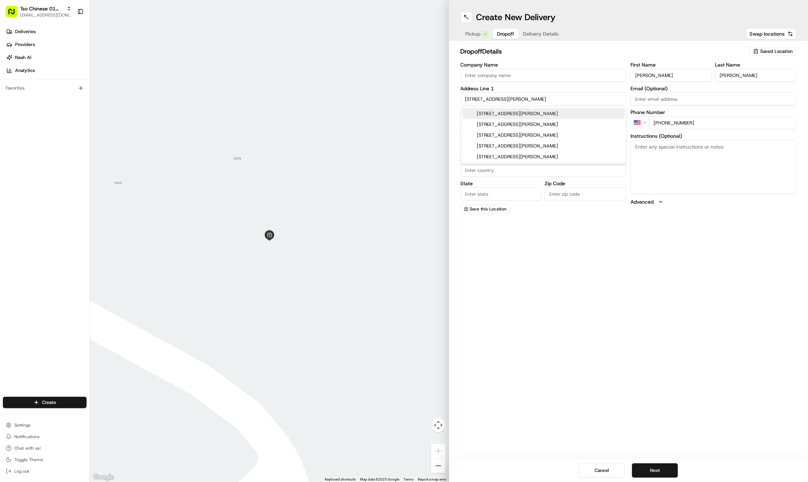
click at [531, 111] on div "1913 Tillotson Avenue, Austin, TX" at bounding box center [544, 113] width 162 height 11
type input "[STREET_ADDRESS][PERSON_NAME]"
type input "Austin"
type input "United States"
type input "TX"
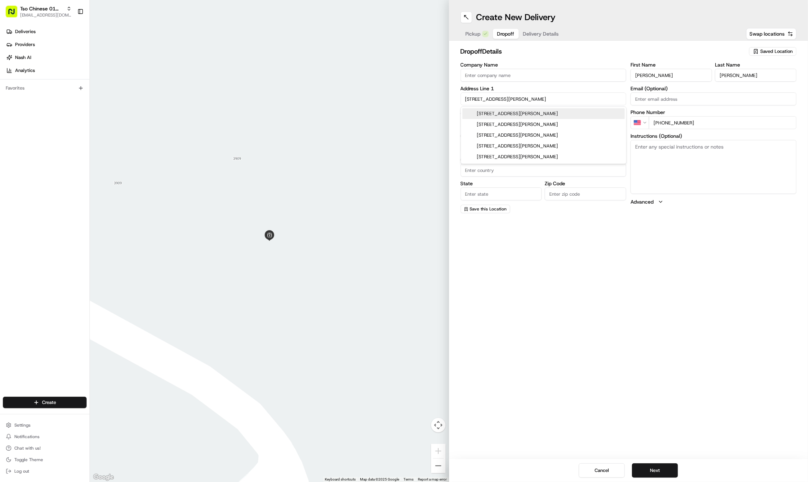
type input "78702"
type input "1913 Tillotson Avenue"
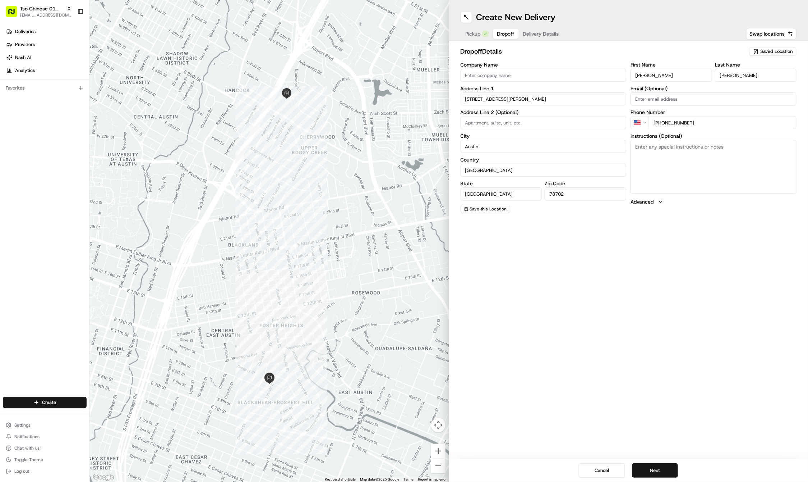
click at [646, 466] on button "Next" at bounding box center [655, 470] width 46 height 14
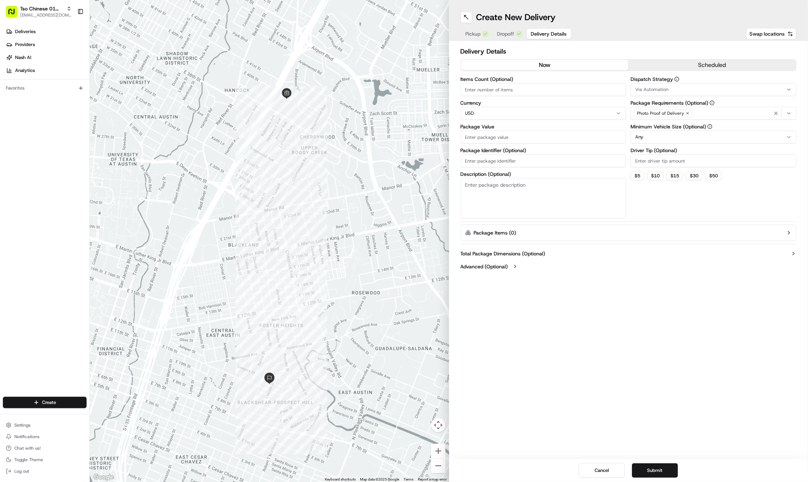
click at [483, 163] on input "Package Identifier (Optional)" at bounding box center [544, 160] width 166 height 13
paste input "KYEKGQL"
type input "KYEKGQL"
click at [478, 134] on input "Package Value" at bounding box center [544, 136] width 166 height 13
type input "59.05"
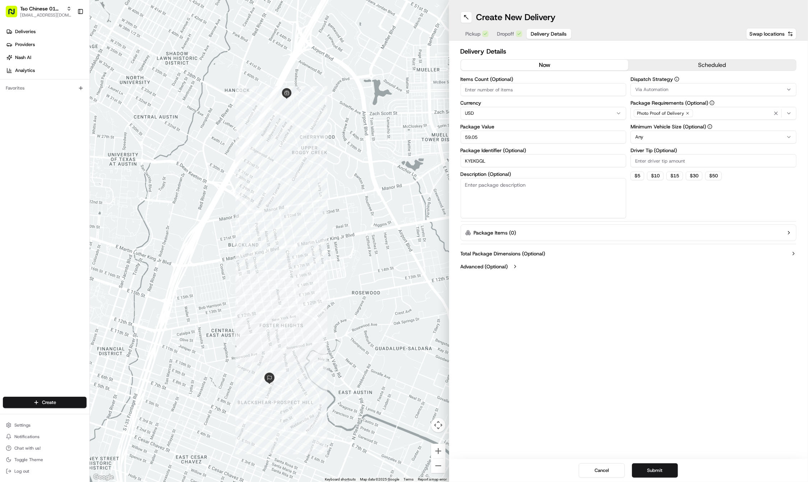
click at [645, 164] on input "Driver Tip (Optional)" at bounding box center [714, 160] width 166 height 13
type input "2"
click at [654, 84] on button "Via Automation" at bounding box center [714, 89] width 166 height 13
click at [668, 136] on div "Clear Close" at bounding box center [682, 142] width 101 height 13
click at [668, 132] on div "Tso Cherrywood Strategy" at bounding box center [682, 128] width 103 height 11
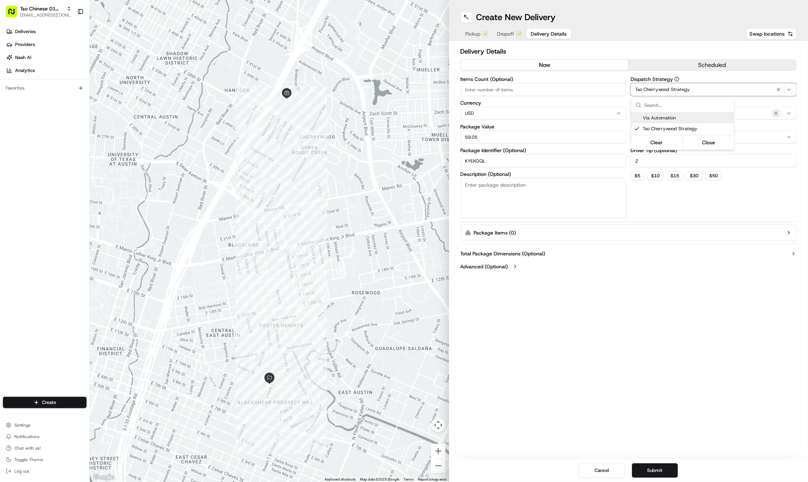
click at [773, 111] on icon "button" at bounding box center [776, 113] width 6 height 6
click at [773, 111] on div "Select requirements" at bounding box center [714, 113] width 162 height 6
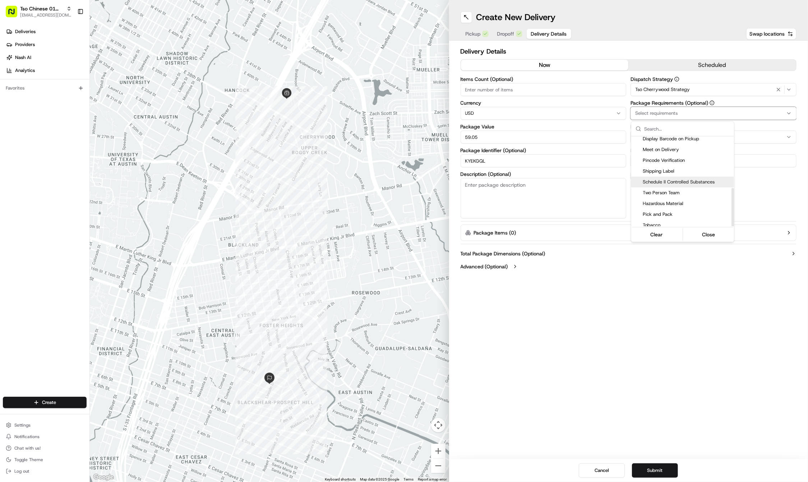
scroll to position [121, 0]
click at [675, 152] on div "Meet on Delivery" at bounding box center [682, 150] width 103 height 11
click at [665, 344] on html "Tso Chinese 01 Cherrywood haran@tsochinese.com Toggle Sidebar Deliveries Provid…" at bounding box center [404, 241] width 808 height 482
click at [676, 404] on div "Create New Delivery Pickup Dropoff Delivery Details Swap locations Delivery Det…" at bounding box center [628, 241] width 359 height 482
click at [654, 468] on button "Submit" at bounding box center [655, 470] width 46 height 14
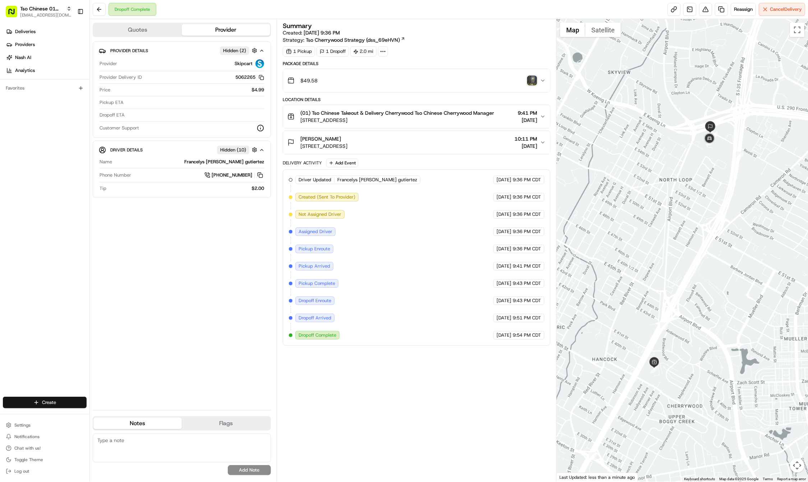
click at [42, 403] on html "Tso Chinese 01 Cherrywood [EMAIL_ADDRESS][DOMAIN_NAME] Toggle Sidebar Deliverie…" at bounding box center [404, 241] width 808 height 482
click at [110, 417] on link "Delivery" at bounding box center [130, 415] width 80 height 13
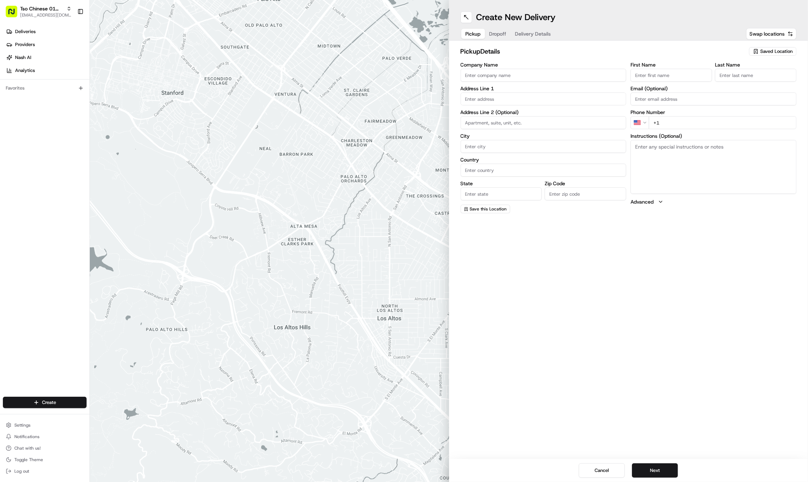
click at [762, 50] on span "Saved Location" at bounding box center [777, 51] width 32 height 6
click at [725, 88] on span "(01) Tso Chinese Takeout & Delivery Cherrywood" at bounding box center [761, 81] width 88 height 13
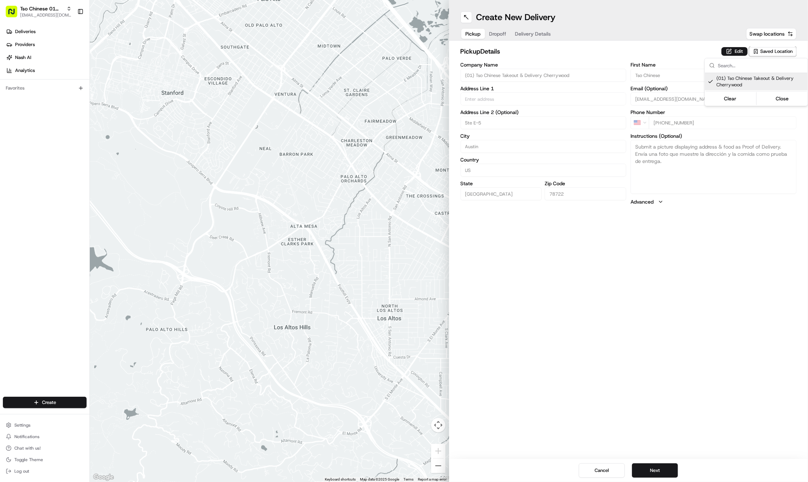
type input "(01) Tso Chinese Takeout & Delivery Cherrywood"
type input "Ste E-5"
type input "Austin"
type input "US"
type input "[GEOGRAPHIC_DATA]"
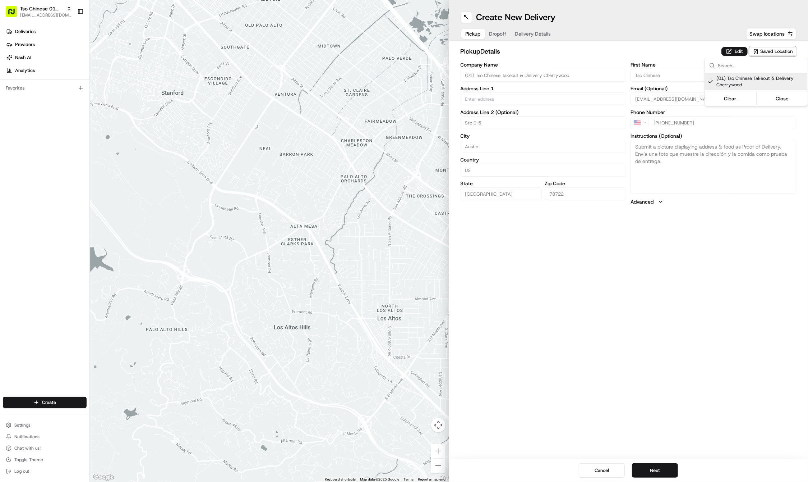
type input "78722"
type input "Tso Chinese"
type input "Cherrywood Manager"
type input "cherrywoodstore@tsochinese.com"
type input "+1 512 401 3232"
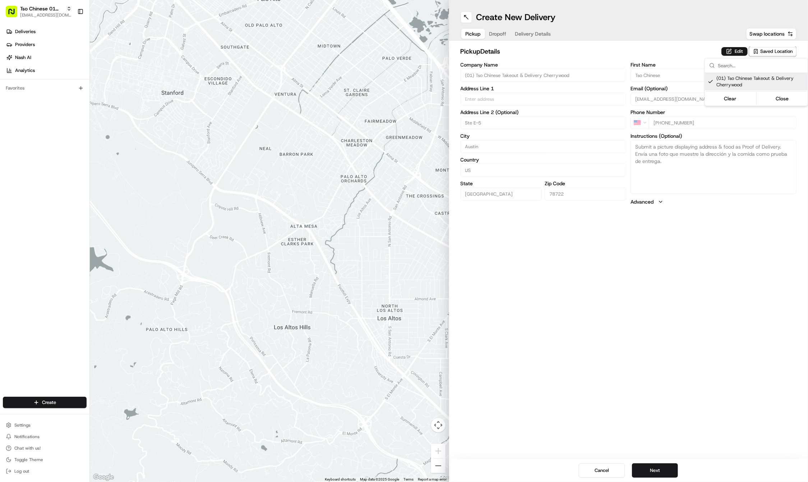
type textarea "Submit a picture displaying address & food as Proof of Delivery. Envía una foto…"
type input "3909 N Interstate Hwy 35"
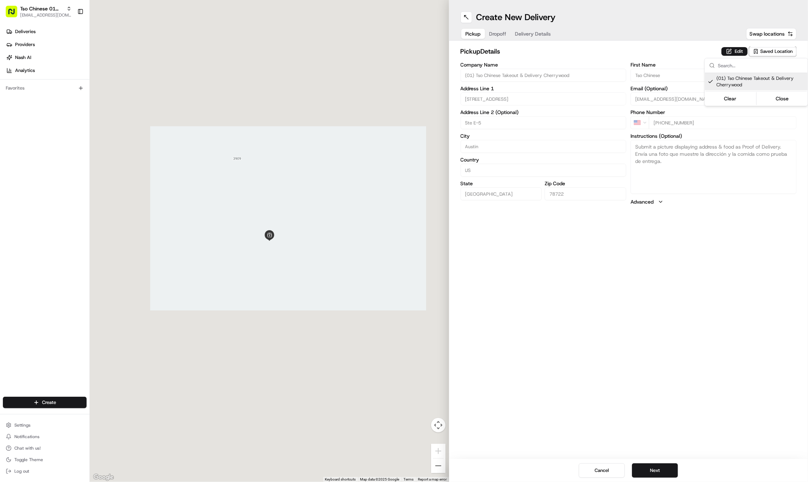
click at [651, 366] on html "Tso Chinese 01 Cherrywood haran@tsochinese.com Toggle Sidebar Deliveries Provid…" at bounding box center [404, 241] width 808 height 482
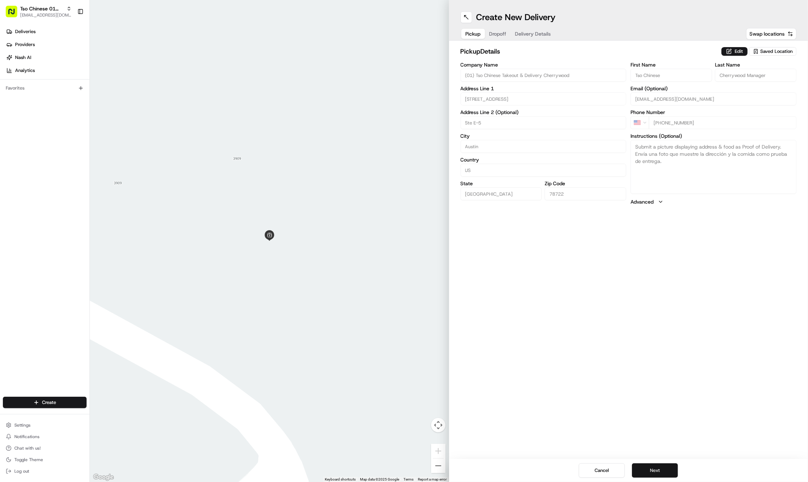
click at [644, 464] on button "Next" at bounding box center [655, 470] width 46 height 14
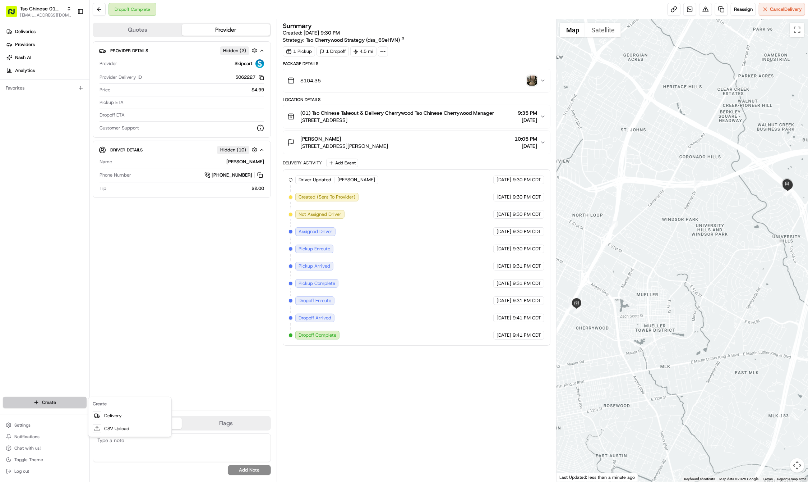
click at [52, 401] on html "Tso Chinese 01 Cherrywood [EMAIL_ADDRESS][DOMAIN_NAME] Toggle Sidebar Deliverie…" at bounding box center [404, 241] width 808 height 482
click at [104, 410] on link "Delivery" at bounding box center [130, 415] width 80 height 13
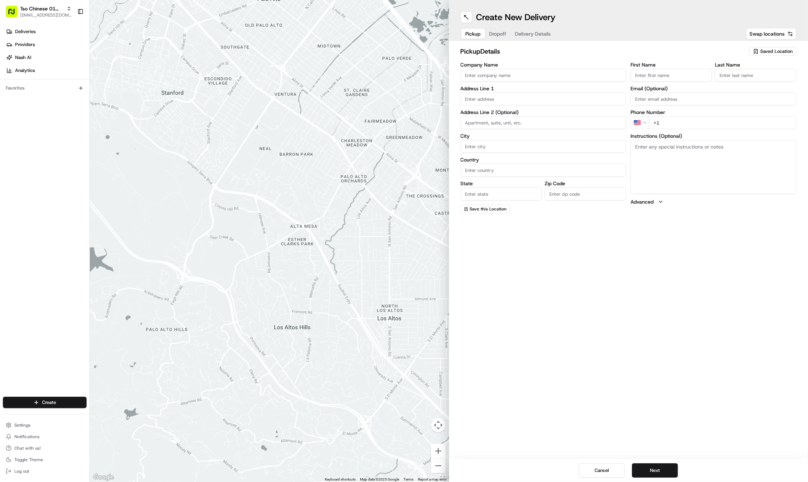
click at [760, 52] on div "Saved Location" at bounding box center [772, 51] width 47 height 9
click at [741, 75] on span "(01) Tso Chinese Takeout & Delivery Cherrywood" at bounding box center [761, 81] width 88 height 13
type input "(01) Tso Chinese Takeout & Delivery Cherrywood"
type input "Ste E-5"
type input "Austin"
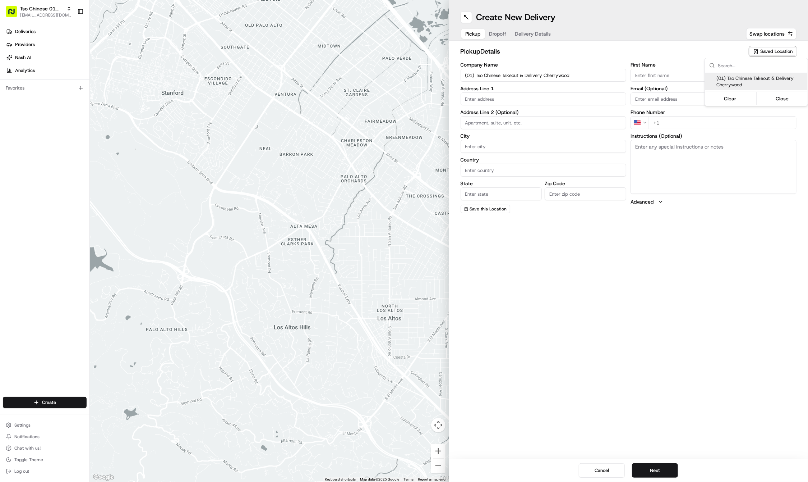
type input "US"
type input "[GEOGRAPHIC_DATA]"
type input "78722"
type input "Tso Chinese"
type input "Cherrywood Manager"
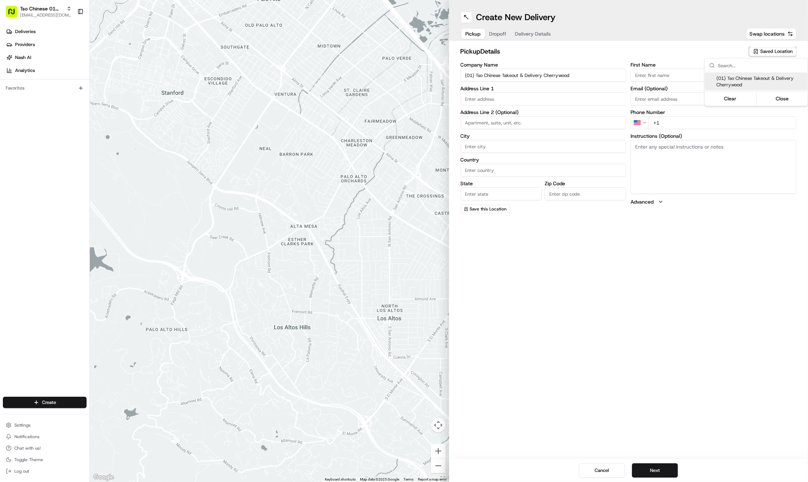
type input "[EMAIL_ADDRESS][DOMAIN_NAME]"
type input "[PHONE_NUMBER]"
type textarea "Submit a picture displaying address & food as Proof of Delivery. Envía una foto…"
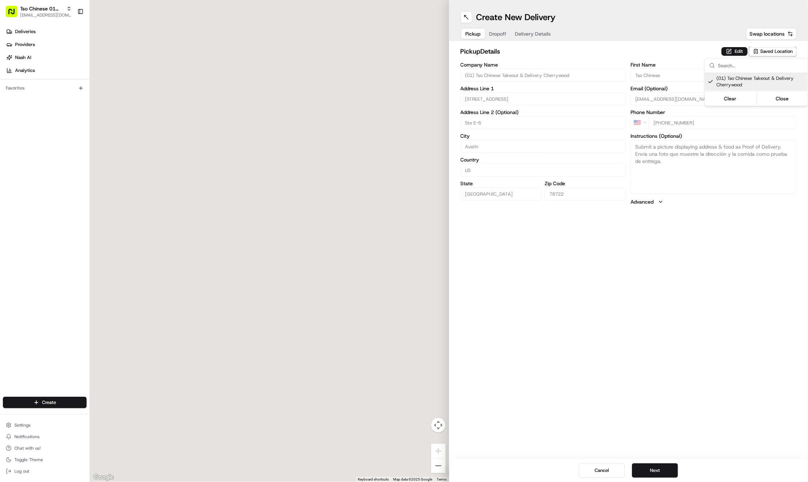
type input "[STREET_ADDRESS]"
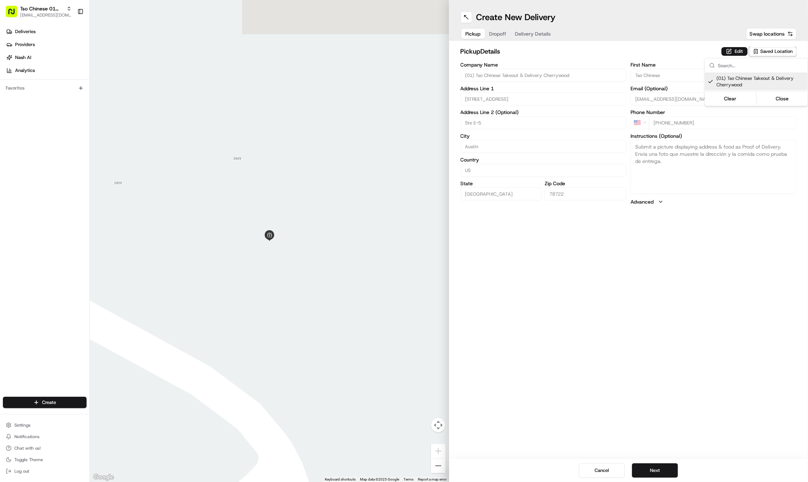
click at [676, 285] on html "Tso Chinese 01 Cherrywood [EMAIL_ADDRESS][DOMAIN_NAME] Toggle Sidebar Deliverie…" at bounding box center [404, 241] width 808 height 482
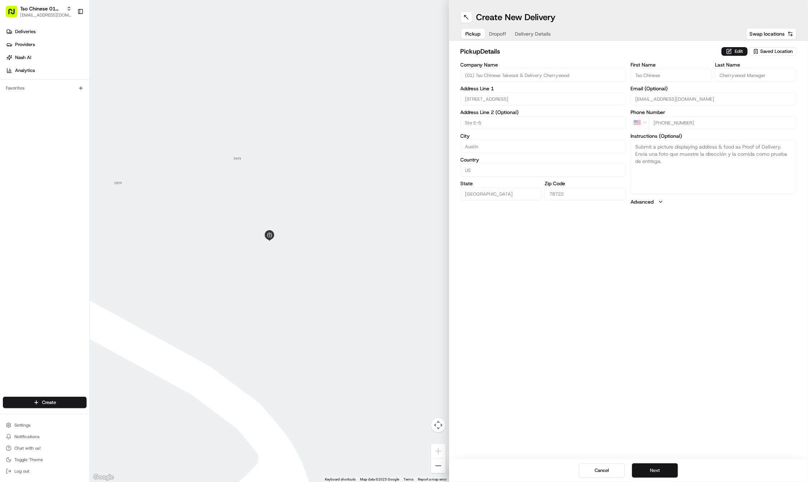
click at [658, 468] on button "Next" at bounding box center [655, 470] width 46 height 14
click at [651, 65] on label "First Name" at bounding box center [672, 64] width 82 height 5
click at [651, 69] on input "First Name" at bounding box center [672, 75] width 82 height 13
click at [643, 74] on input "First Name" at bounding box center [672, 75] width 82 height 13
paste input "[PERSON_NAME]"
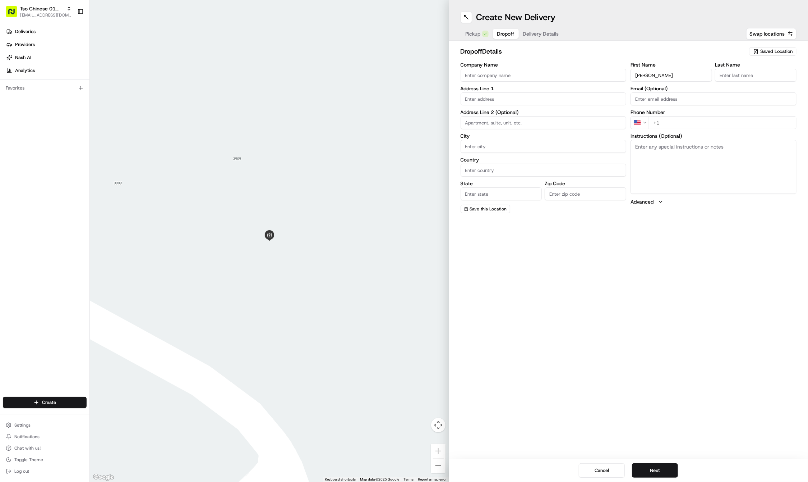
type input "[PERSON_NAME]"
paste input "[PERSON_NAME]"
type input "[PERSON_NAME]"
click at [674, 138] on div "First Name [PERSON_NAME] Last Name [PERSON_NAME] Required Email (Optional) Phon…" at bounding box center [714, 138] width 166 height 152
click at [669, 114] on div "Phone Number US +1" at bounding box center [714, 119] width 166 height 19
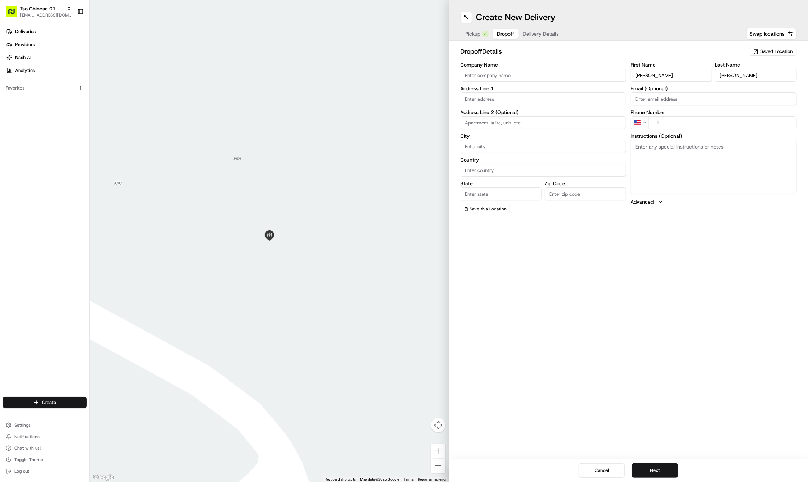
paste input "[PHONE_NUMBER]"
type input "[PHONE_NUMBER]"
paste input "[STREET_ADDRESS]"
click at [513, 110] on div "[STREET_ADDRESS]" at bounding box center [544, 113] width 162 height 11
type input "[STREET_ADDRESS]"
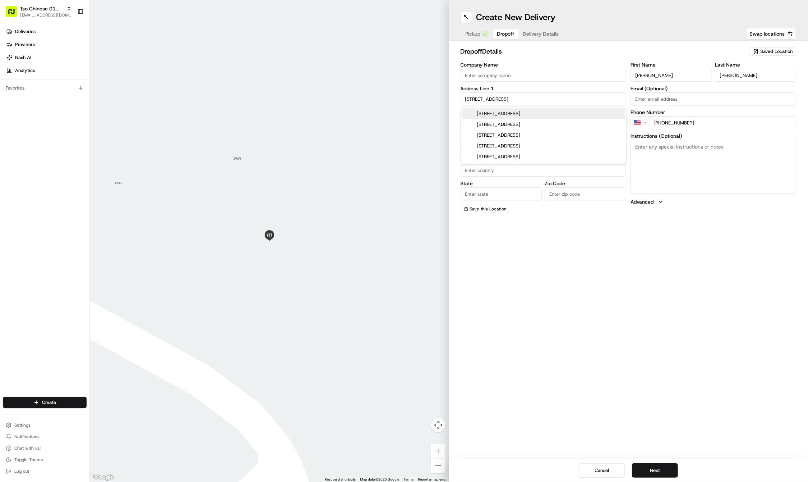
type input "Austin"
type input "[GEOGRAPHIC_DATA]"
type input "78702"
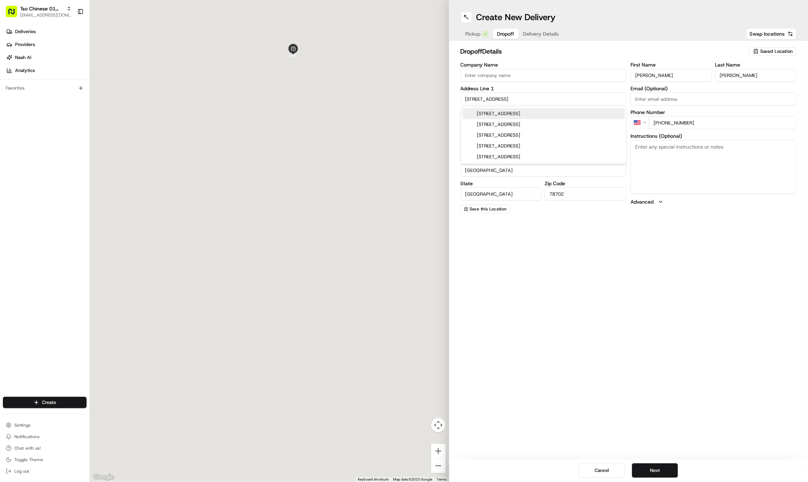
type input "[STREET_ADDRESS]"
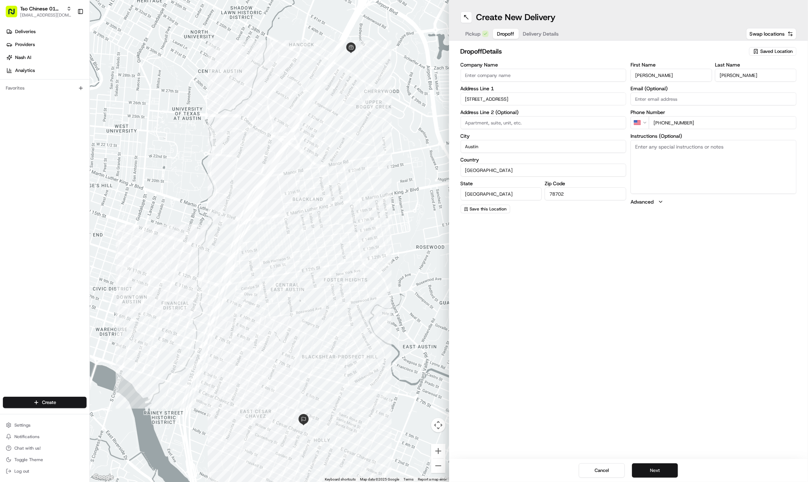
click at [643, 466] on button "Next" at bounding box center [655, 470] width 46 height 14
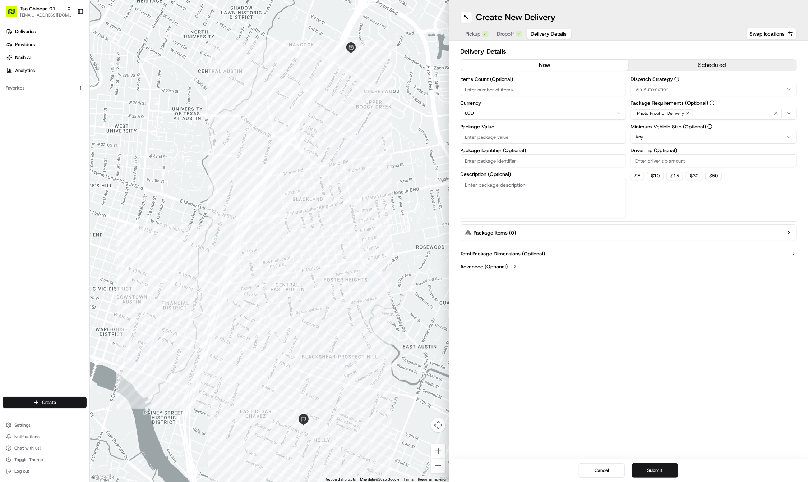
click at [488, 152] on label "Package Identifier (Optional)" at bounding box center [544, 150] width 166 height 5
click at [488, 154] on input "Package Identifier (Optional)" at bounding box center [544, 160] width 166 height 13
click at [482, 156] on input "Package Identifier (Optional)" at bounding box center [544, 160] width 166 height 13
paste input "O6GEZMJ"
type input "O6GEZMJ"
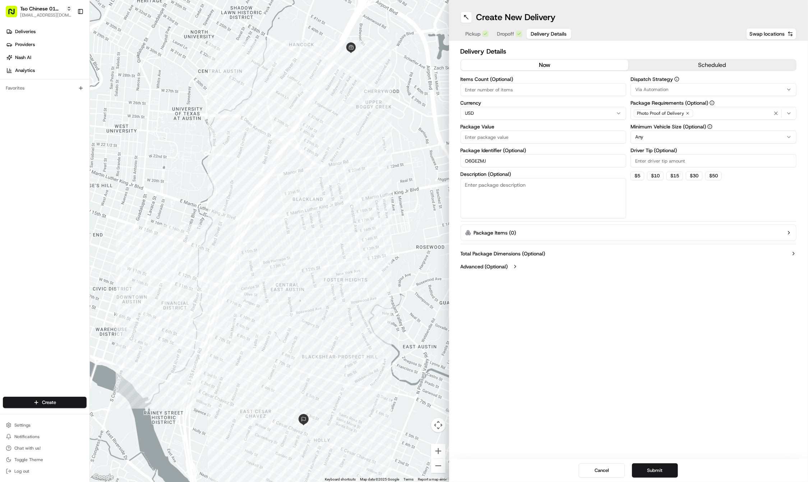
click at [478, 137] on input "Package Value" at bounding box center [544, 136] width 166 height 13
type input "66.9"
click at [700, 163] on input "Driver Tip (Optional)" at bounding box center [714, 160] width 166 height 13
type input "2"
click at [656, 89] on span "Via Automation" at bounding box center [651, 89] width 33 height 6
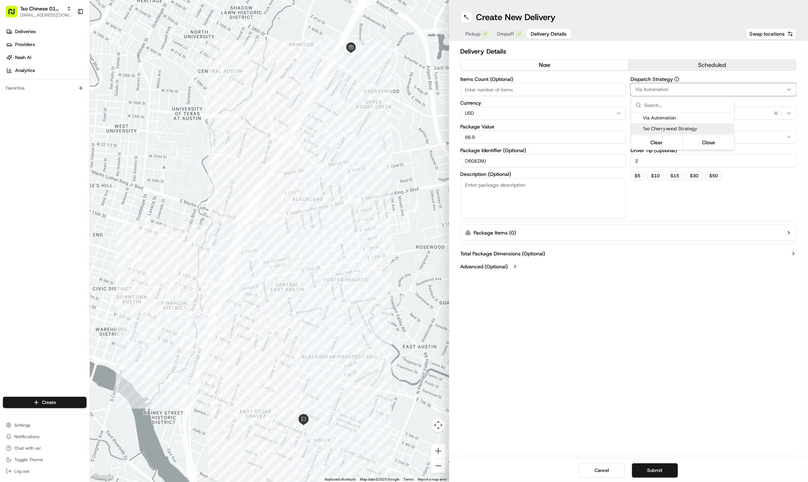
click at [662, 127] on span "Tso Cherrywood Strategy" at bounding box center [687, 128] width 88 height 6
click at [621, 327] on html "Tso Chinese 01 Cherrywood haran@tsochinese.com Toggle Sidebar Deliveries Provid…" at bounding box center [404, 241] width 808 height 482
click at [775, 110] on icon "button" at bounding box center [776, 113] width 6 height 6
click at [775, 110] on div "Select requirements" at bounding box center [714, 113] width 162 height 6
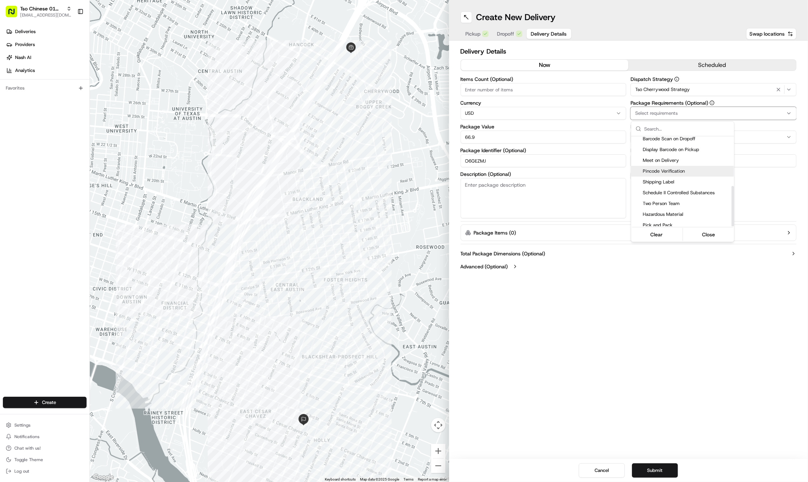
scroll to position [110, 0]
click at [683, 162] on div "Meet on Delivery" at bounding box center [682, 161] width 103 height 11
click at [701, 350] on html "Tso Chinese 01 Cherrywood haran@tsochinese.com Toggle Sidebar Deliveries Provid…" at bounding box center [404, 241] width 808 height 482
click at [551, 324] on div "Create New Delivery Pickup Dropoff Delivery Details Swap locations Delivery Det…" at bounding box center [628, 241] width 359 height 482
click at [651, 464] on button "Submit" at bounding box center [655, 470] width 46 height 14
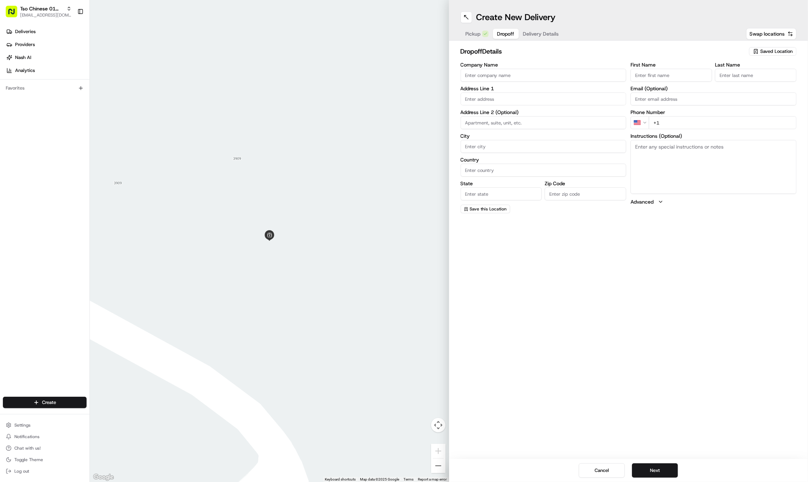
paste input "[PERSON_NAME]"
type input "[PERSON_NAME]"
paste input "[PHONE_NUMBER]"
type input "[PHONE_NUMBER]"
paste input "fields"
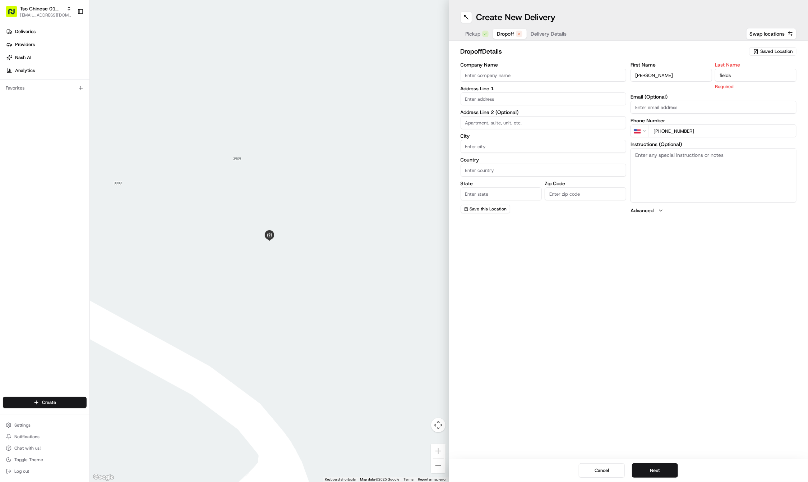
type input "fields"
paste input "1711 Meander Dr"
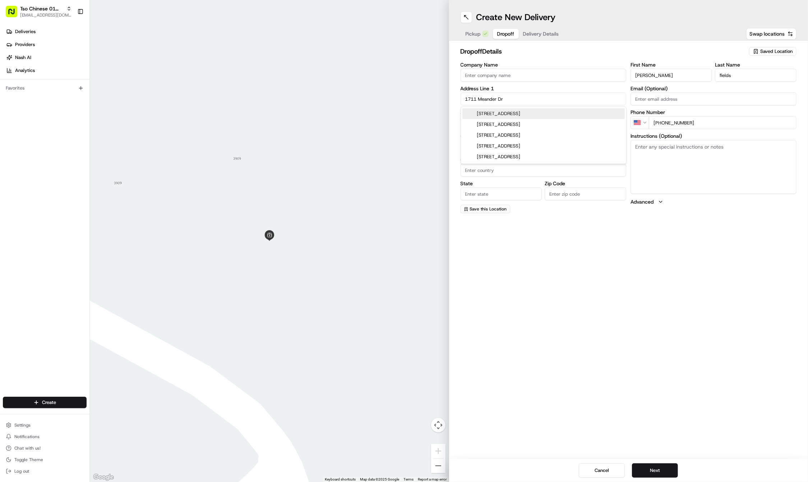
click at [499, 113] on div "[STREET_ADDRESS]" at bounding box center [544, 113] width 162 height 11
type input "[STREET_ADDRESS]"
type input "Austin"
type input "[GEOGRAPHIC_DATA]"
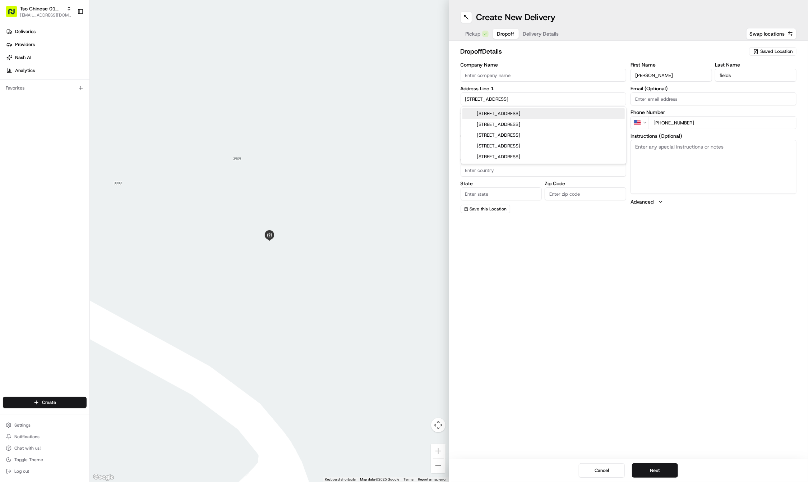
type input "78721"
type input "[STREET_ADDRESS]"
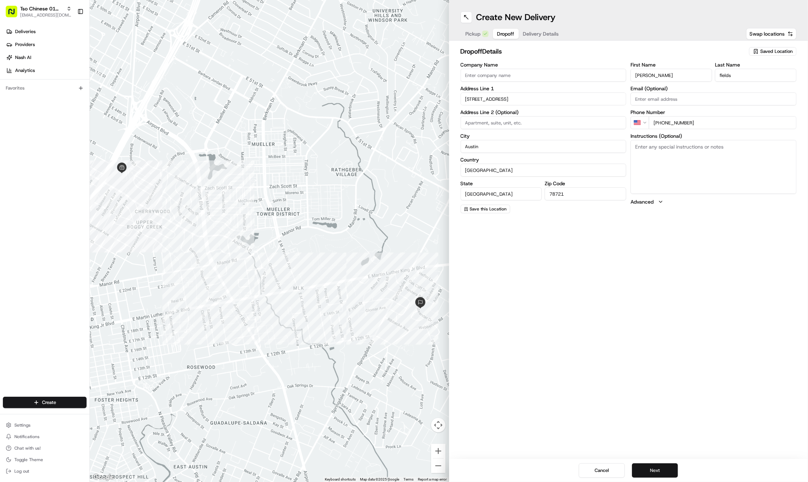
click at [653, 465] on button "Next" at bounding box center [655, 470] width 46 height 14
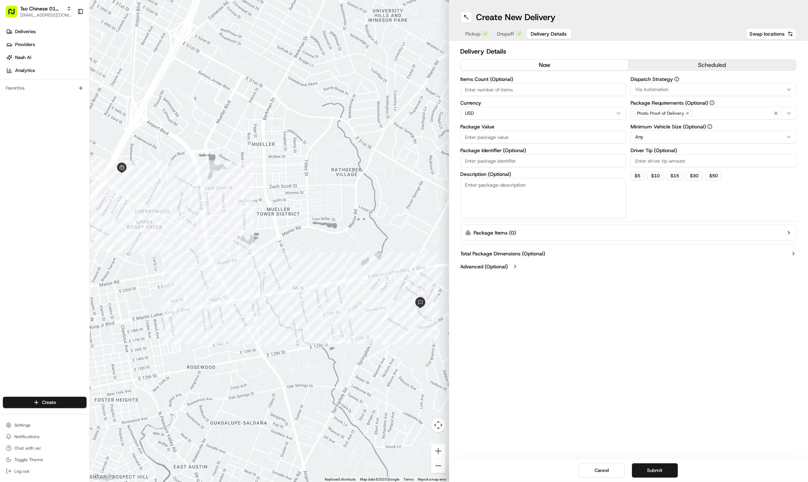
click at [487, 159] on input "Package Identifier (Optional)" at bounding box center [544, 160] width 166 height 13
paste input "XO0YAFT"
type input "XO0YAFT"
click at [481, 143] on div "Items Count (Optional) Currency USD Package Value Package Identifier (Optional)…" at bounding box center [544, 148] width 166 height 142
click at [475, 138] on input "Package Value" at bounding box center [544, 136] width 166 height 13
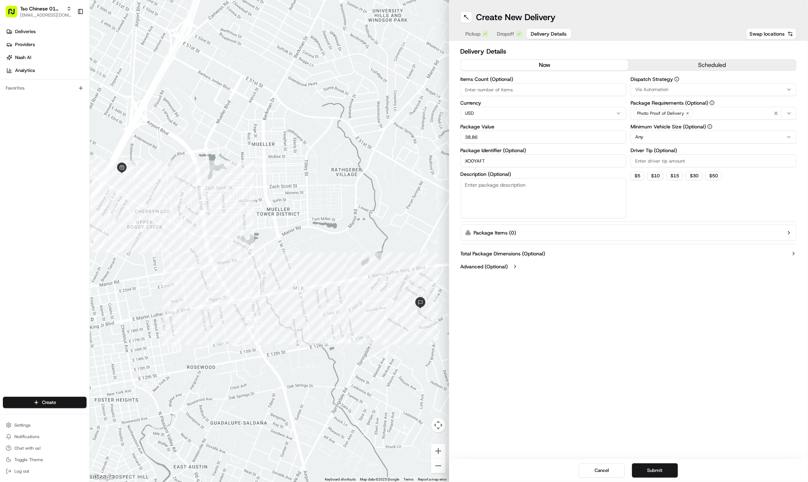
type input "38.86"
click at [650, 161] on input "Driver Tip (Optional)" at bounding box center [714, 160] width 166 height 13
type input "2"
click at [687, 112] on icon "button" at bounding box center [688, 113] width 2 height 2
click at [686, 112] on div "Select requirements" at bounding box center [714, 113] width 162 height 6
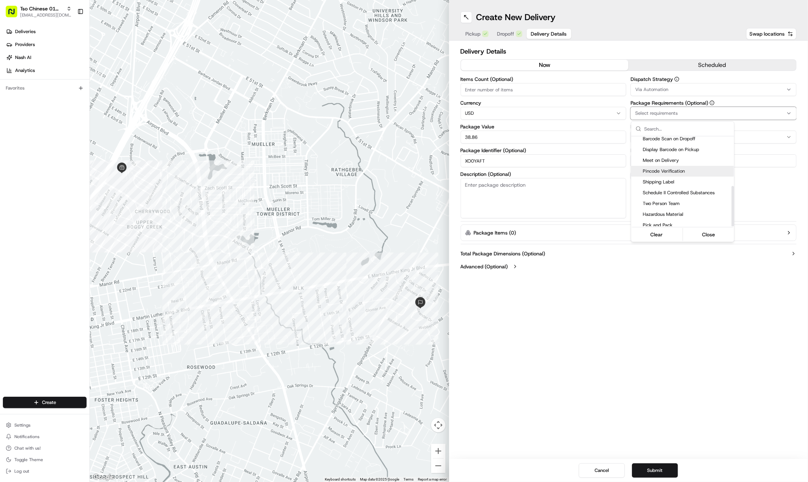
scroll to position [110, 0]
click at [655, 160] on span "Meet on Delivery" at bounding box center [687, 161] width 88 height 6
click at [654, 253] on html "Tso Chinese 01 Cherrywood [EMAIL_ADDRESS][DOMAIN_NAME] Toggle Sidebar Deliverie…" at bounding box center [404, 241] width 808 height 482
click at [684, 88] on div "Via Automation" at bounding box center [714, 89] width 162 height 6
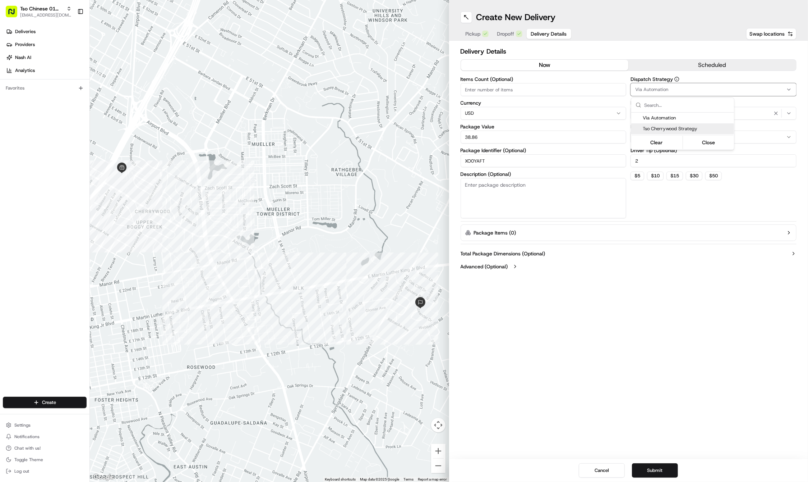
click at [690, 133] on div "Tso Cherrywood Strategy" at bounding box center [682, 128] width 103 height 11
click at [646, 292] on html "Tso Chinese 01 Cherrywood [EMAIL_ADDRESS][DOMAIN_NAME] Toggle Sidebar Deliverie…" at bounding box center [404, 241] width 808 height 482
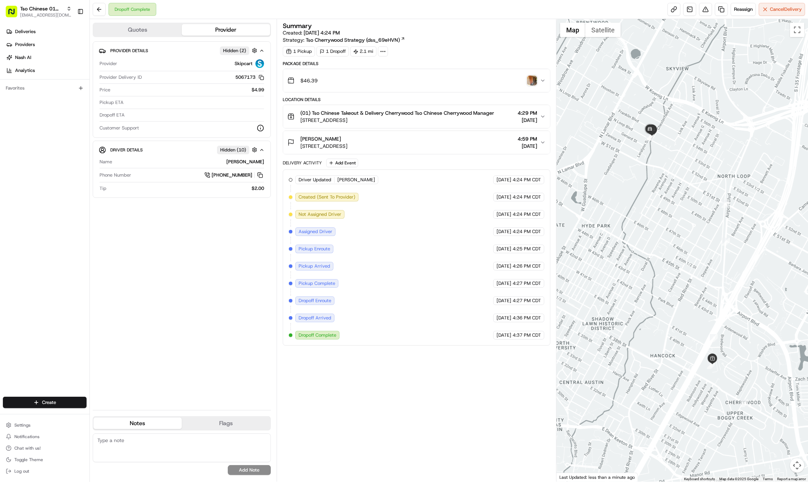
click at [532, 78] on img "button" at bounding box center [532, 80] width 10 height 10
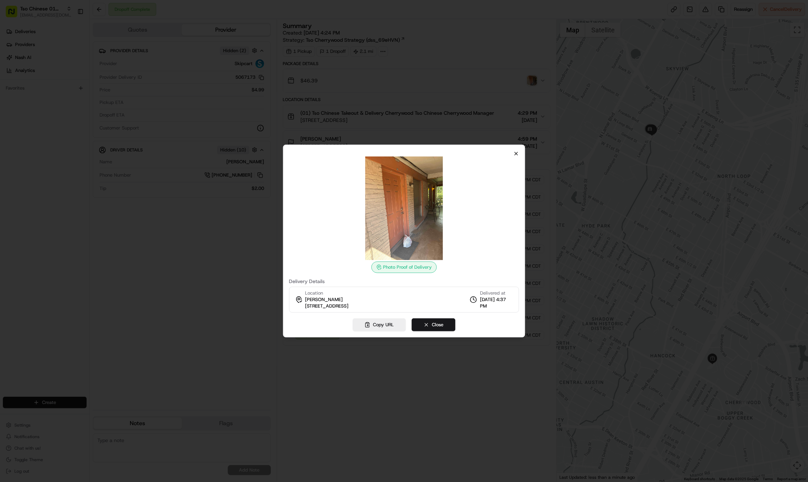
click at [515, 155] on icon "button" at bounding box center [517, 154] width 6 height 6
